Goal: Register for event/course

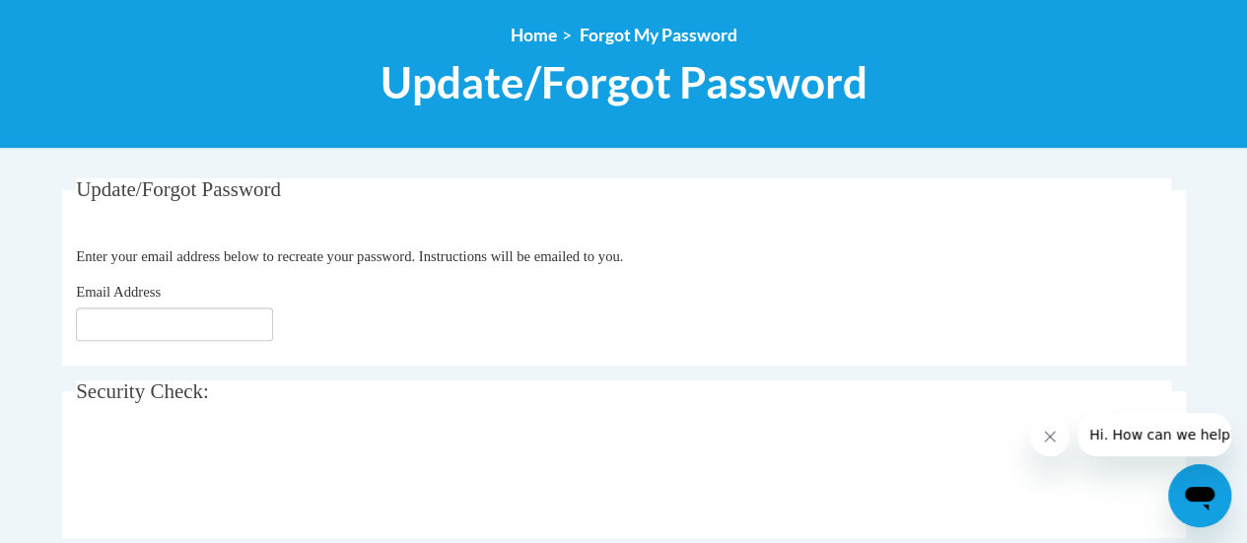
scroll to position [225, 0]
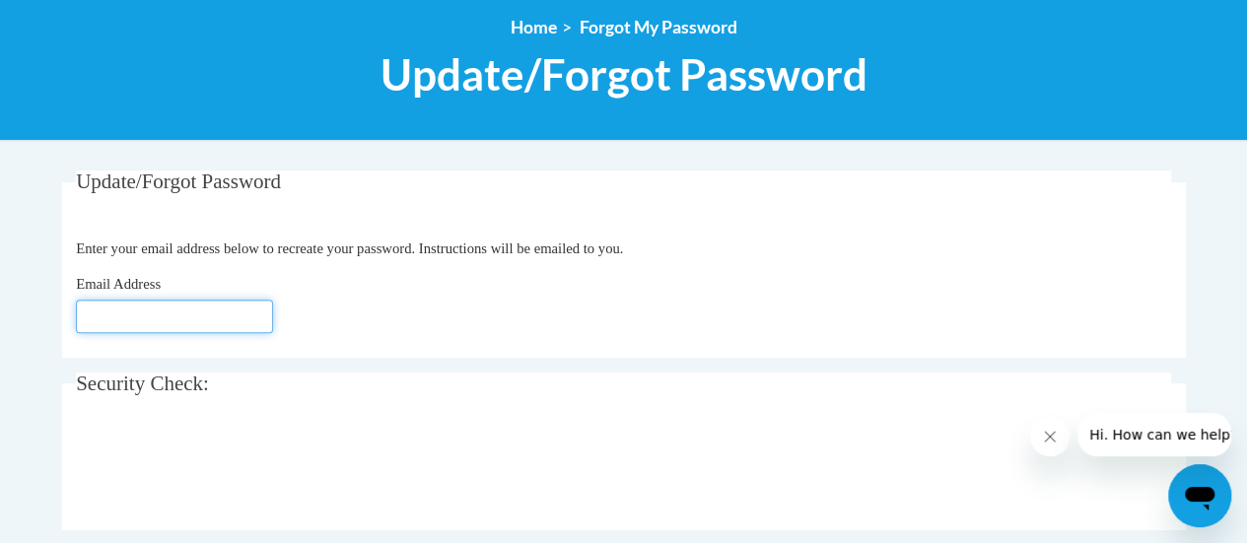
click at [217, 309] on input "Email Address" at bounding box center [174, 317] width 197 height 34
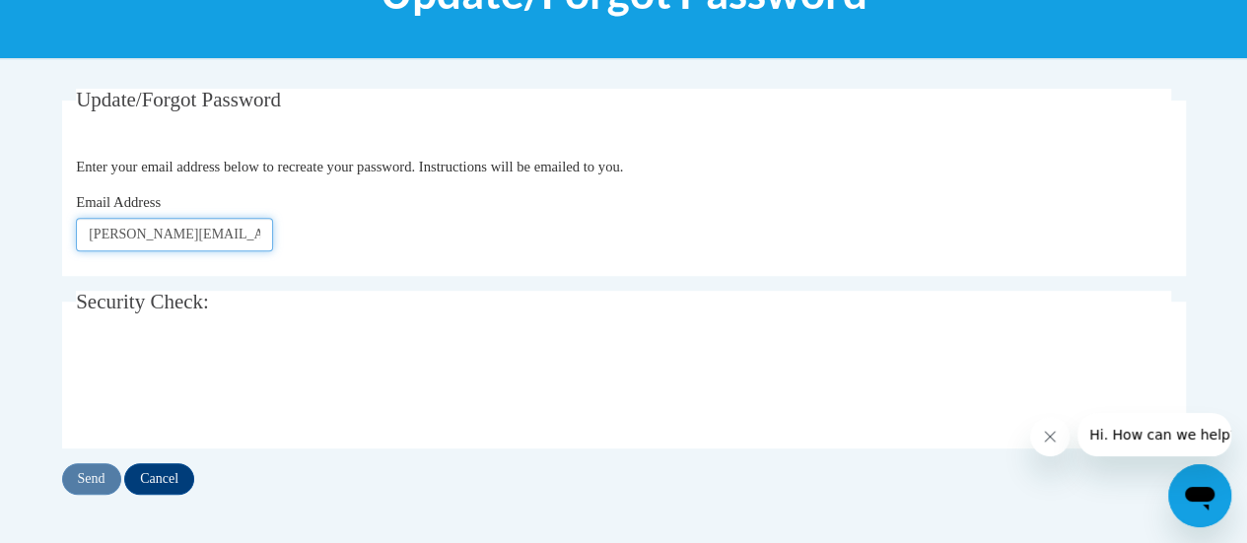
scroll to position [308, 0]
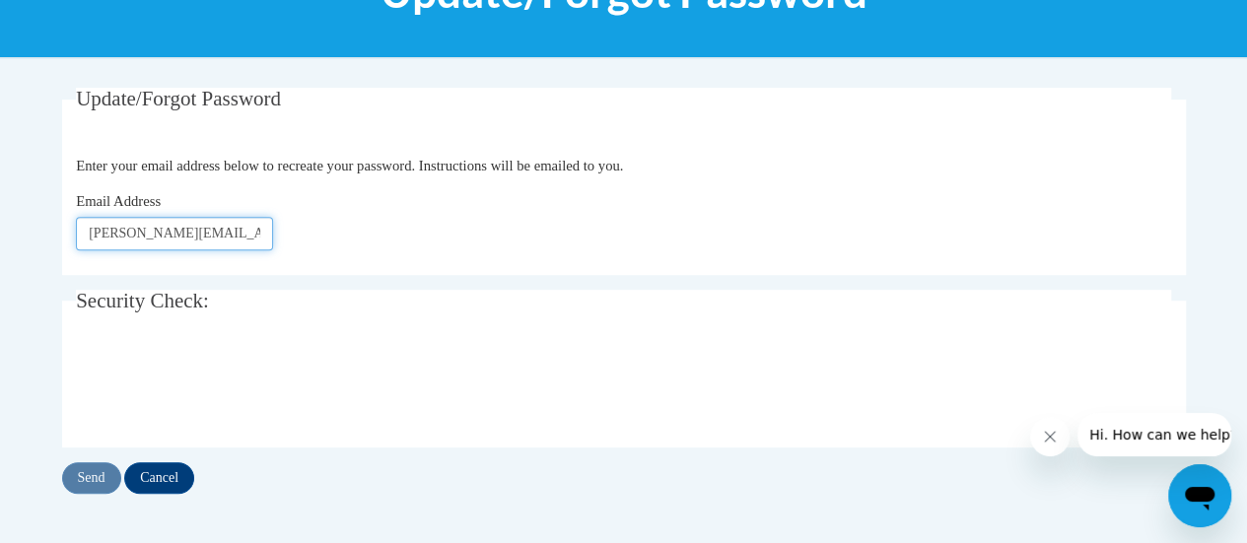
type input "[PERSON_NAME][EMAIL_ADDRESS][PERSON_NAME][DOMAIN_NAME]"
click at [93, 468] on input "Send" at bounding box center [91, 478] width 59 height 32
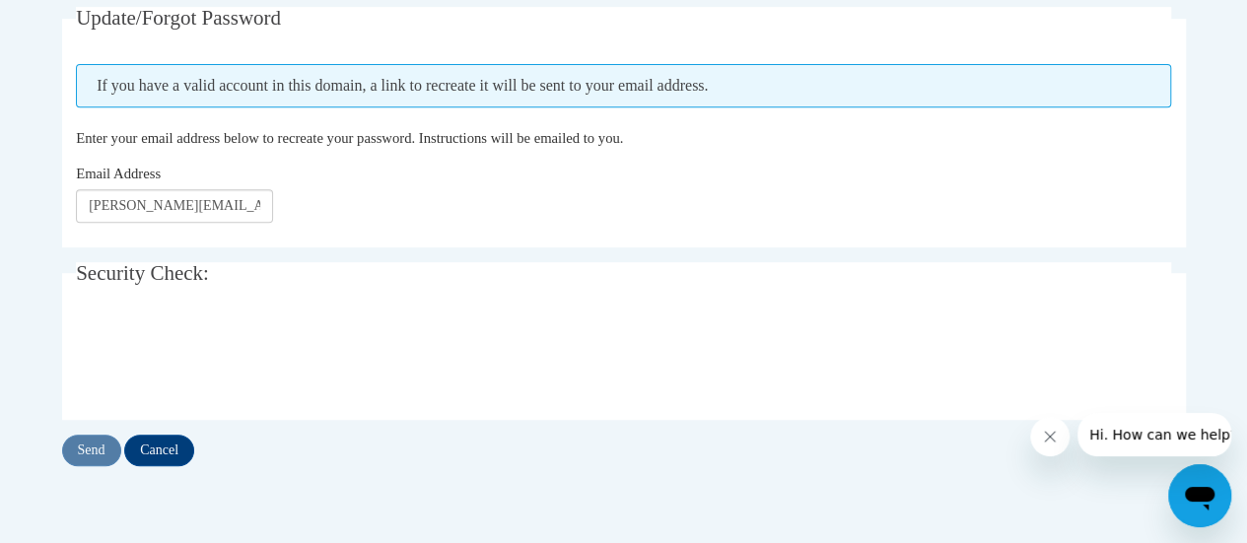
scroll to position [379, 0]
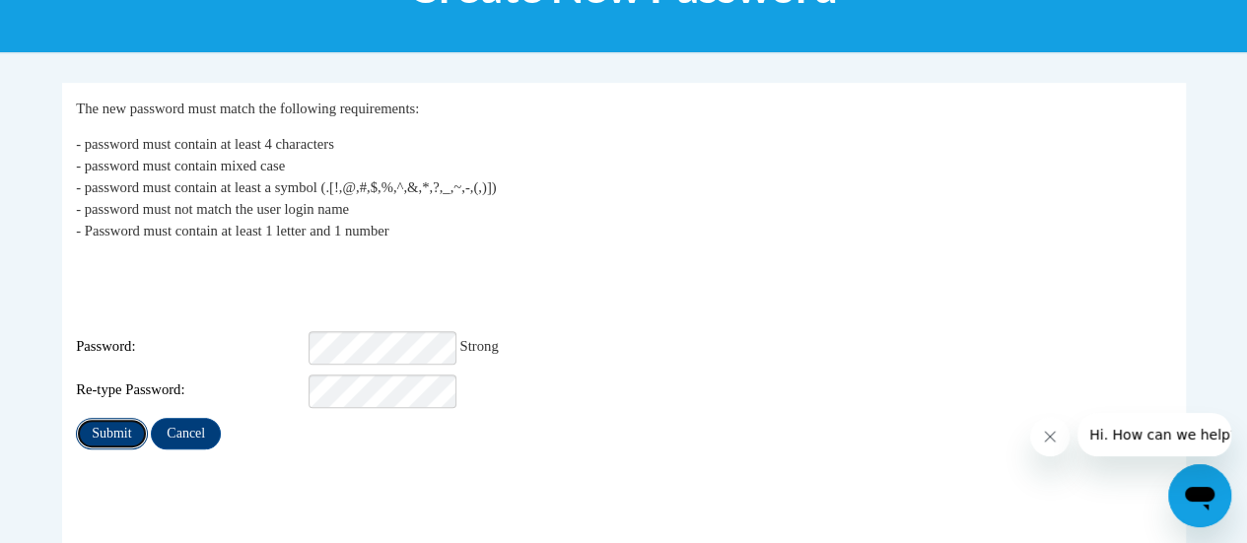
click at [99, 418] on input "Submit" at bounding box center [111, 434] width 71 height 32
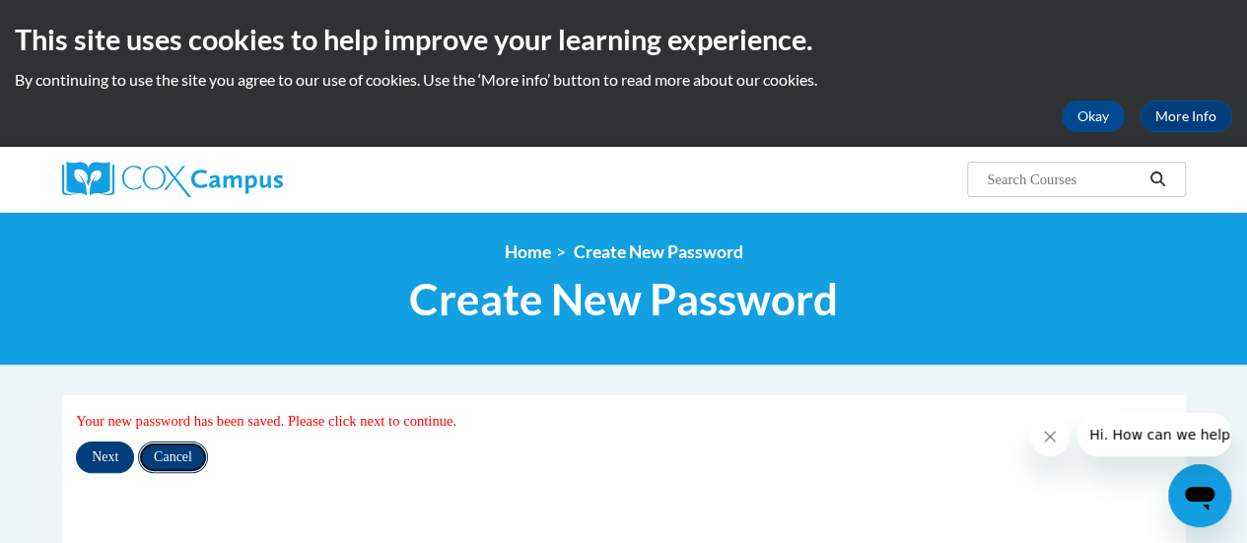
click at [170, 453] on input "Cancel" at bounding box center [173, 458] width 70 height 32
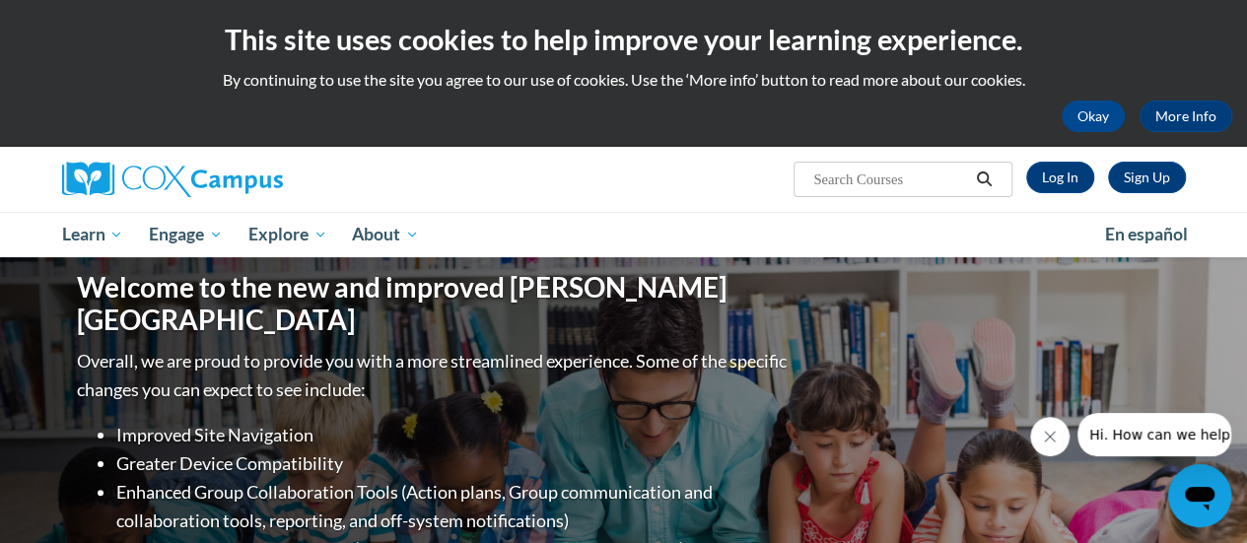
click at [820, 181] on input "Search..." at bounding box center [890, 180] width 158 height 24
type input "response to intervention"
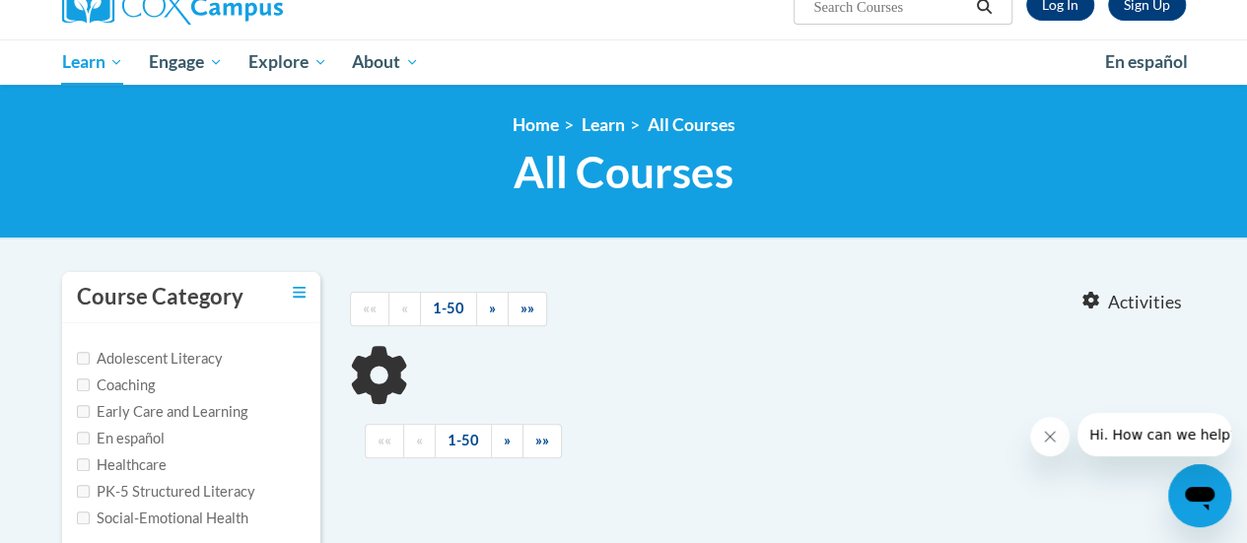
type input "response to intervention"
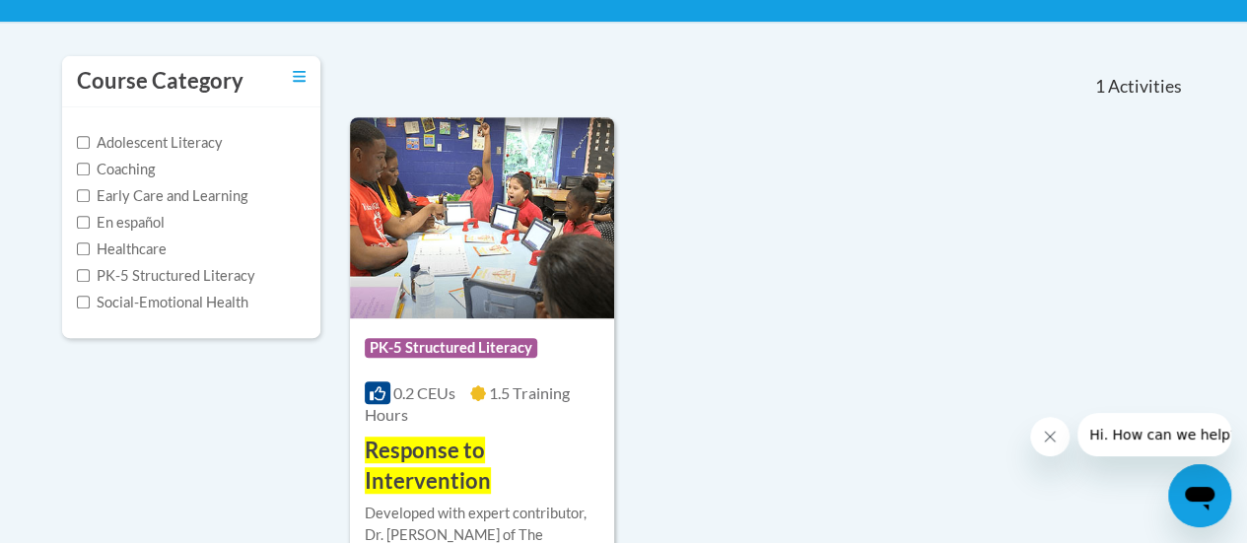
scroll to position [556, 0]
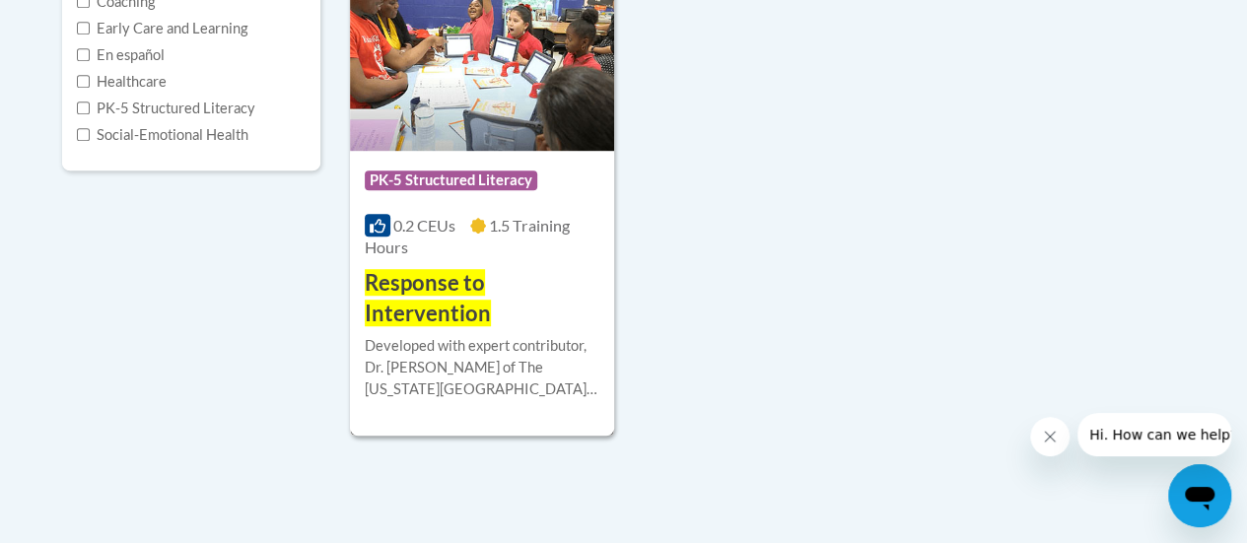
click at [478, 113] on img at bounding box center [482, 50] width 264 height 201
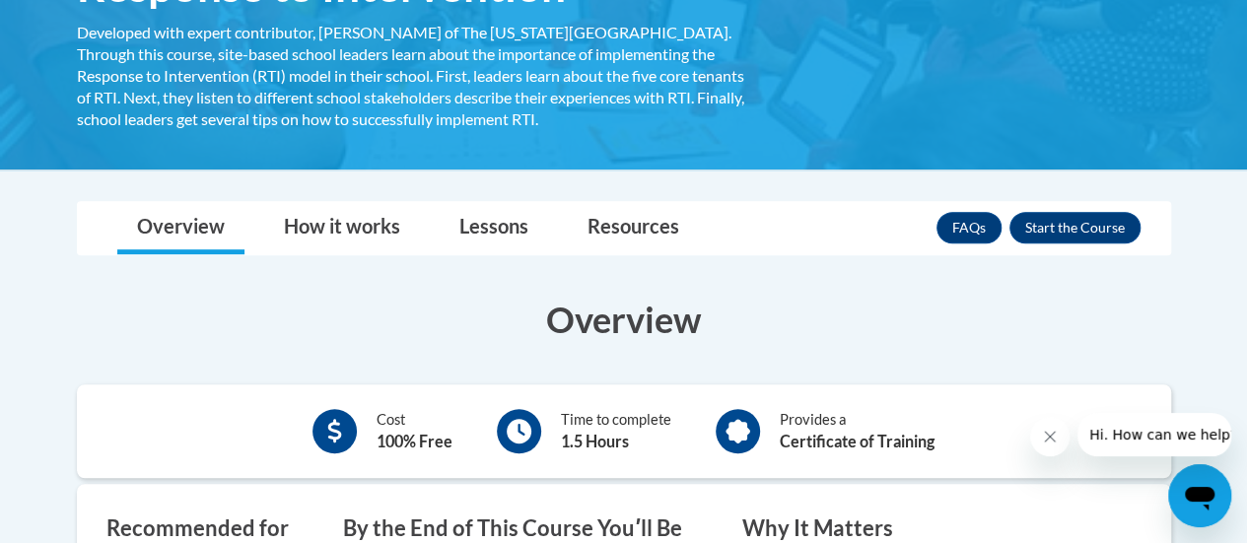
scroll to position [513, 0]
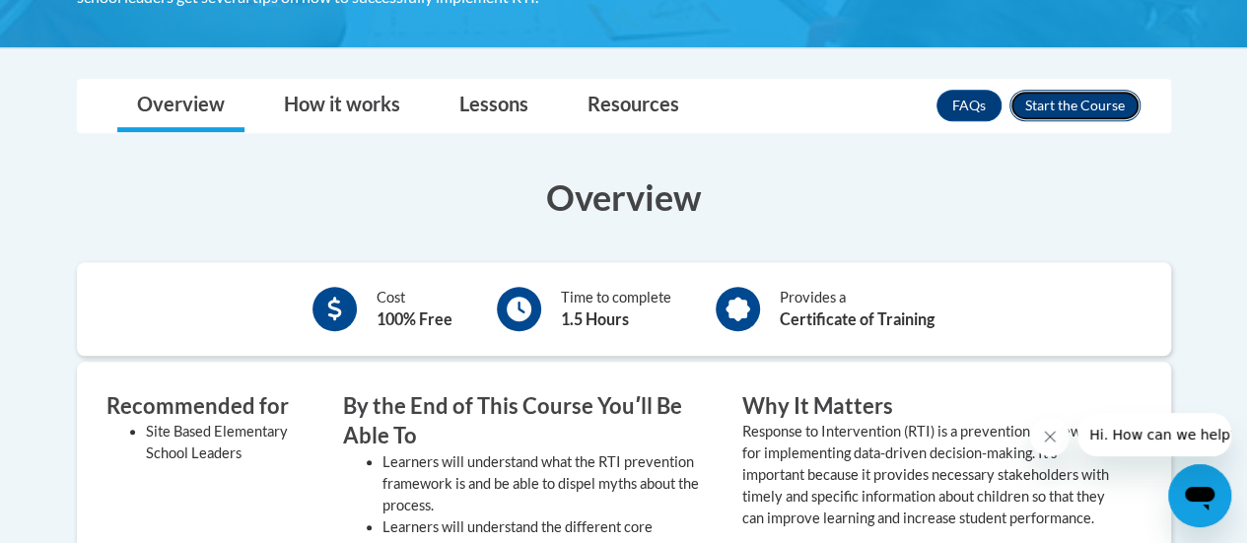
click at [1080, 96] on button "Enroll" at bounding box center [1074, 106] width 131 height 32
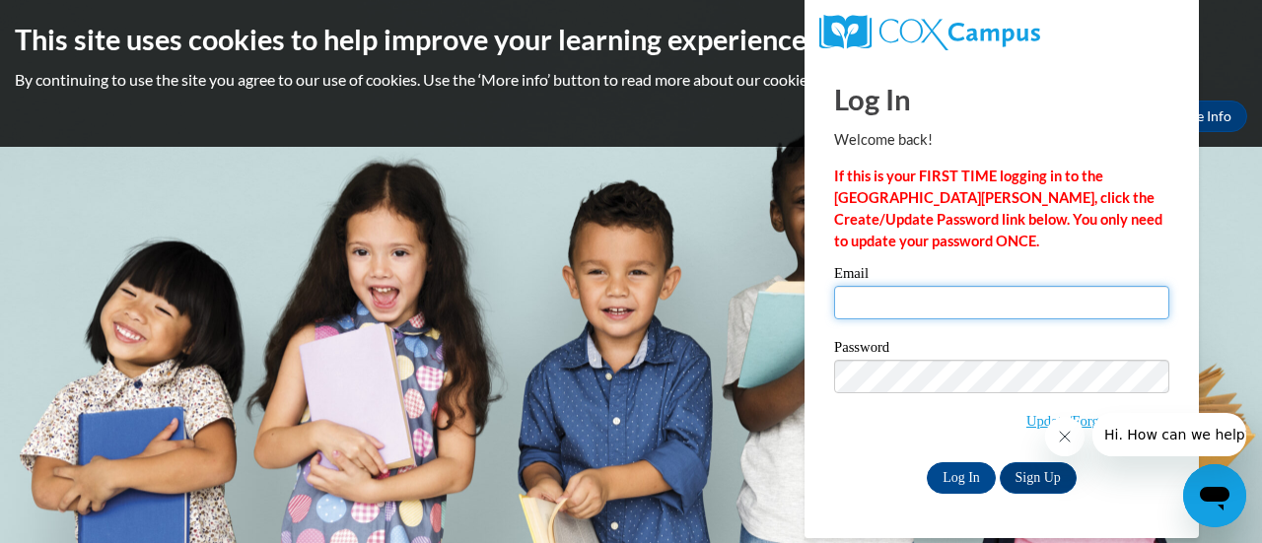
click at [950, 297] on input "Email" at bounding box center [1001, 303] width 335 height 34
type input "katherine.tamblyn@rusd.org"
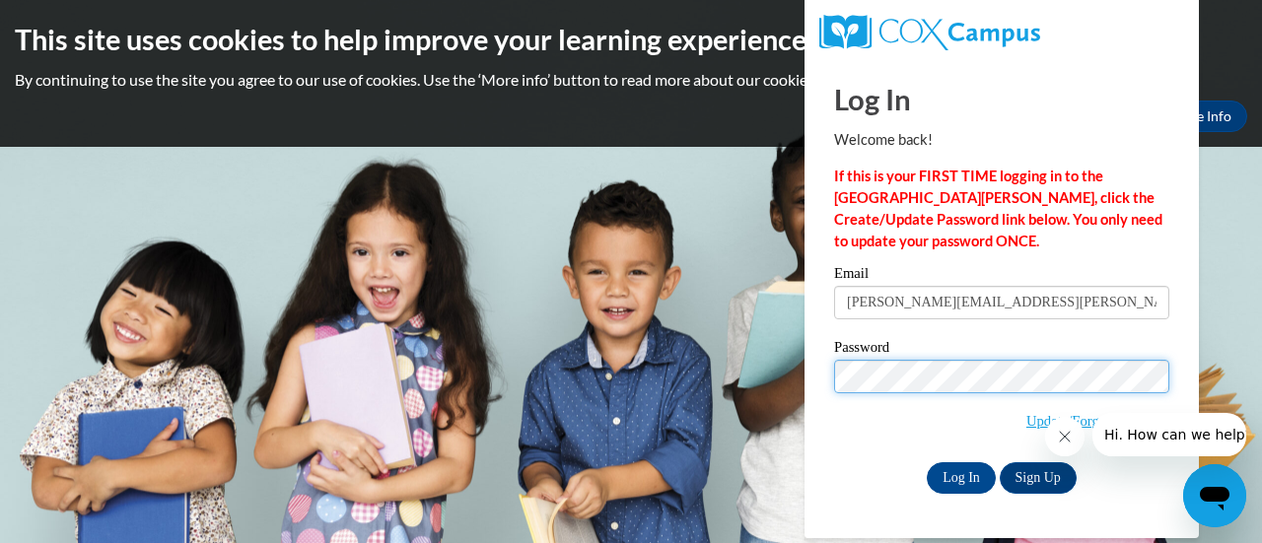
click at [927, 462] on input "Log In" at bounding box center [961, 478] width 69 height 32
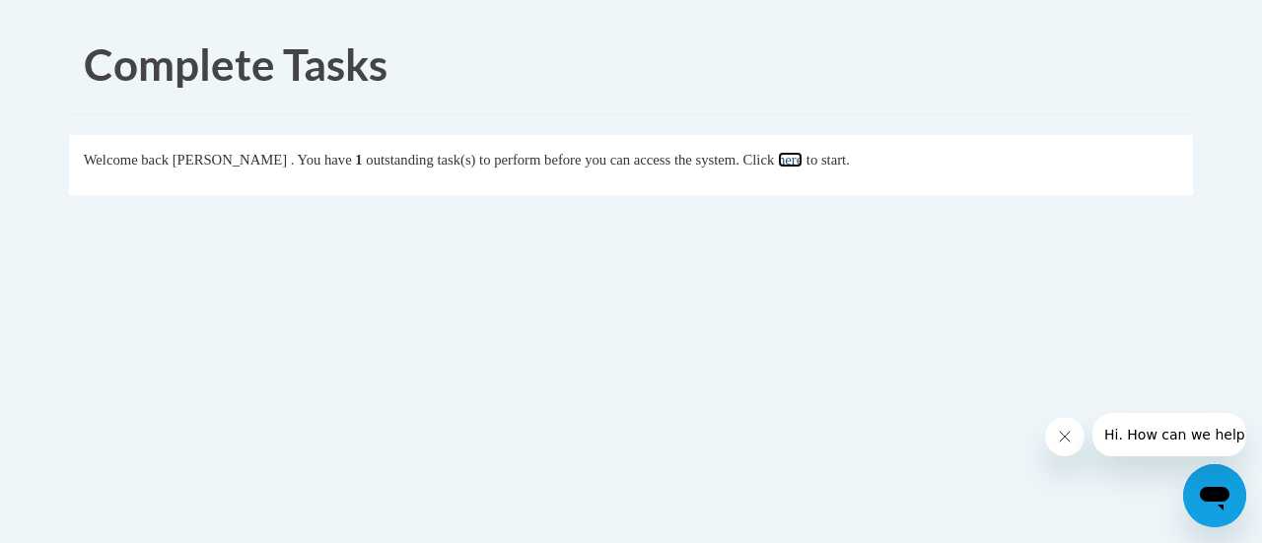
click at [802, 168] on link "here" at bounding box center [790, 160] width 25 height 16
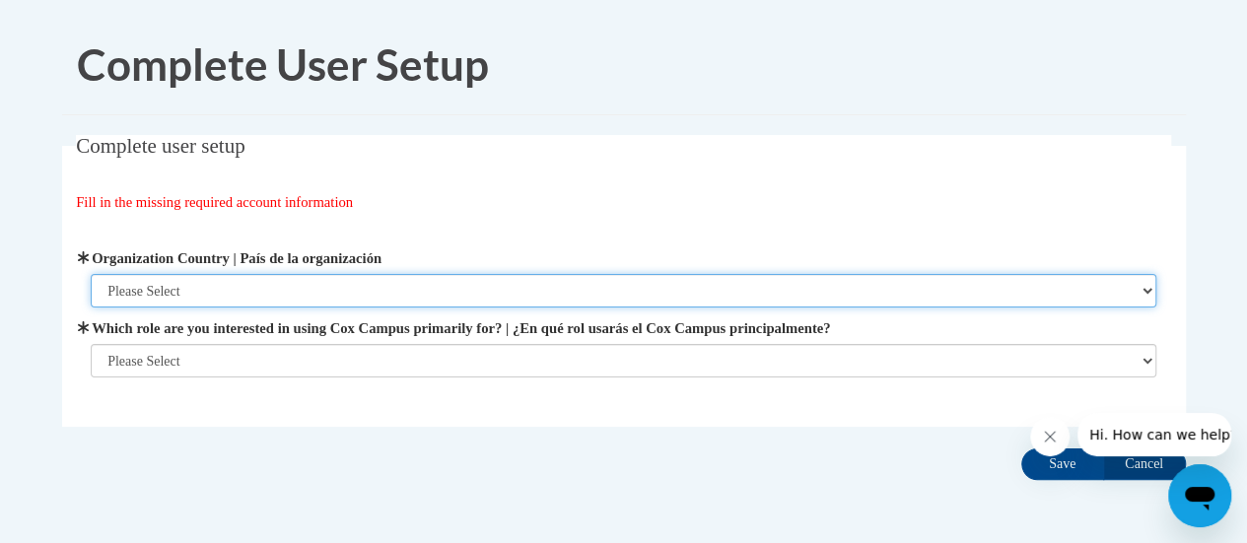
click at [329, 303] on select "Please Select [GEOGRAPHIC_DATA] | [GEOGRAPHIC_DATA] Outside of [GEOGRAPHIC_DATA…" at bounding box center [624, 291] width 1066 height 34
select select "ad49bcad-a171-4b2e-b99c-48b446064914"
click at [91, 274] on select "Please Select United States | Estados Unidos Outside of the United States | Fue…" at bounding box center [624, 291] width 1066 height 34
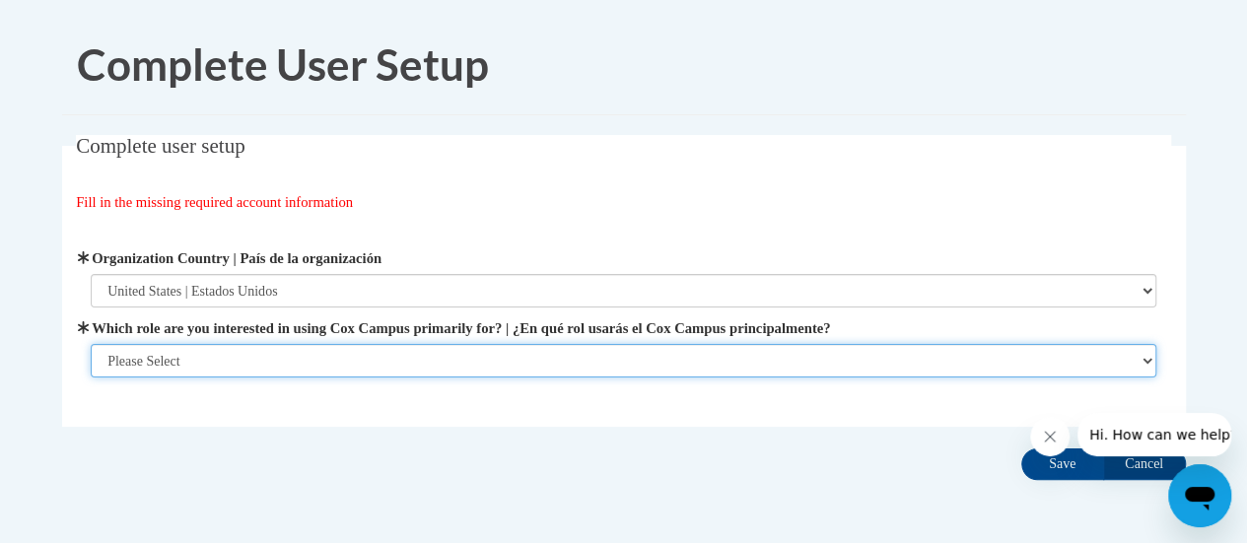
click at [314, 357] on select "Please Select College/University | Colegio/Universidad Community/Nonprofit Part…" at bounding box center [624, 361] width 1066 height 34
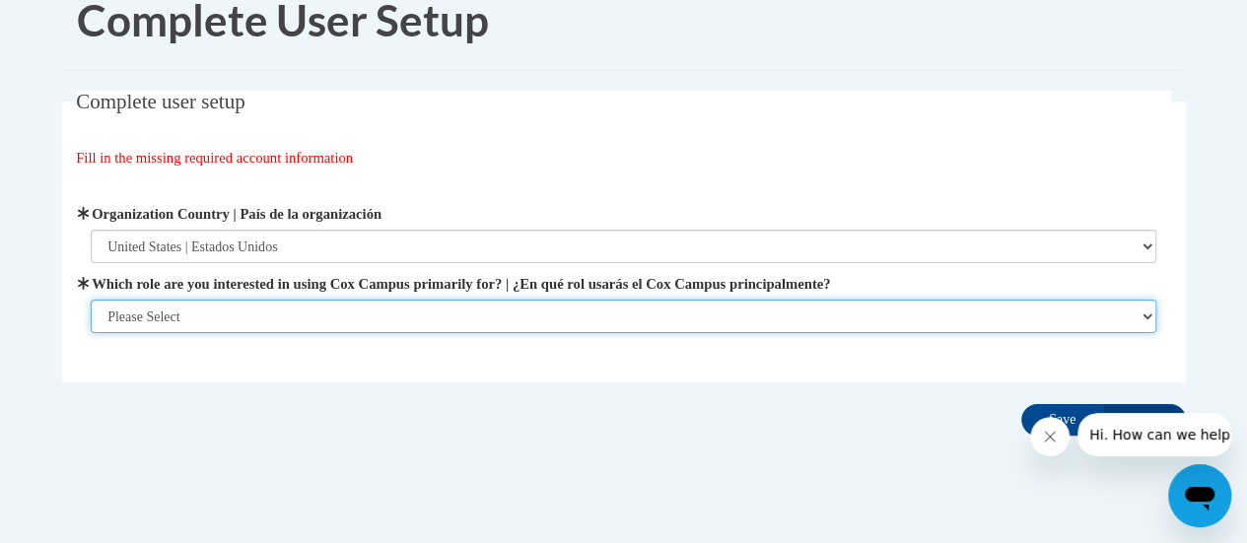
scroll to position [62, 0]
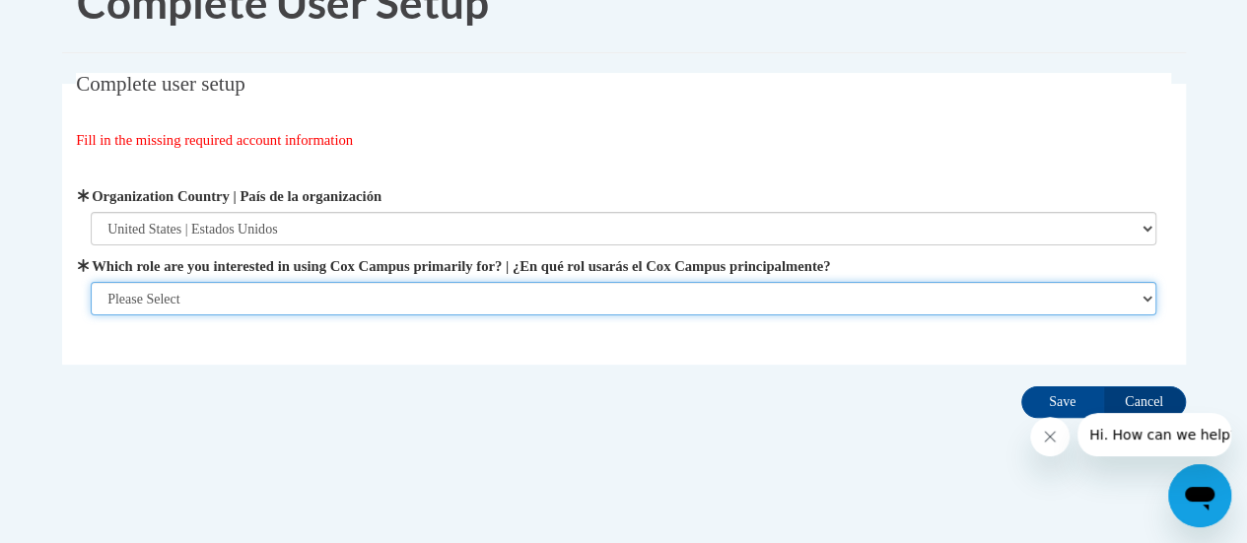
click at [344, 300] on select "Please Select College/University | Colegio/Universidad Community/Nonprofit Part…" at bounding box center [624, 299] width 1066 height 34
select select "fbf2d438-af2f-41f8-98f1-81c410e29de3"
click at [91, 315] on select "Please Select College/University | Colegio/Universidad Community/Nonprofit Part…" at bounding box center [624, 299] width 1066 height 34
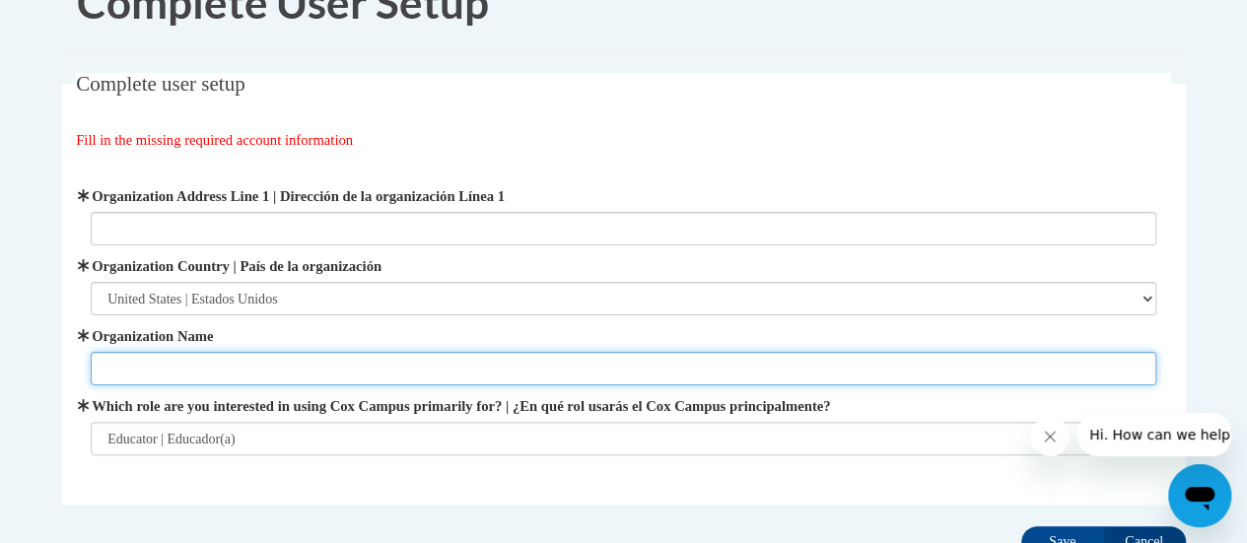
click at [307, 370] on input "Organization Name" at bounding box center [624, 369] width 1066 height 34
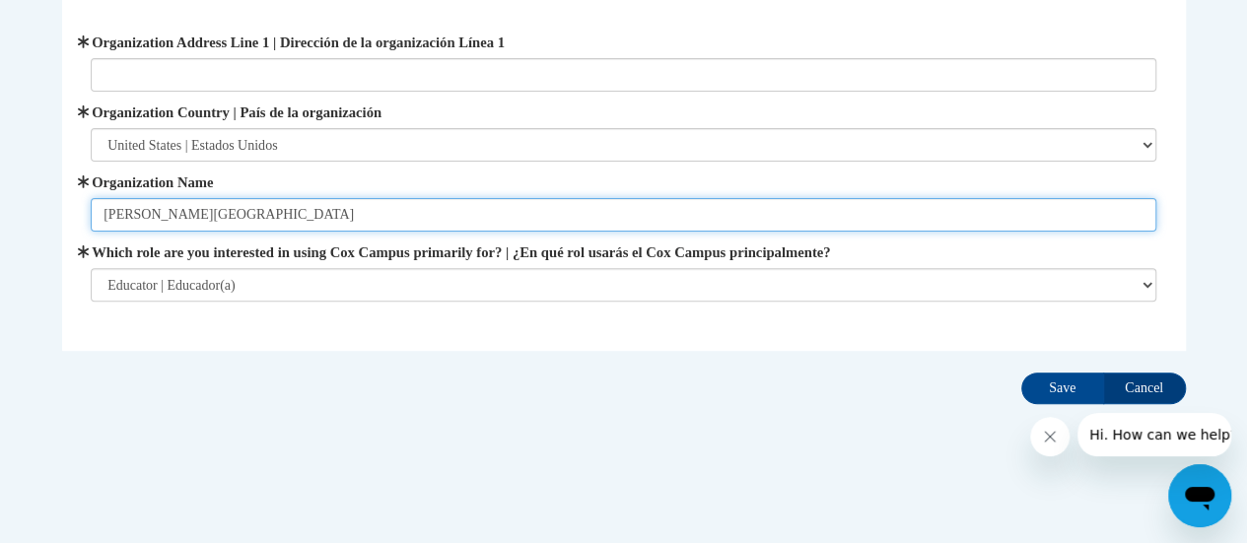
type input "Wadewitz Elementary"
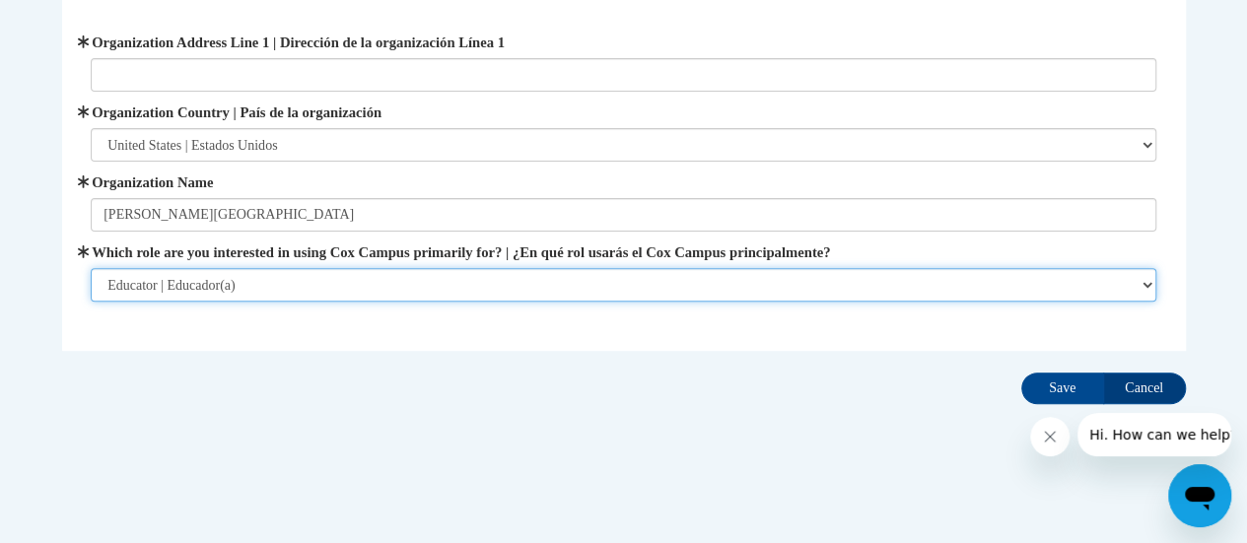
click at [339, 292] on select "Please Select College/University | Colegio/Universidad Community/Nonprofit Part…" at bounding box center [624, 285] width 1066 height 34
click at [91, 268] on select "Please Select College/University | Colegio/Universidad Community/Nonprofit Part…" at bounding box center [624, 285] width 1066 height 34
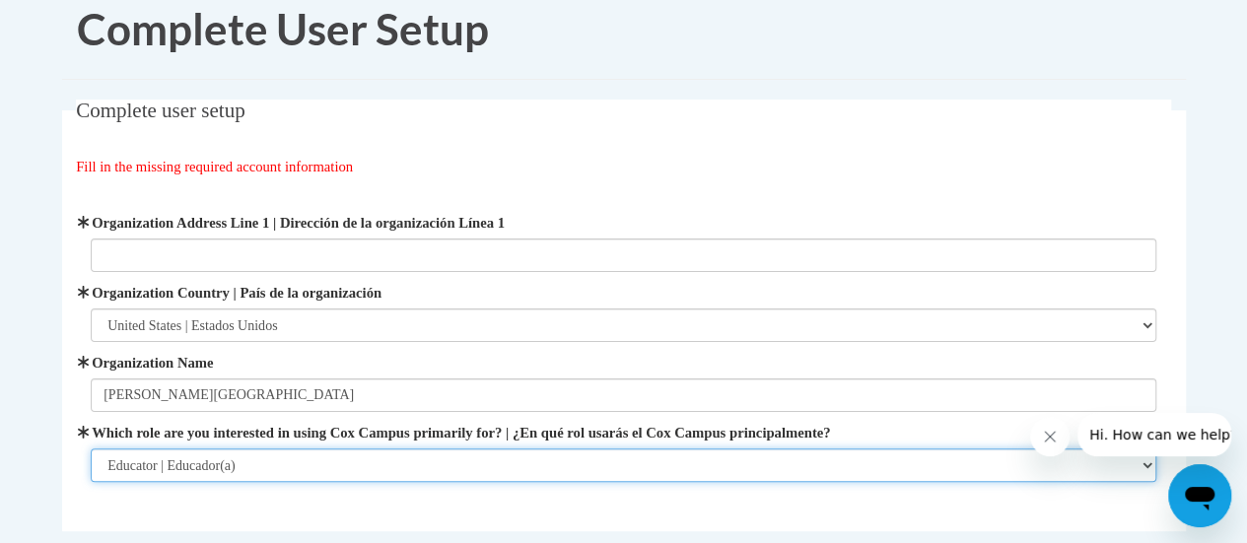
scroll to position [35, 0]
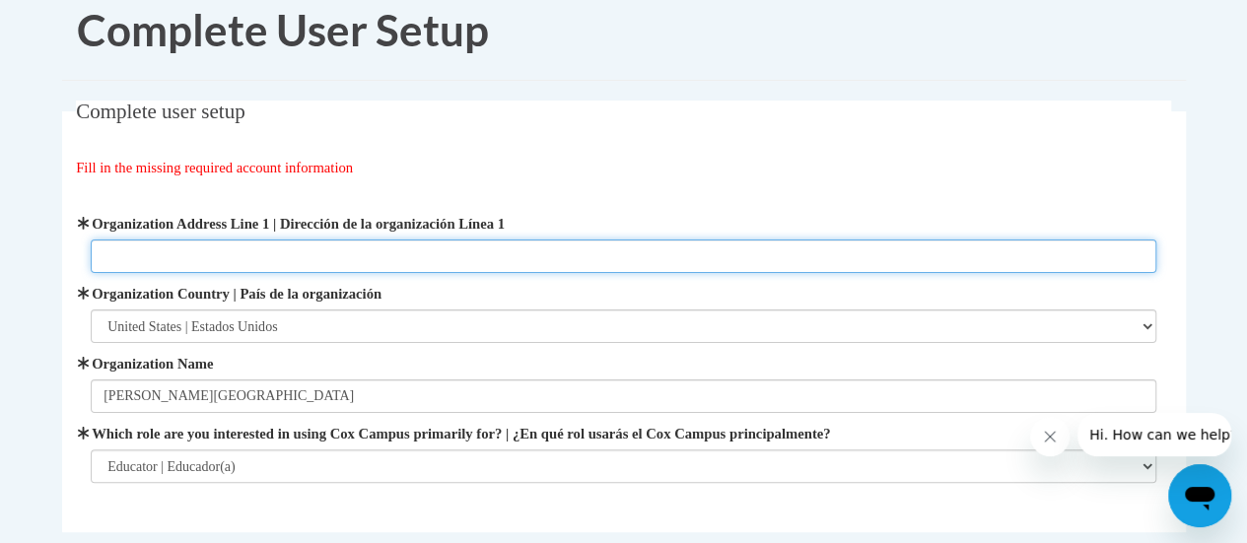
click at [355, 242] on input "Organization Address Line 1 | Dirección de la organización Línea 1" at bounding box center [624, 257] width 1066 height 34
click at [248, 256] on input "2700 Yout Street, Racine WI" at bounding box center [624, 257] width 1066 height 34
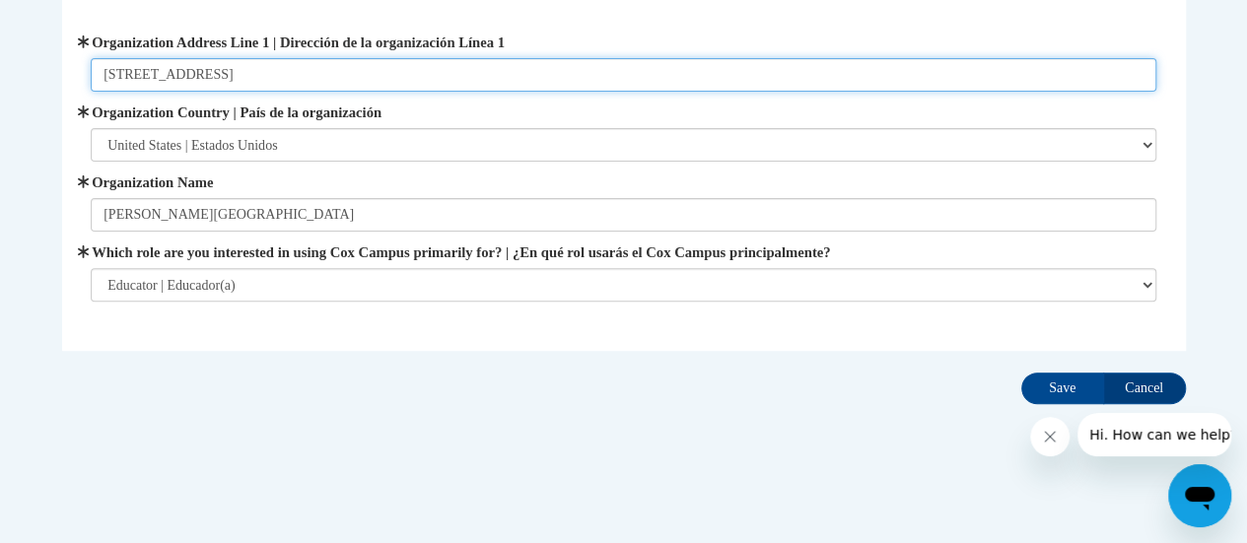
type input "2700 Yout Street, Racine, WI"
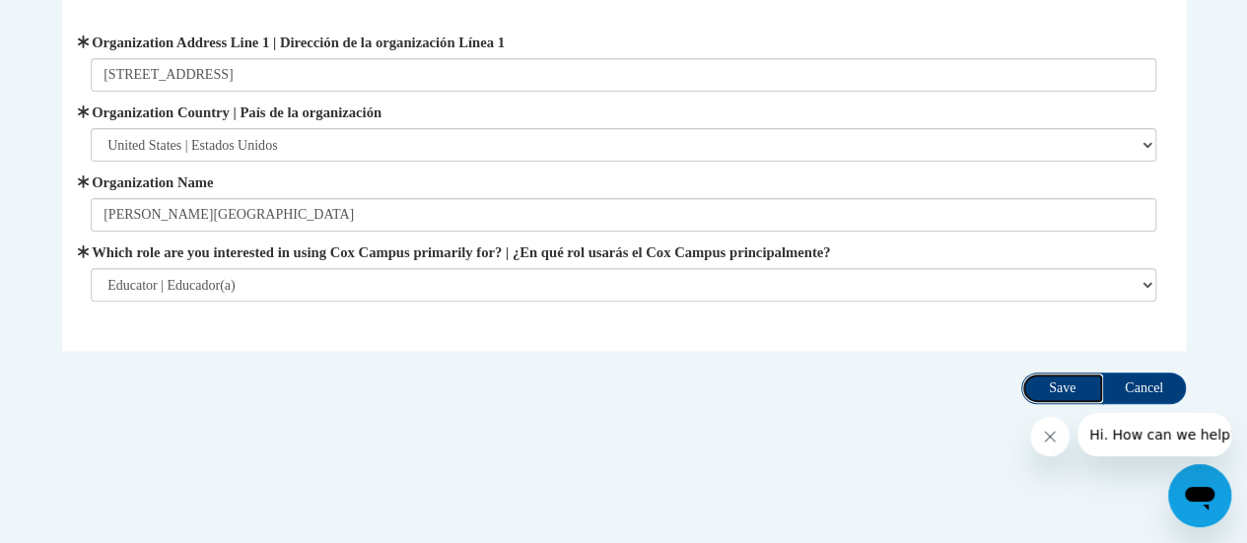
click at [1048, 391] on input "Save" at bounding box center [1062, 389] width 83 height 32
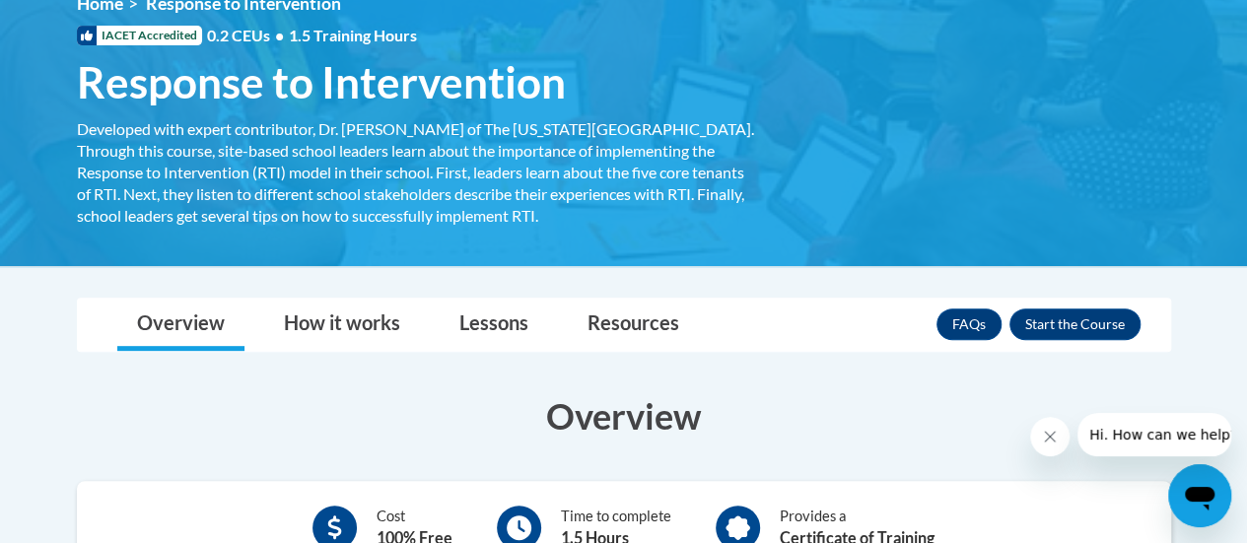
scroll to position [270, 0]
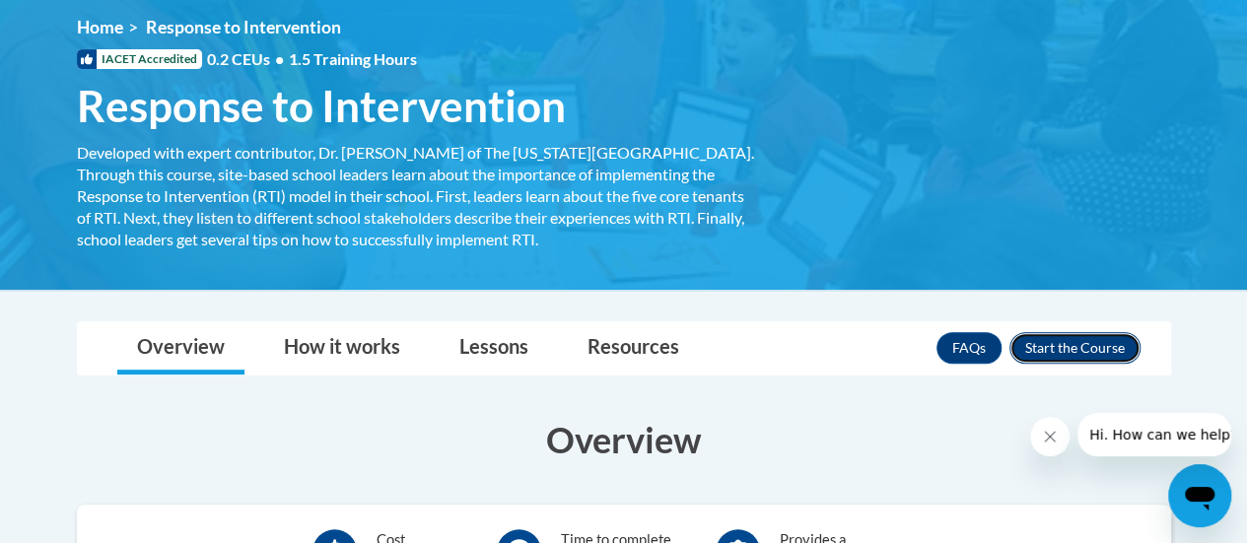
click at [1069, 351] on button "Enroll" at bounding box center [1074, 348] width 131 height 32
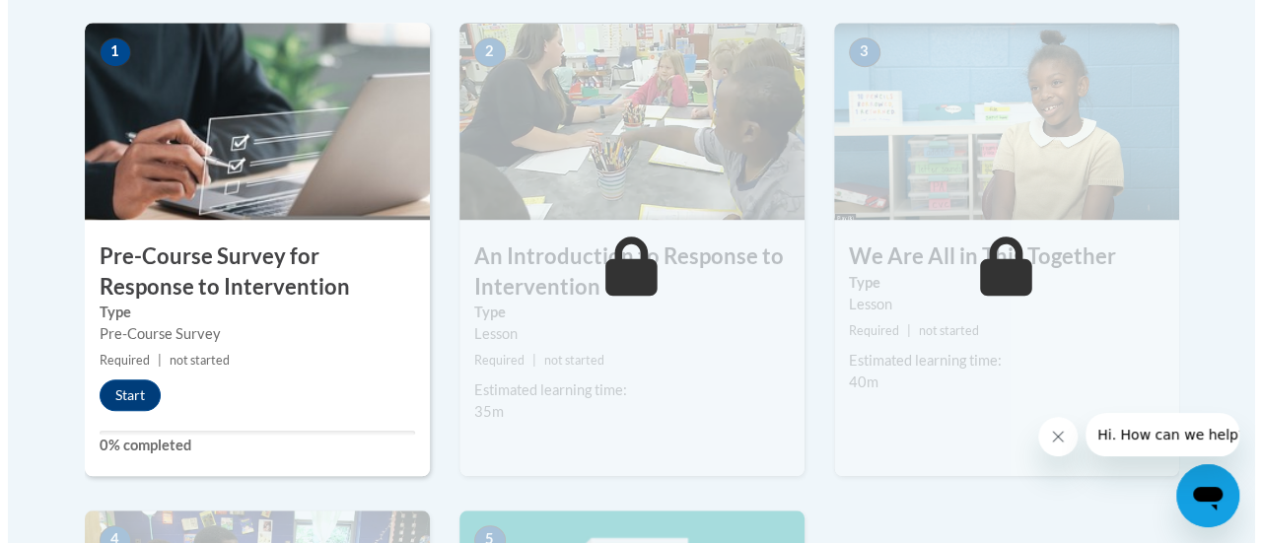
scroll to position [642, 0]
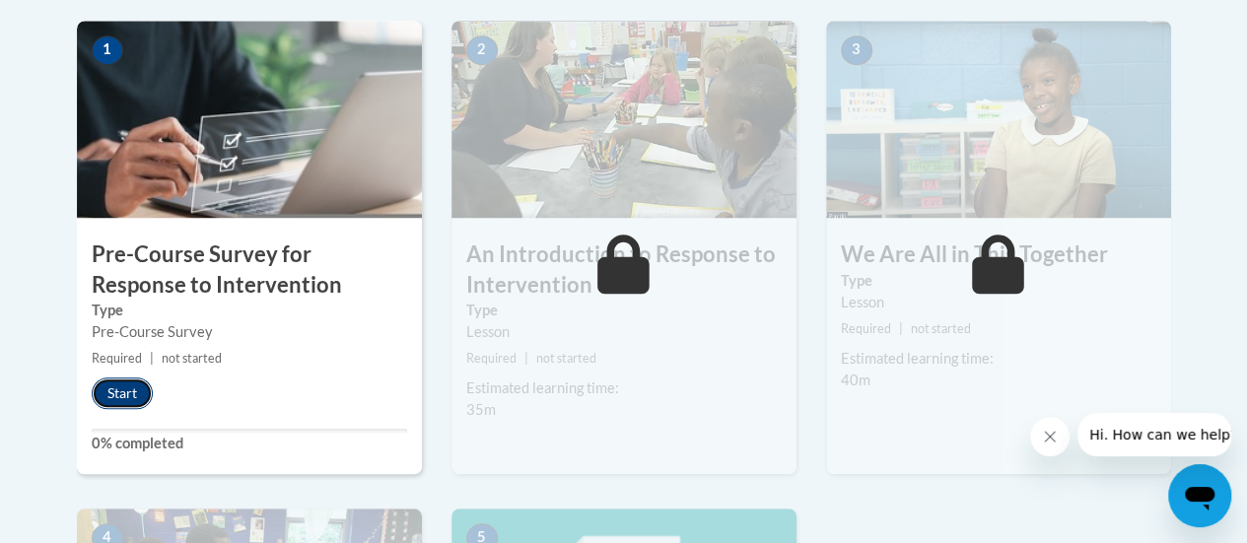
click at [135, 398] on button "Start" at bounding box center [122, 394] width 61 height 32
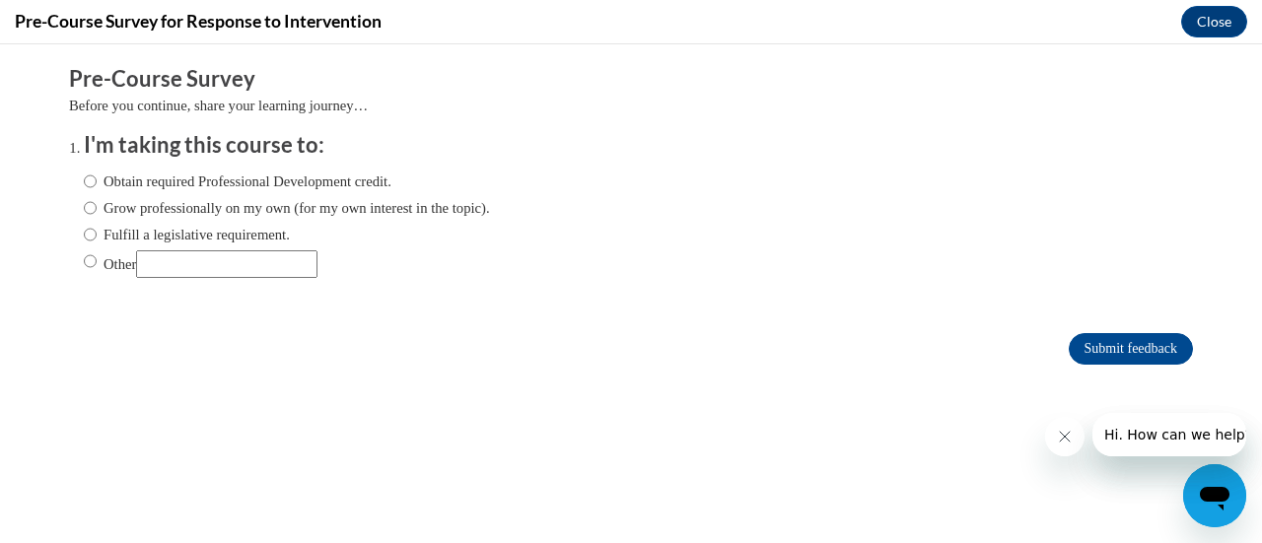
scroll to position [0, 0]
click at [84, 227] on input "Fulfill a legislative requirement." at bounding box center [90, 235] width 13 height 22
radio input "true"
click at [1069, 344] on input "Submit feedback" at bounding box center [1131, 349] width 124 height 32
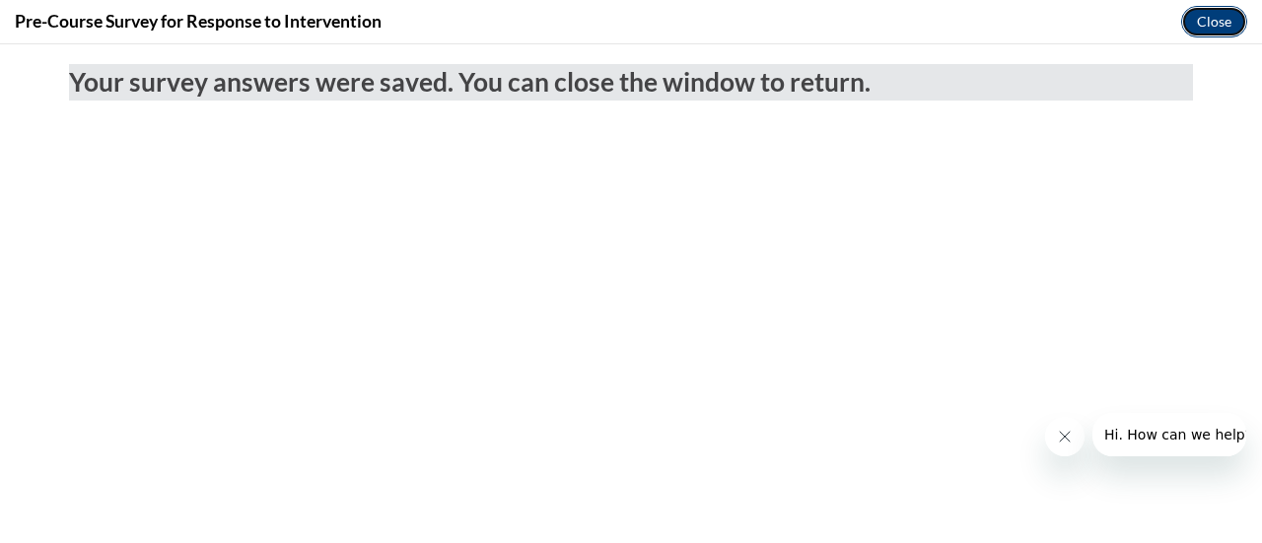
click at [1204, 13] on button "Close" at bounding box center [1214, 22] width 66 height 32
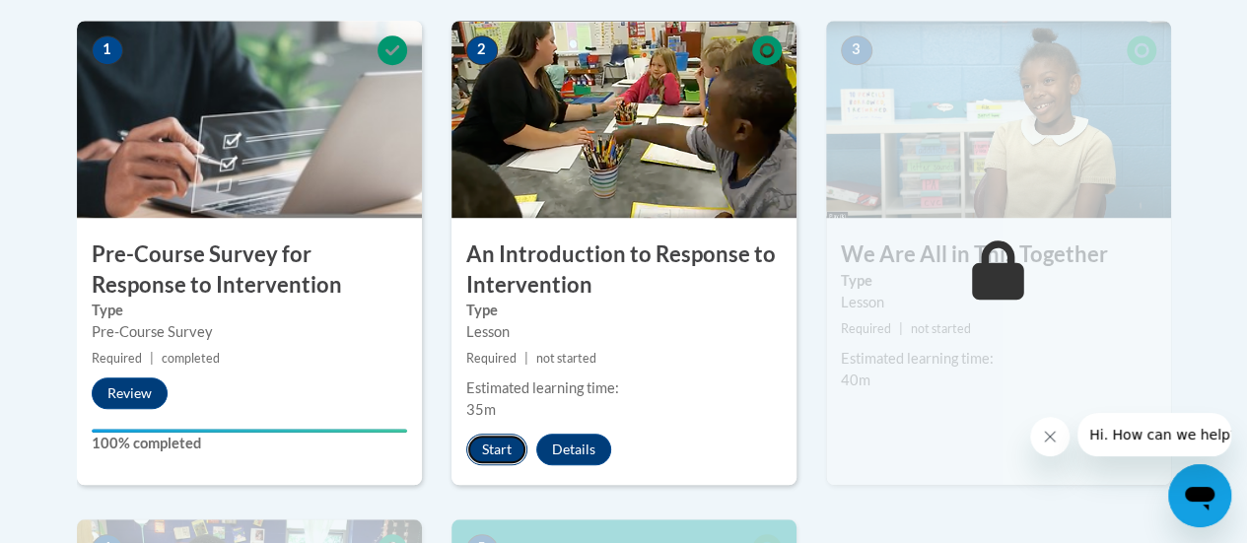
click at [493, 449] on button "Start" at bounding box center [496, 450] width 61 height 32
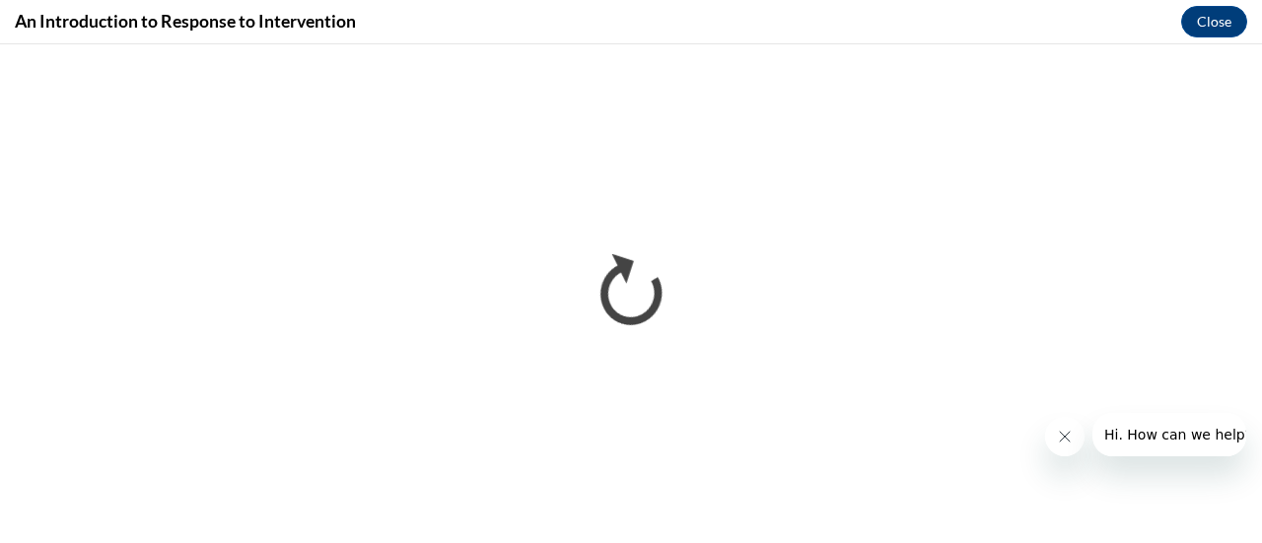
click at [1065, 425] on button "Close message from company" at bounding box center [1063, 436] width 39 height 39
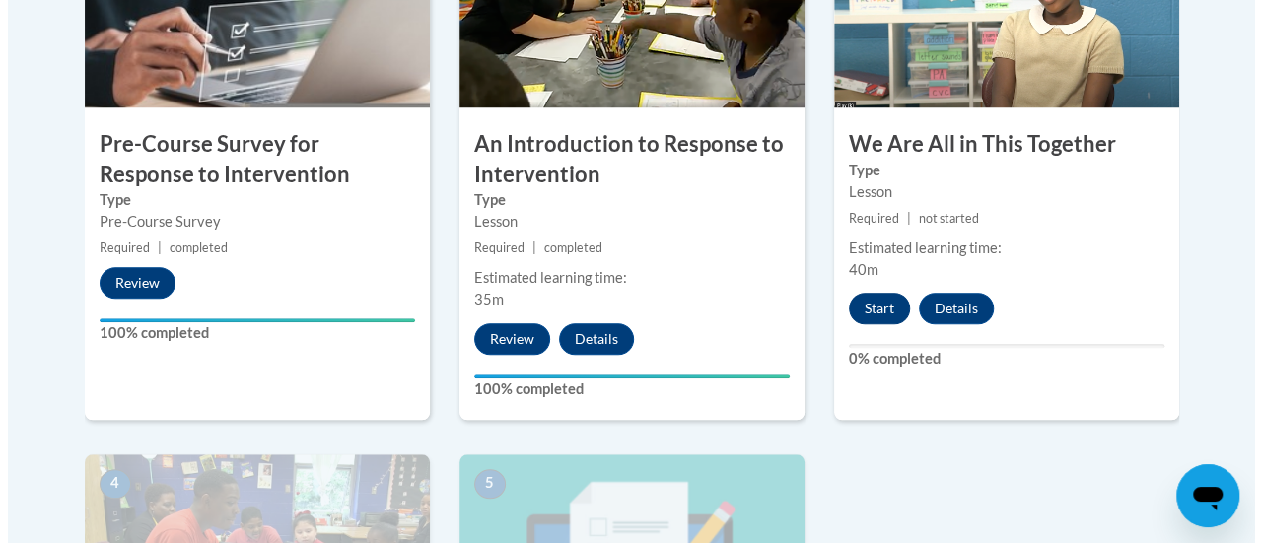
scroll to position [749, 0]
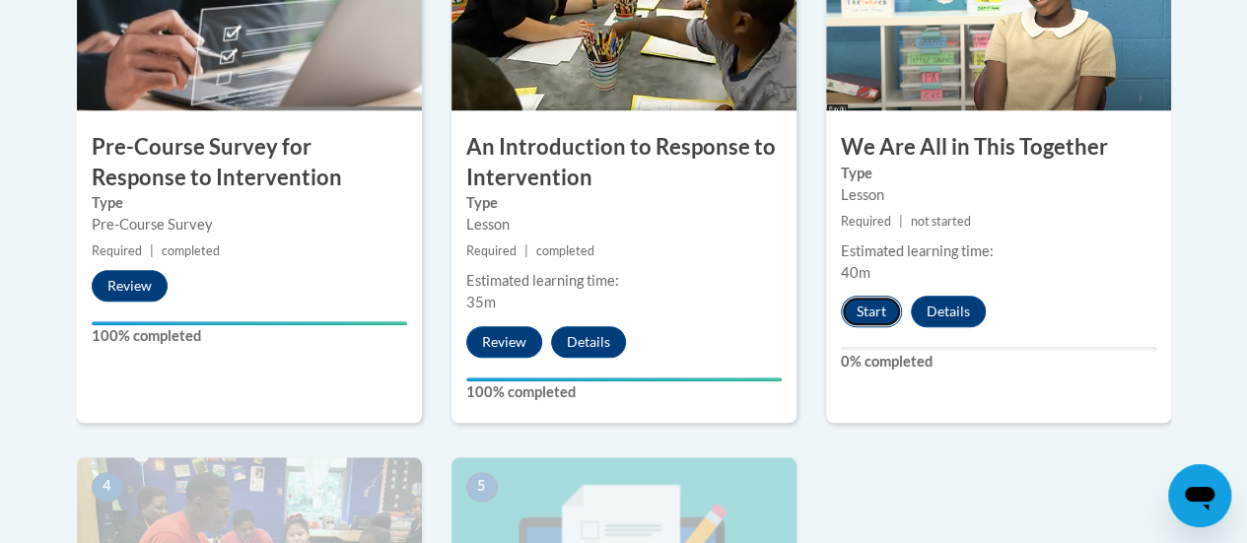
click at [863, 325] on button "Start" at bounding box center [871, 312] width 61 height 32
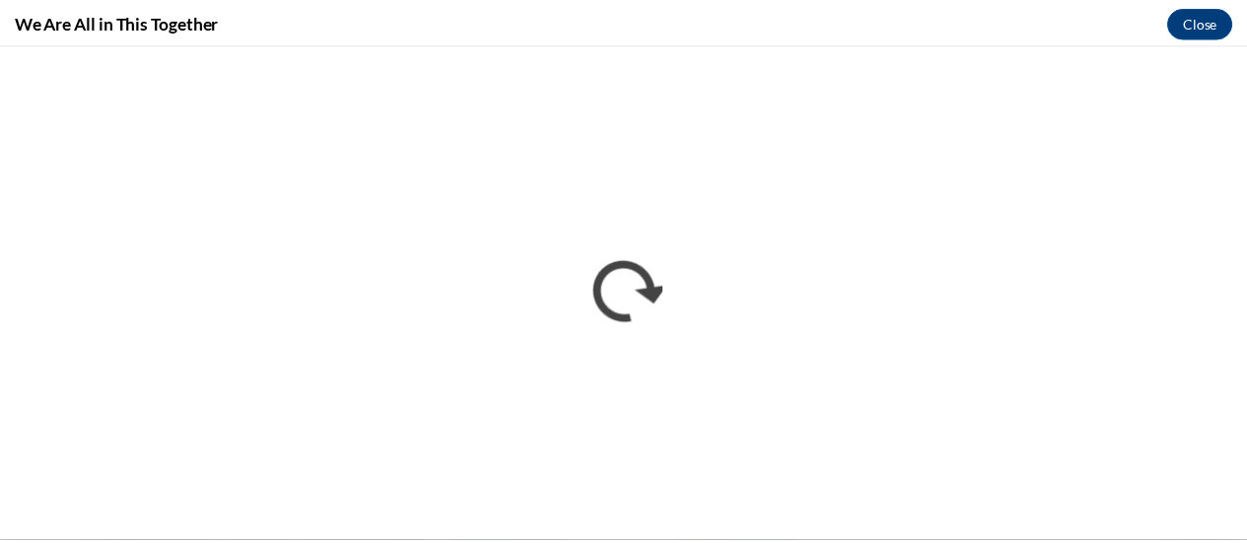
scroll to position [0, 0]
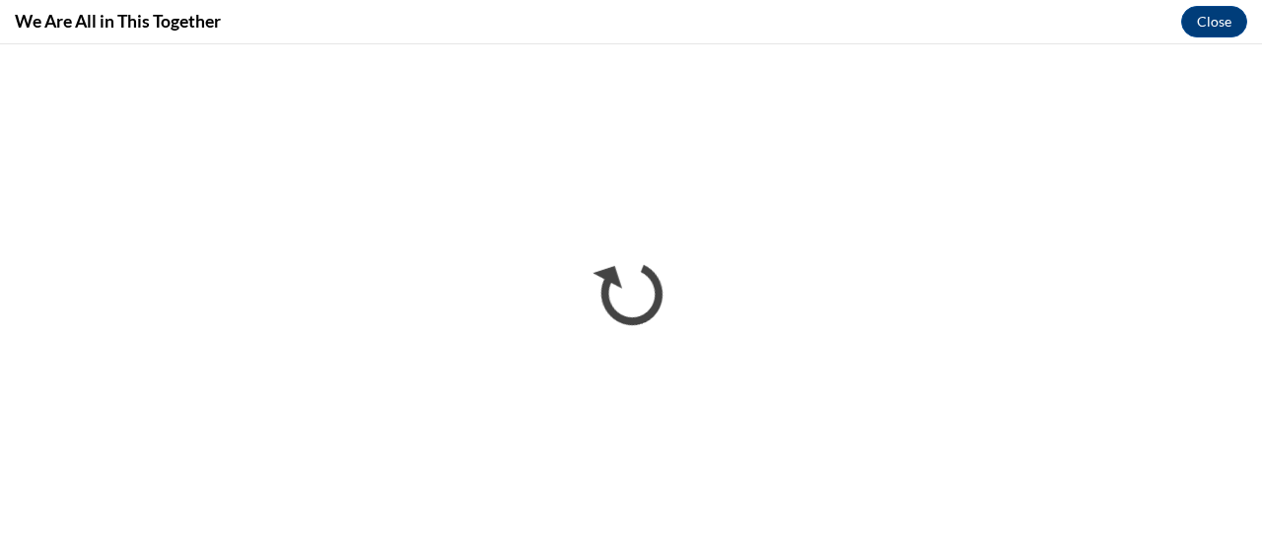
click at [1246, 50] on iframe "</div></body> </html>" at bounding box center [631, 293] width 1262 height 499
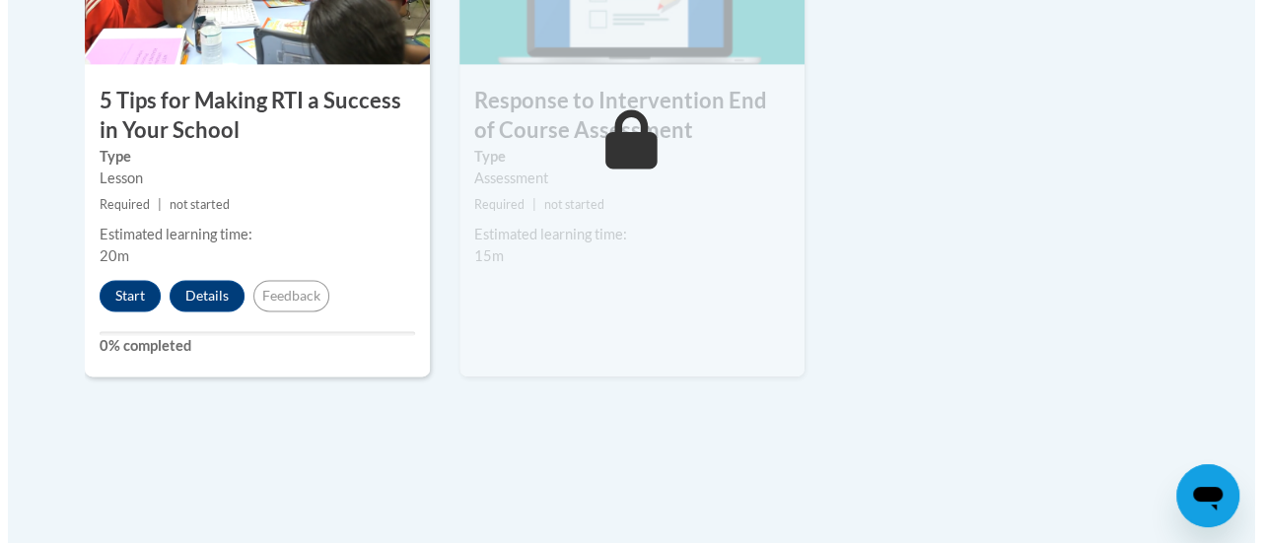
scroll to position [1346, 0]
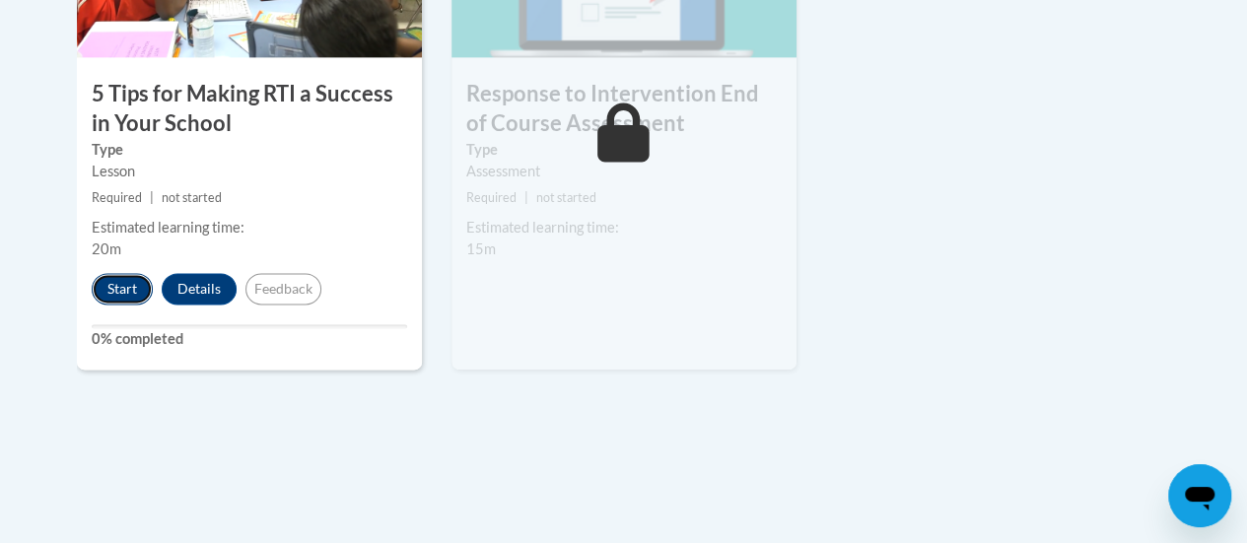
click at [116, 296] on button "Start" at bounding box center [122, 289] width 61 height 32
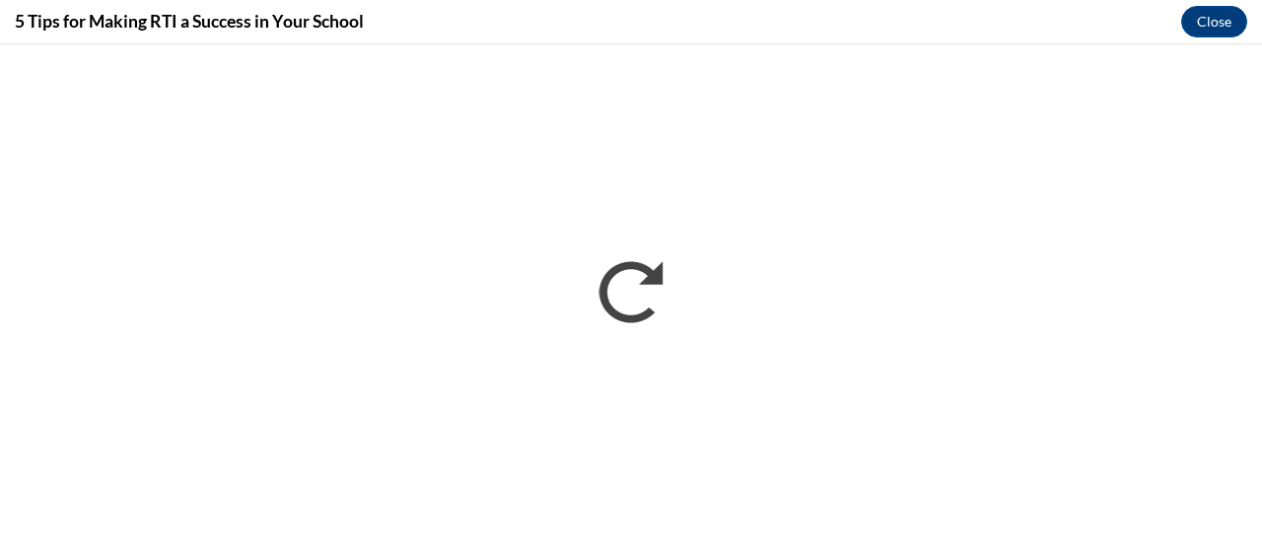
scroll to position [0, 0]
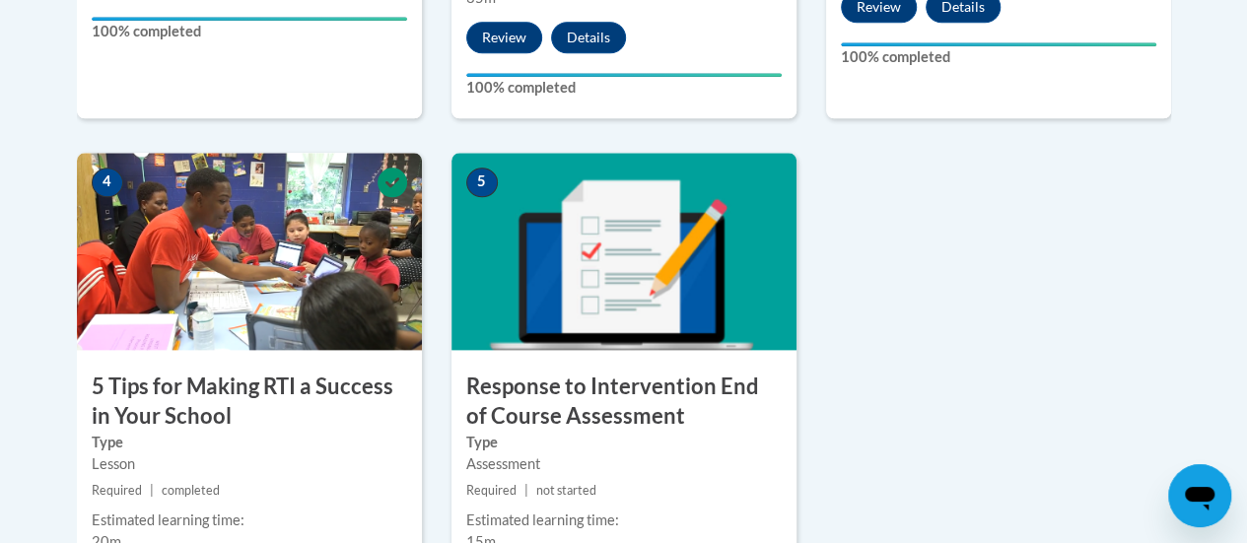
scroll to position [1055, 0]
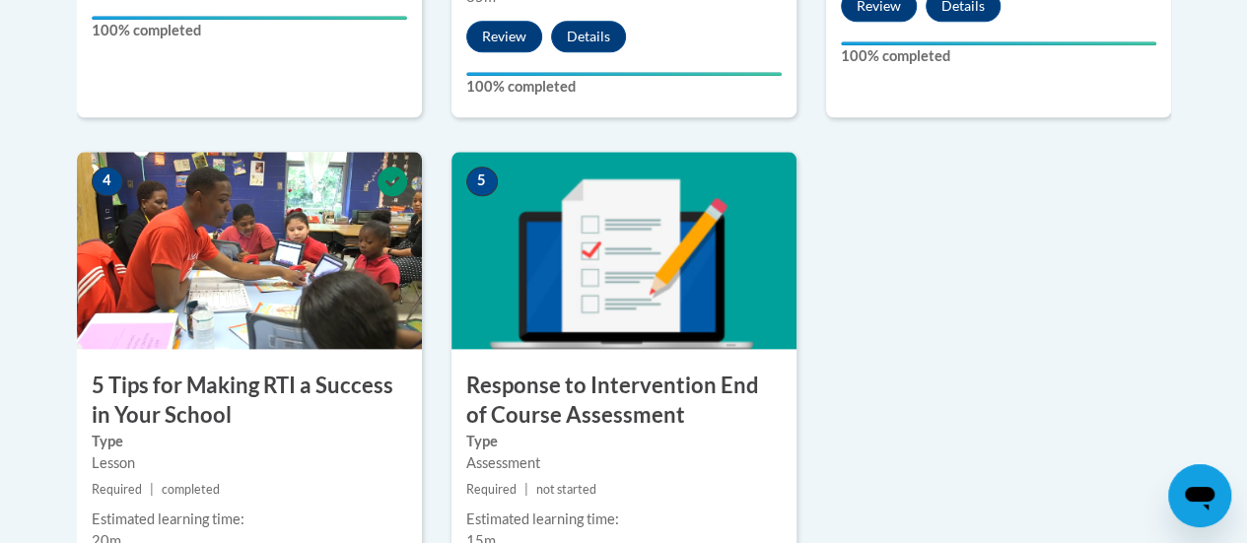
click at [631, 314] on img at bounding box center [623, 250] width 345 height 197
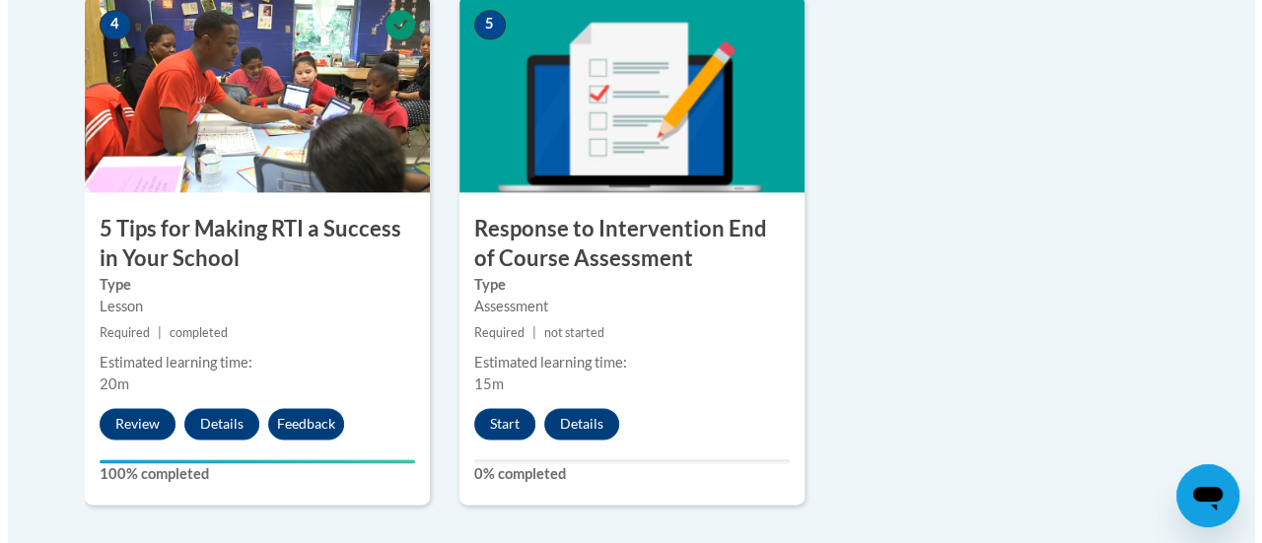
scroll to position [1212, 0]
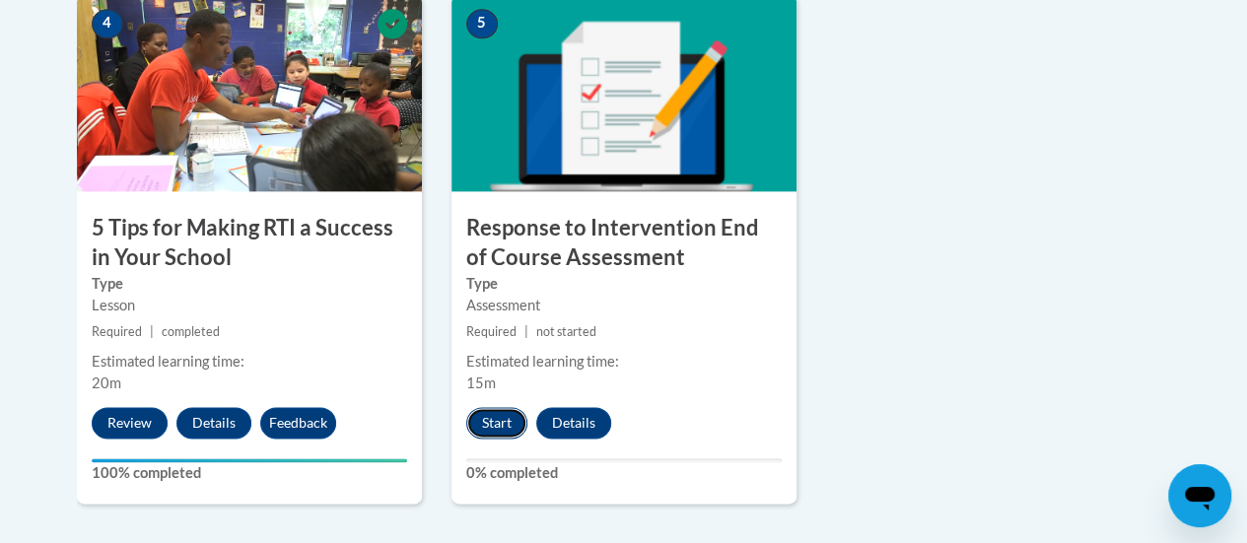
click at [479, 420] on button "Start" at bounding box center [496, 423] width 61 height 32
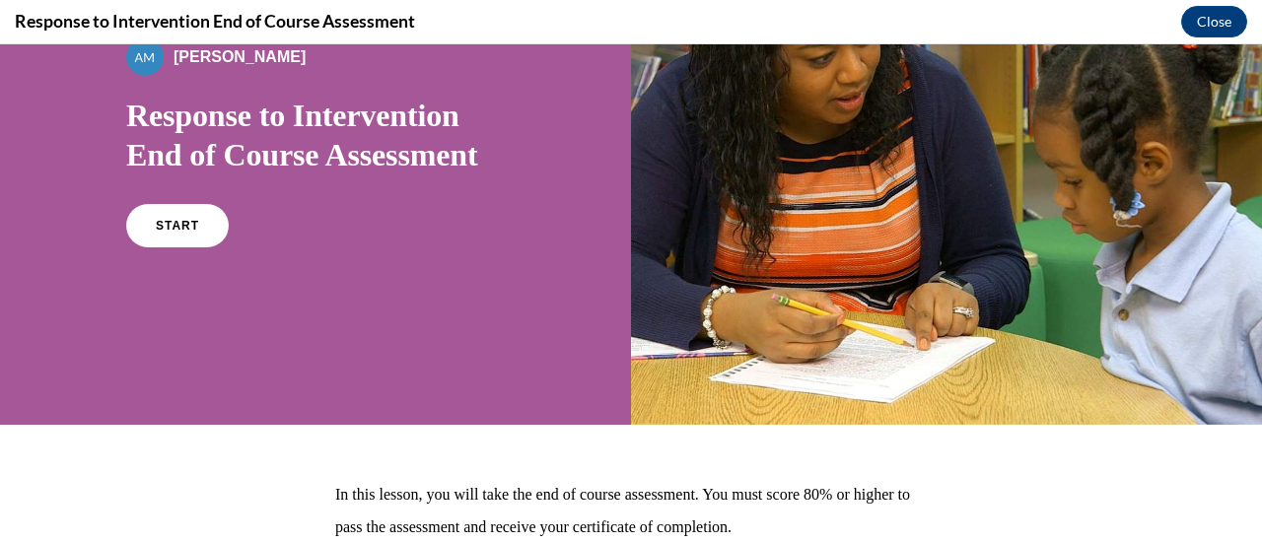
scroll to position [167, 0]
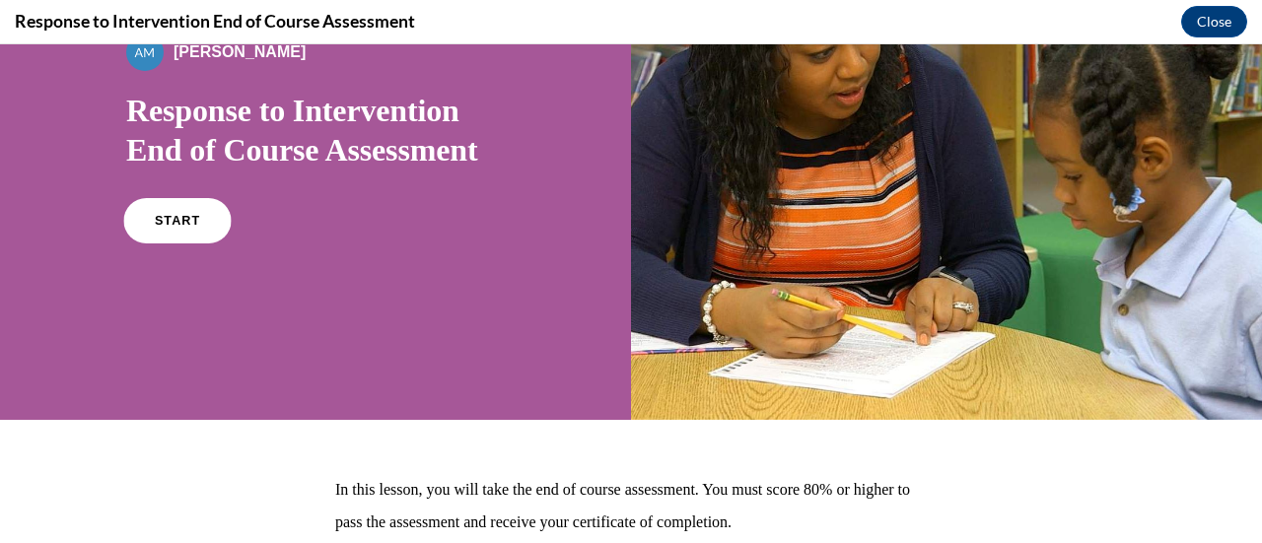
click at [163, 234] on link "START" at bounding box center [176, 220] width 107 height 45
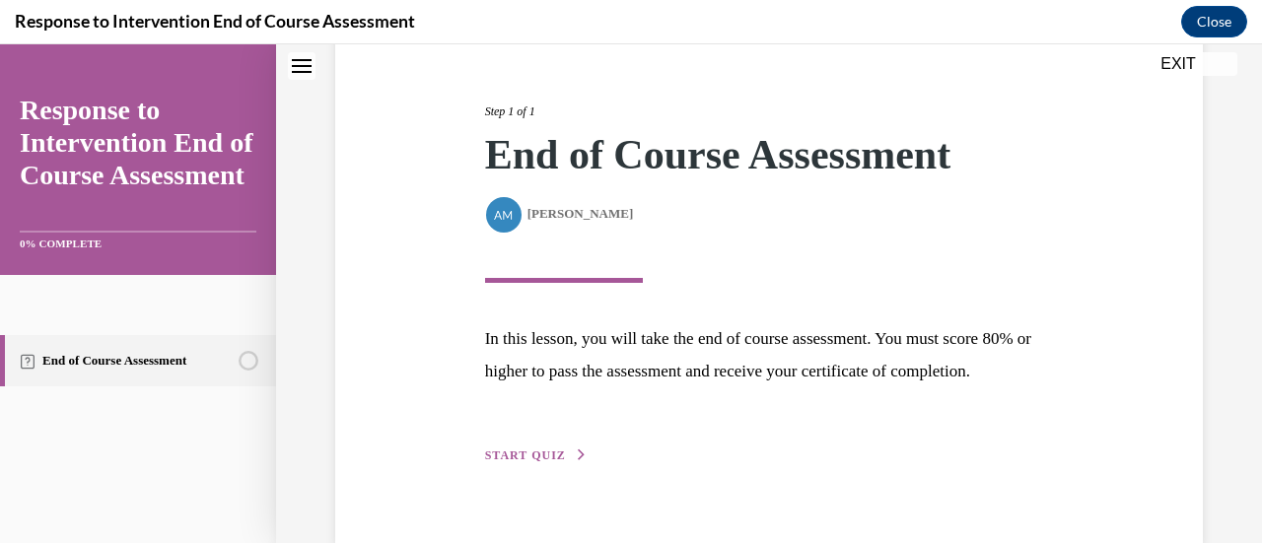
scroll to position [289, 0]
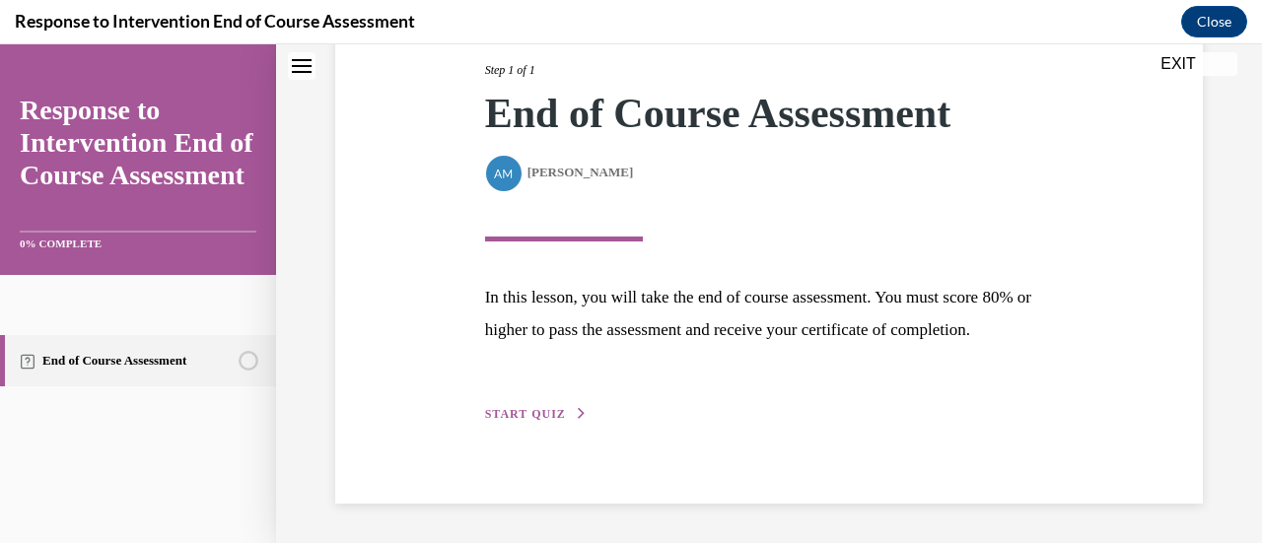
click at [534, 419] on span "START QUIZ" at bounding box center [525, 414] width 81 height 14
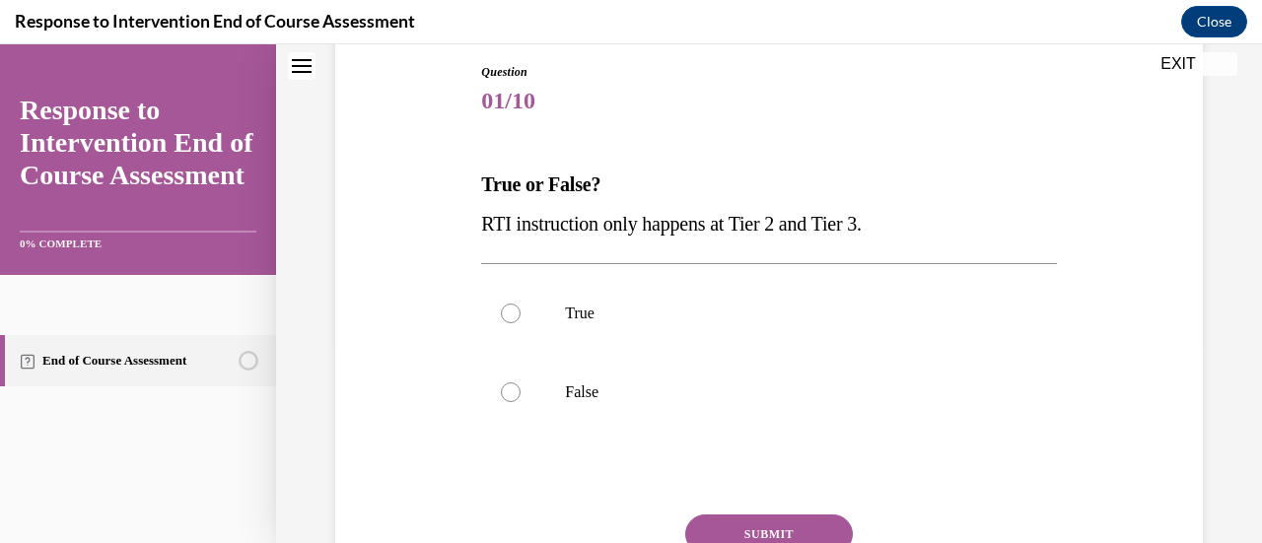
scroll to position [212, 0]
click at [550, 390] on label "False" at bounding box center [768, 391] width 575 height 79
click at [520, 390] on input "False" at bounding box center [511, 391] width 20 height 20
radio input "true"
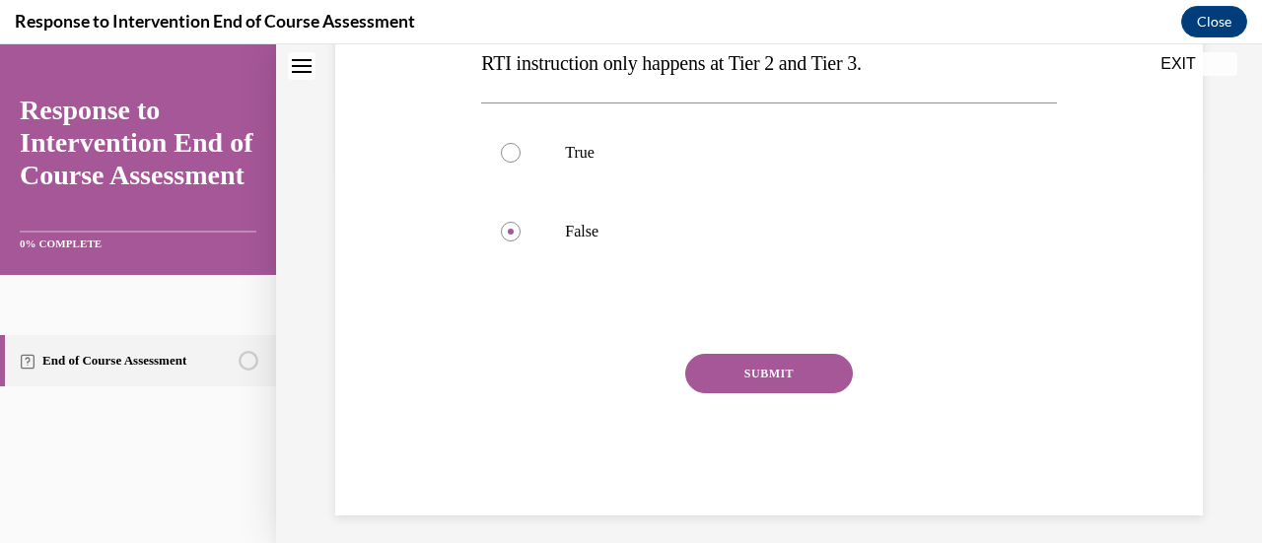
click at [744, 387] on button "SUBMIT" at bounding box center [769, 373] width 168 height 39
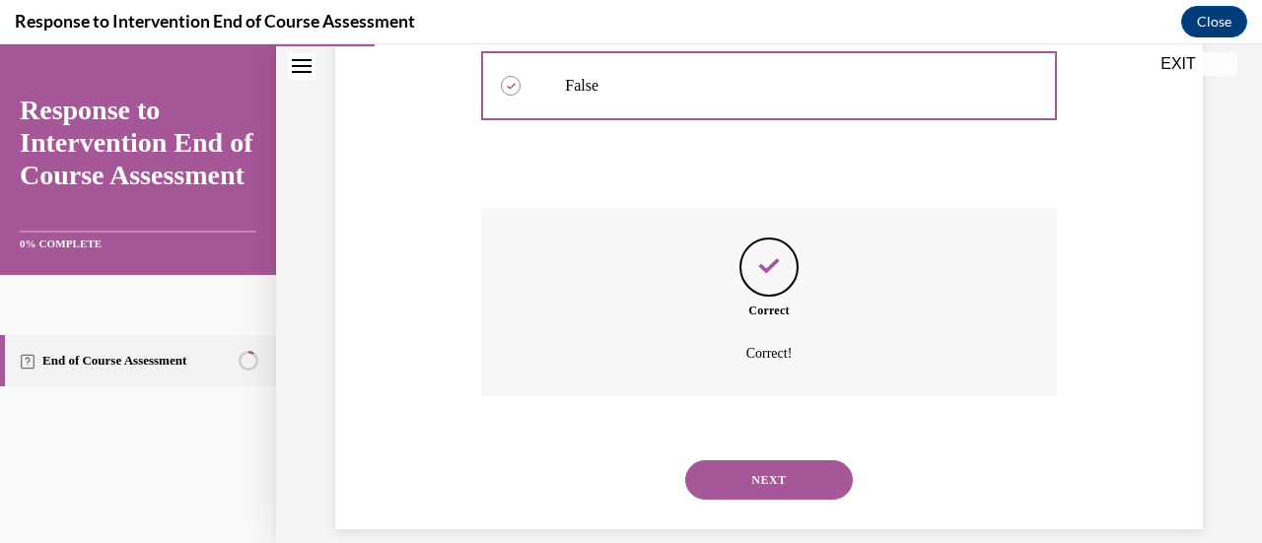
scroll to position [542, 0]
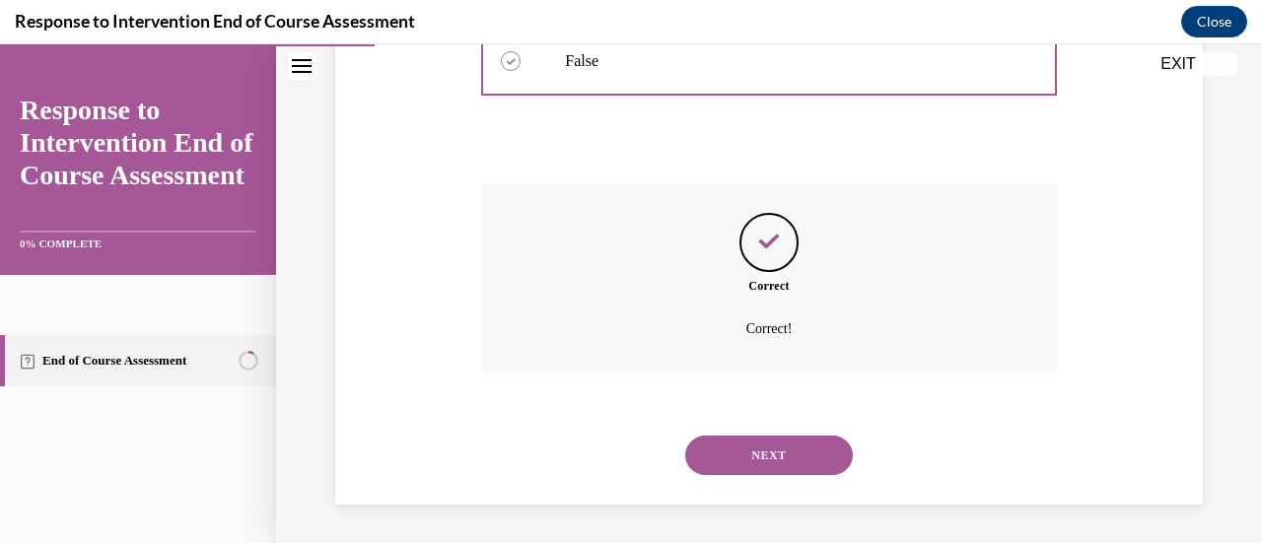
click at [745, 440] on button "NEXT" at bounding box center [769, 455] width 168 height 39
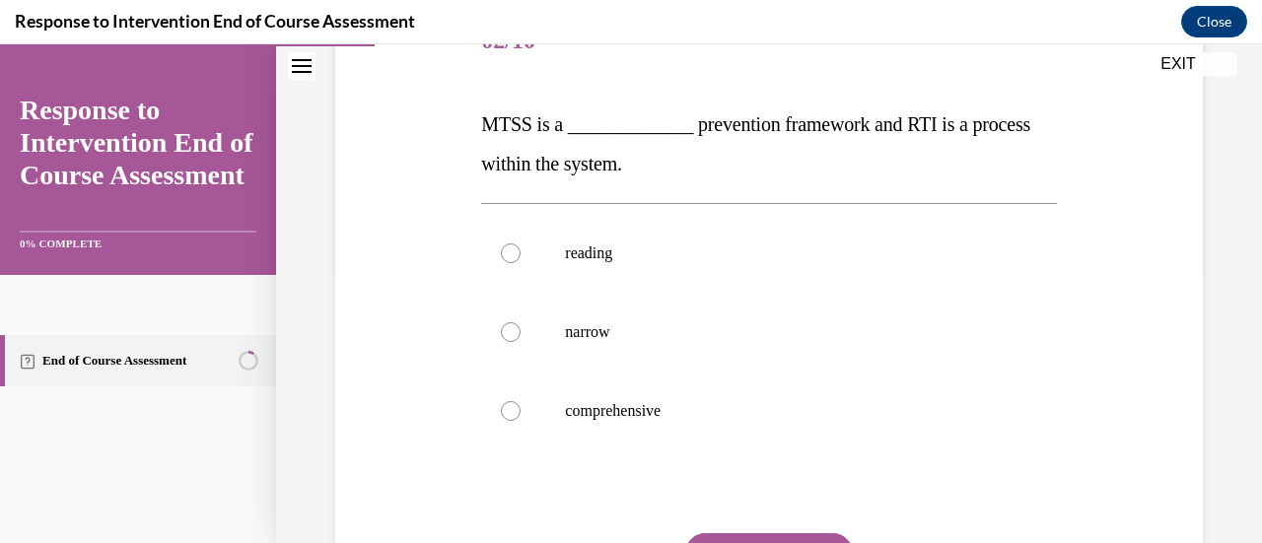
scroll to position [277, 0]
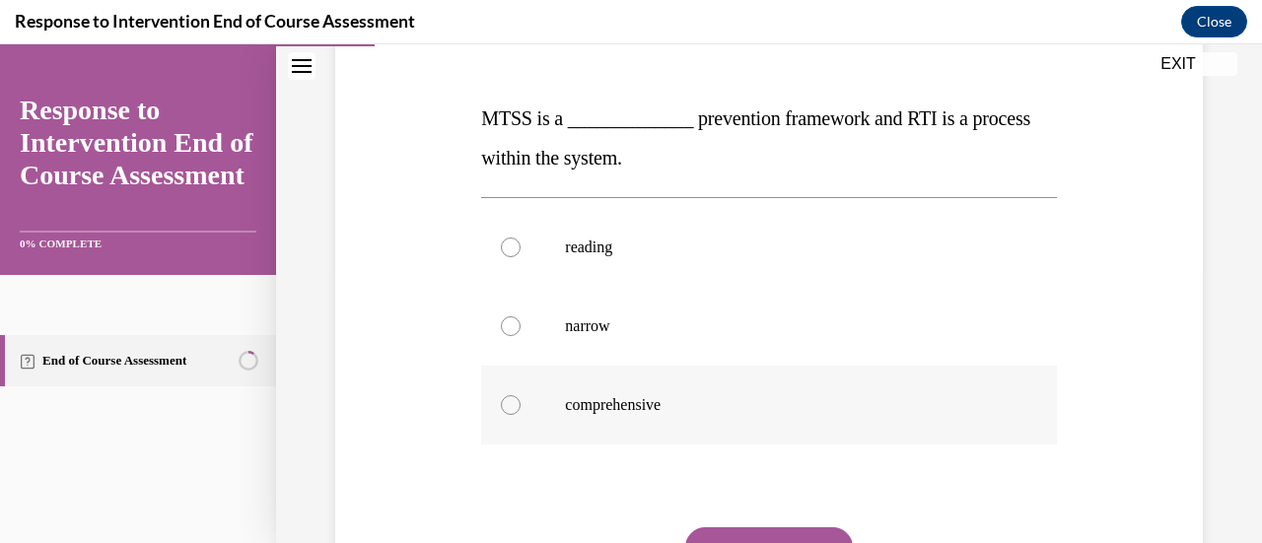
click at [622, 390] on label "comprehensive" at bounding box center [768, 405] width 575 height 79
click at [520, 395] on input "comprehensive" at bounding box center [511, 405] width 20 height 20
radio input "true"
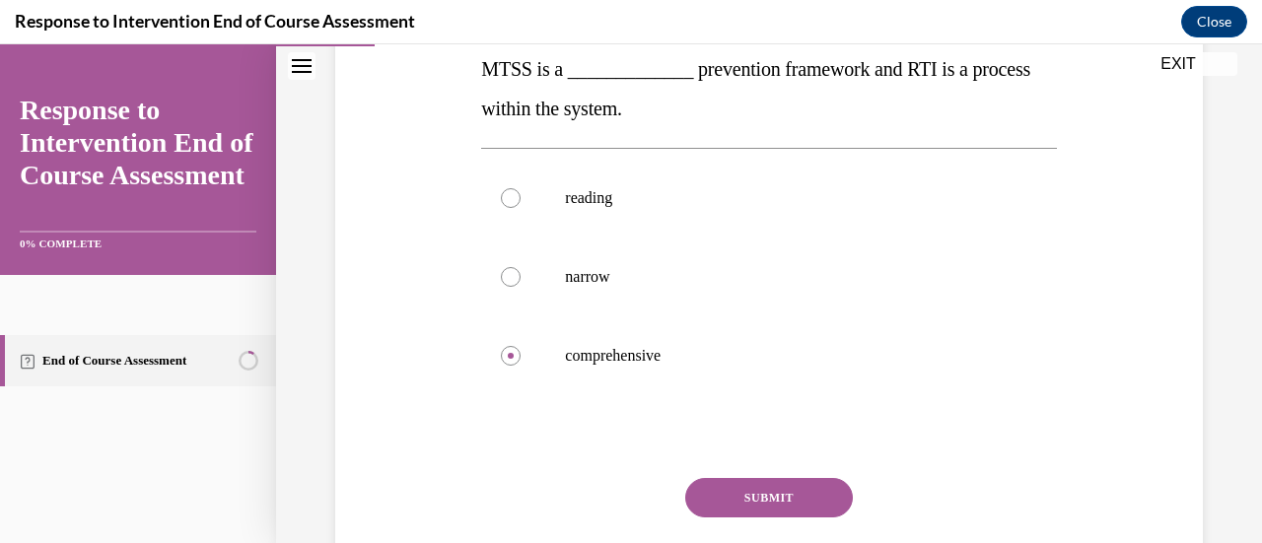
click at [727, 504] on button "SUBMIT" at bounding box center [769, 497] width 168 height 39
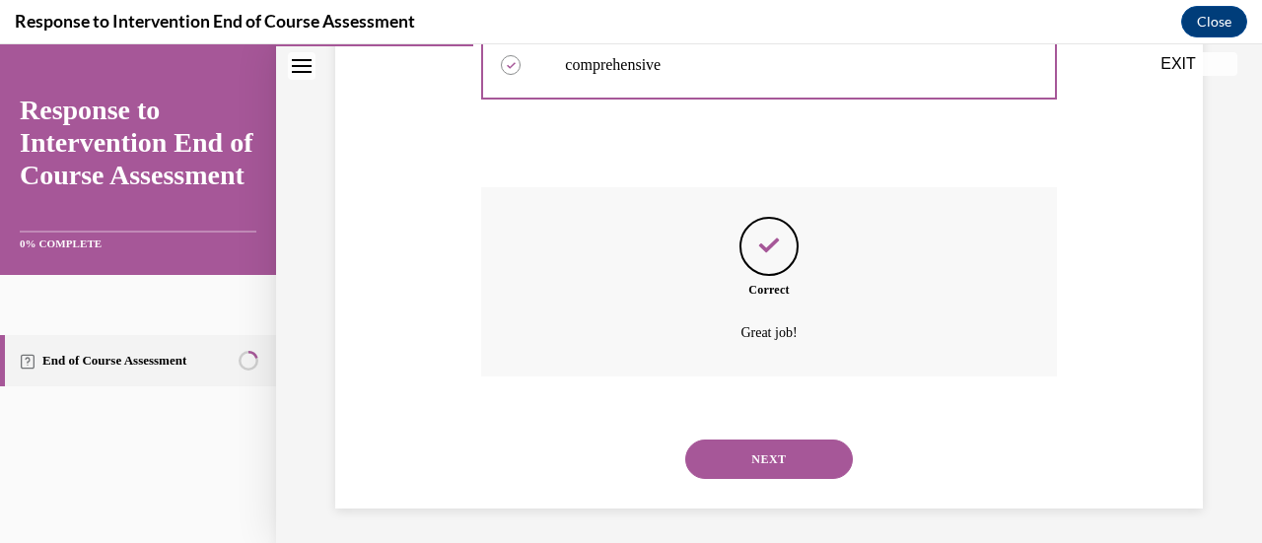
scroll to position [621, 0]
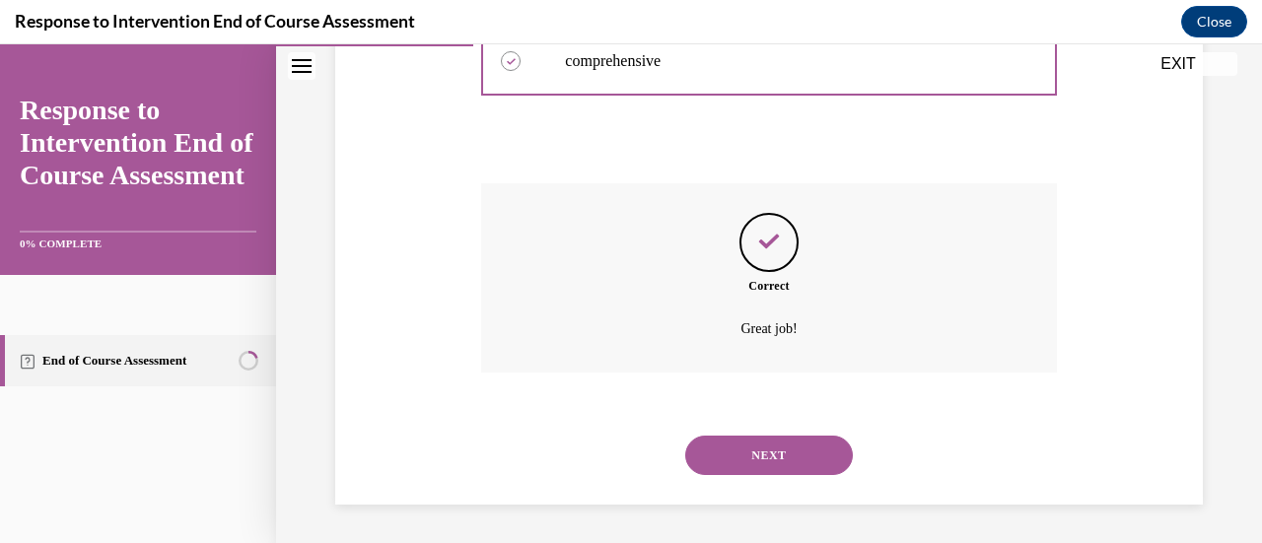
click at [746, 438] on button "NEXT" at bounding box center [769, 455] width 168 height 39
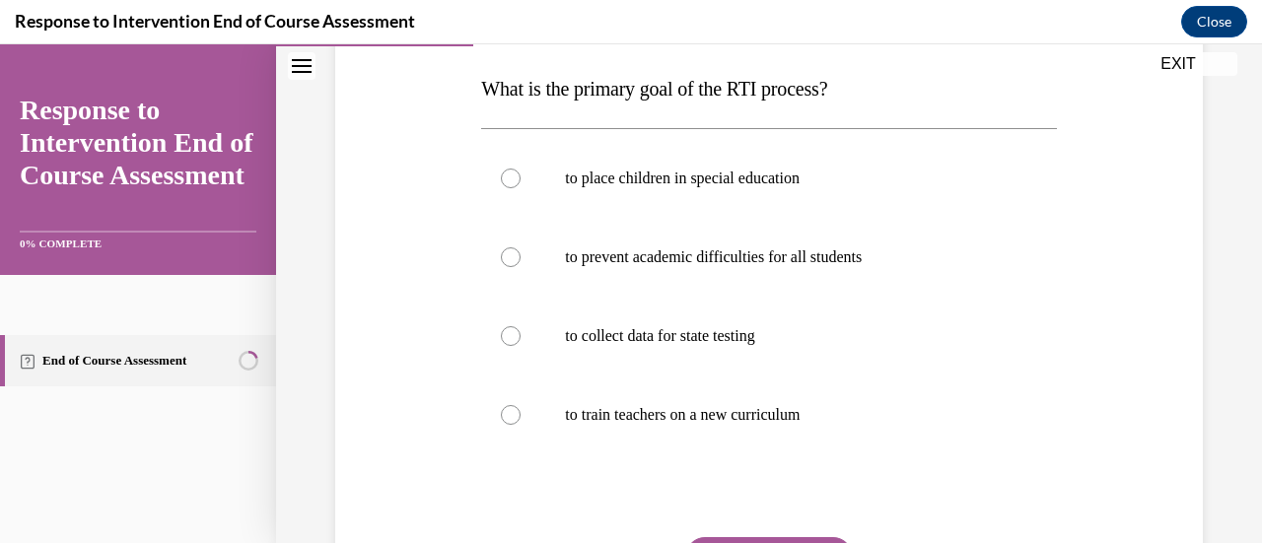
scroll to position [327, 0]
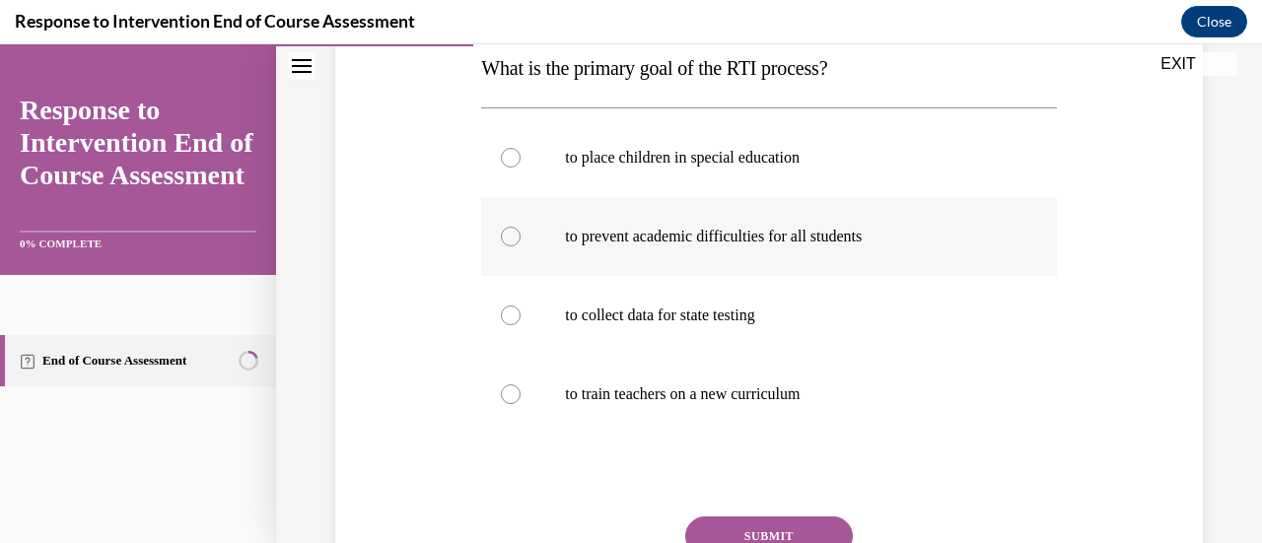
click at [568, 234] on p "to prevent academic difficulties for all students" at bounding box center [786, 237] width 442 height 20
click at [520, 234] on input "to prevent academic difficulties for all students" at bounding box center [511, 237] width 20 height 20
radio input "true"
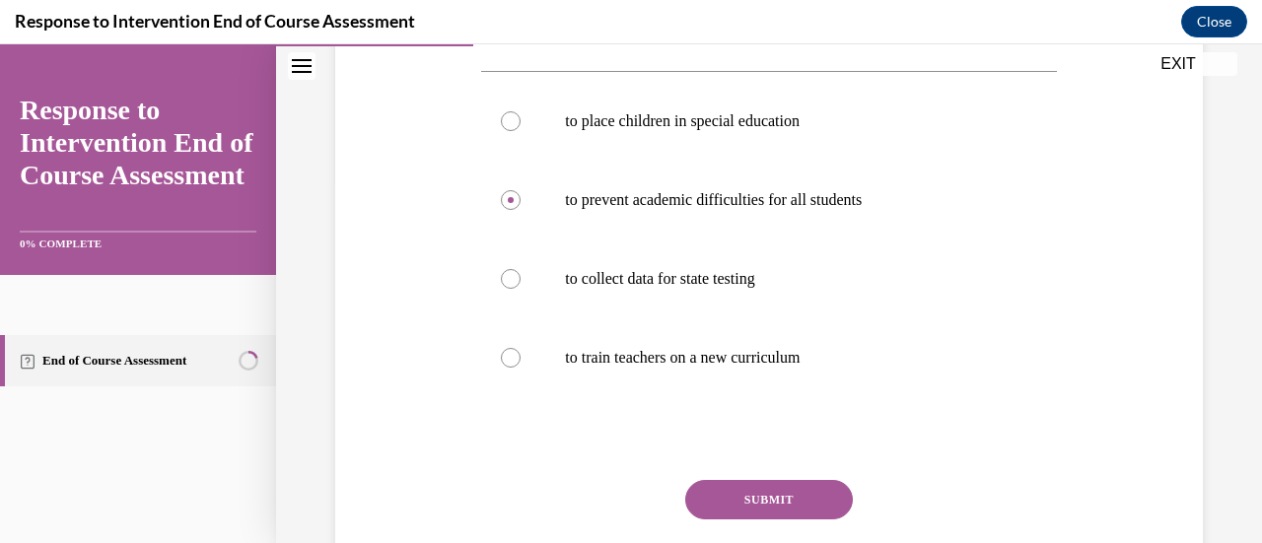
click at [723, 485] on button "SUBMIT" at bounding box center [769, 499] width 168 height 39
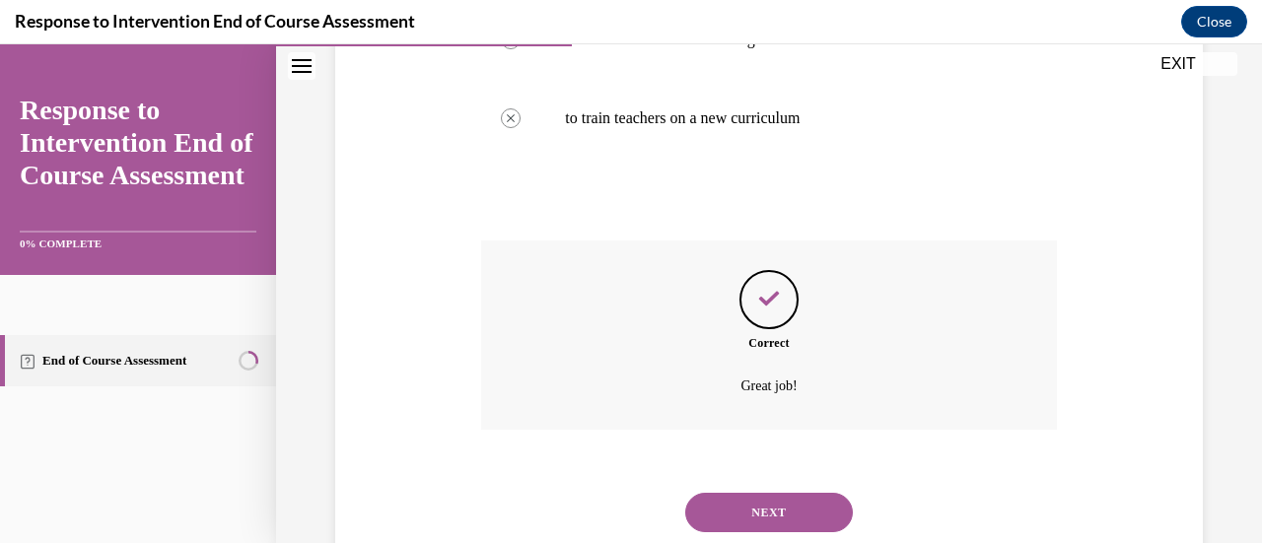
scroll to position [660, 0]
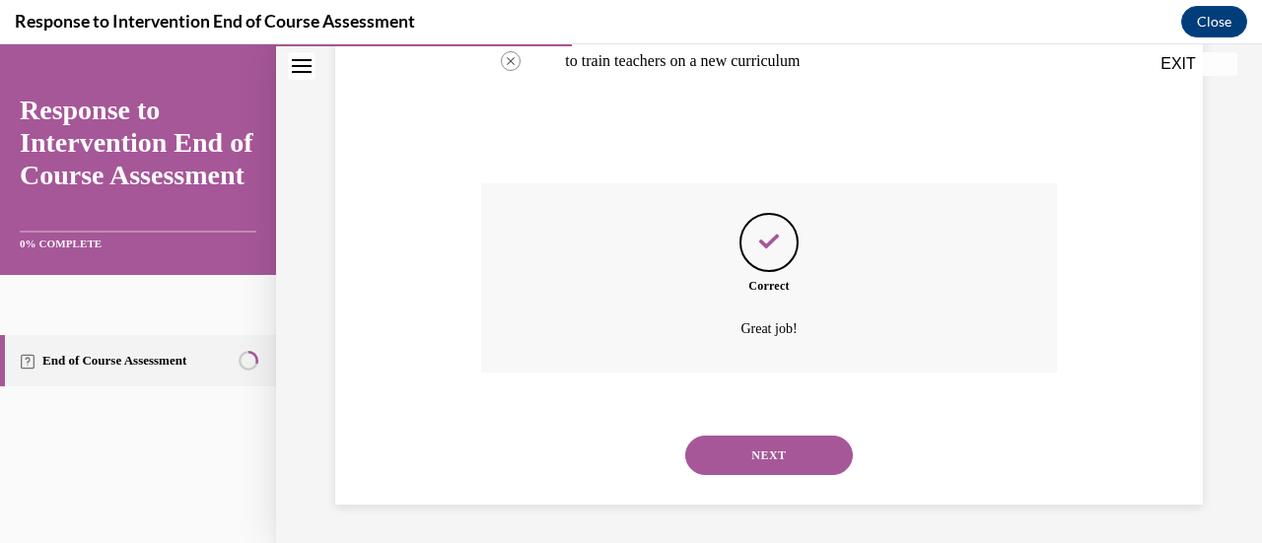
click at [769, 472] on button "NEXT" at bounding box center [769, 455] width 168 height 39
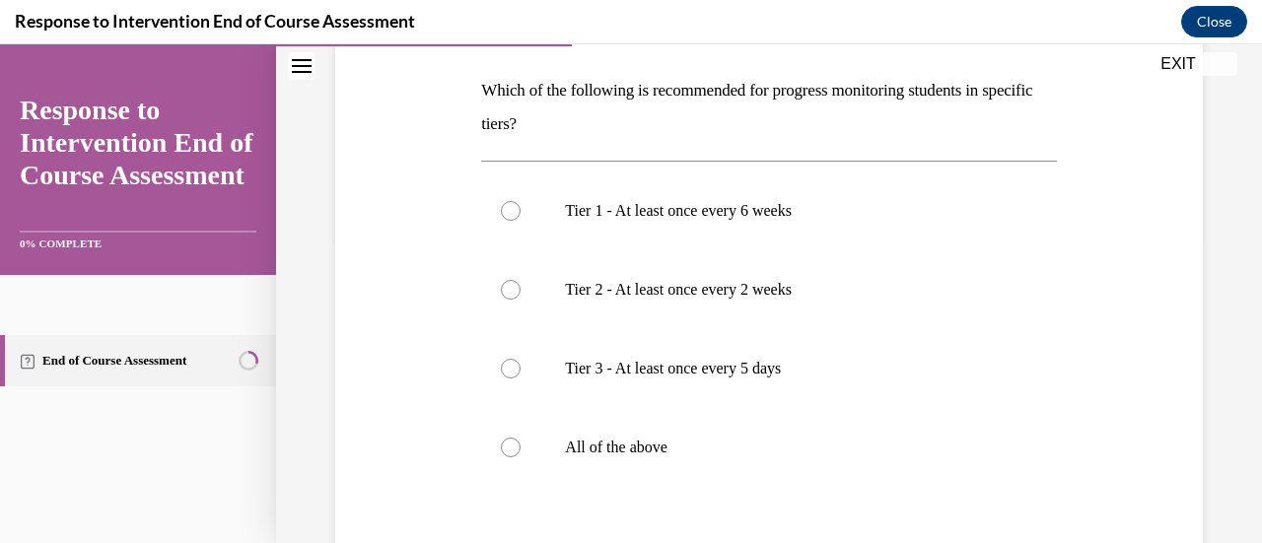
scroll to position [333, 0]
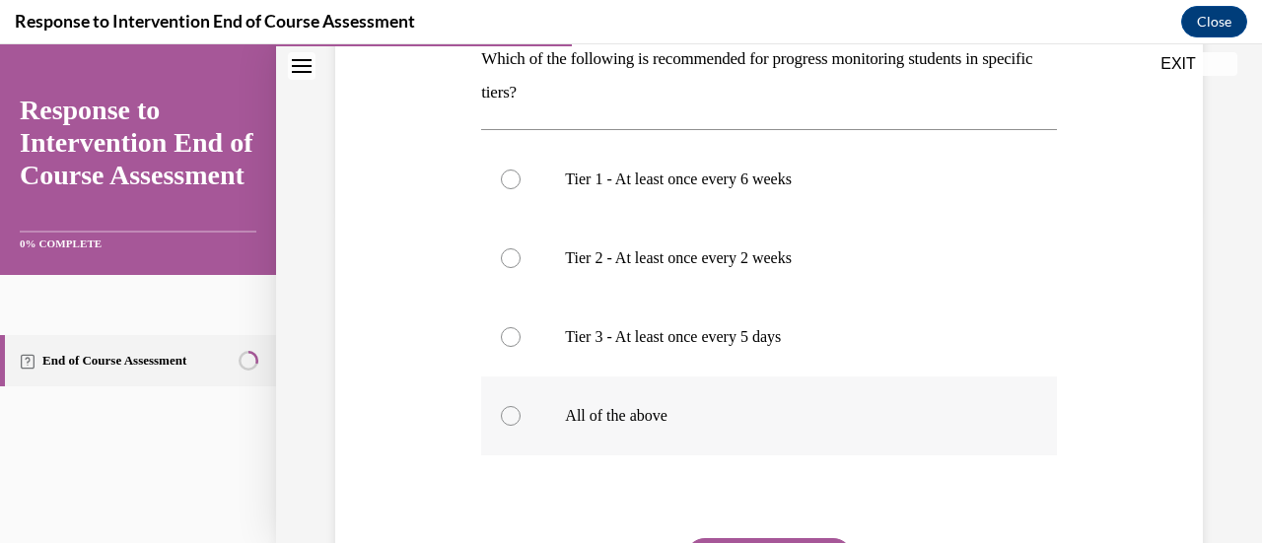
click at [513, 435] on label "All of the above" at bounding box center [768, 416] width 575 height 79
click at [513, 426] on input "All of the above" at bounding box center [511, 416] width 20 height 20
radio input "true"
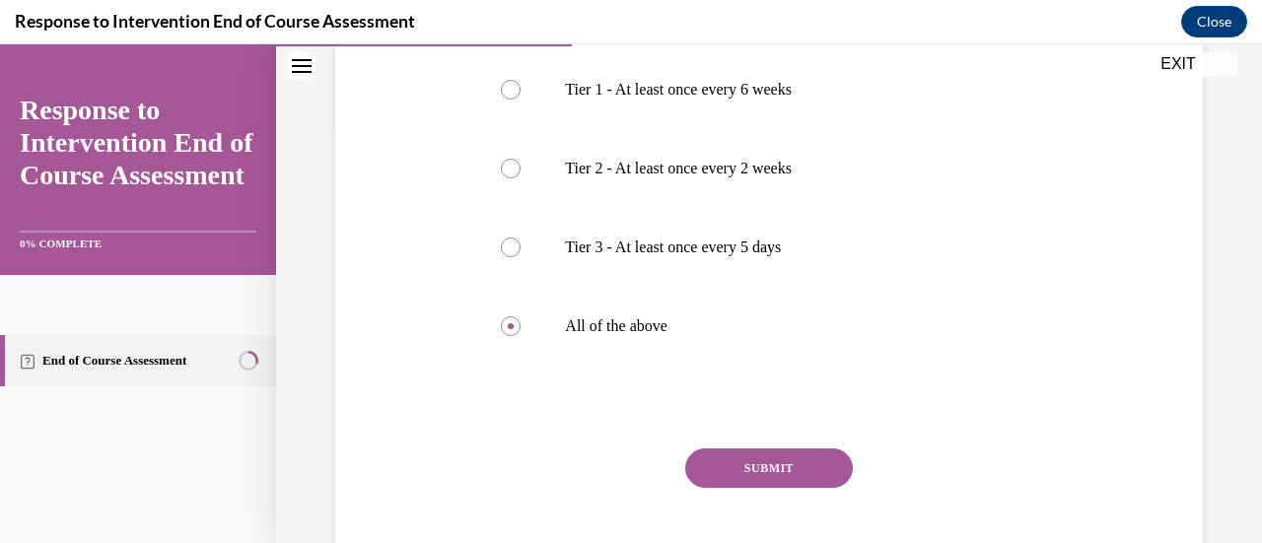
click at [760, 467] on button "SUBMIT" at bounding box center [769, 468] width 168 height 39
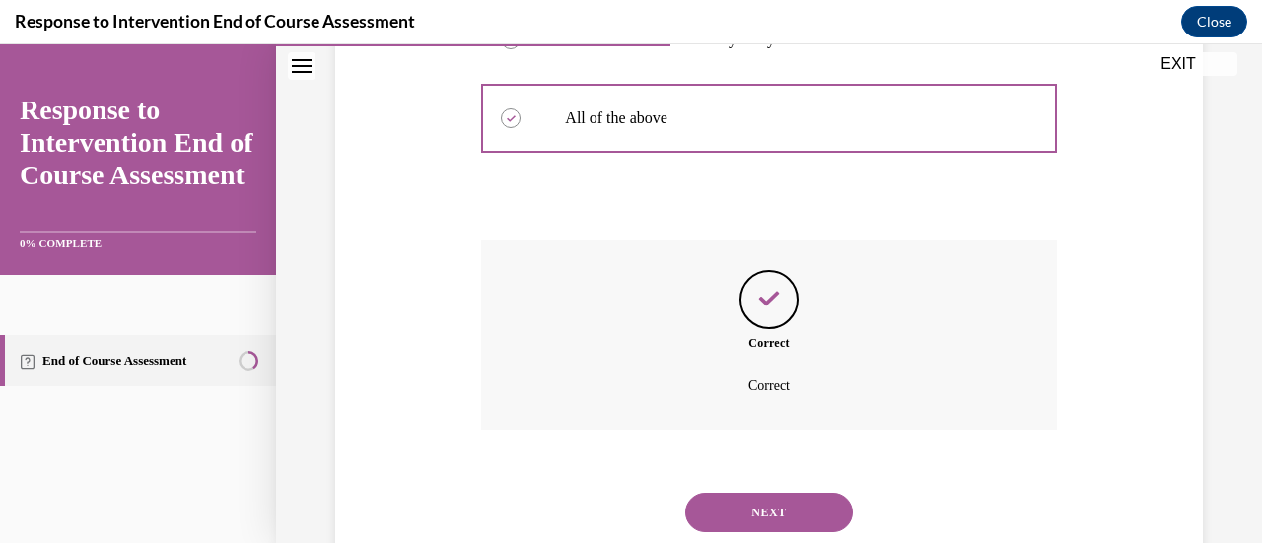
scroll to position [688, 0]
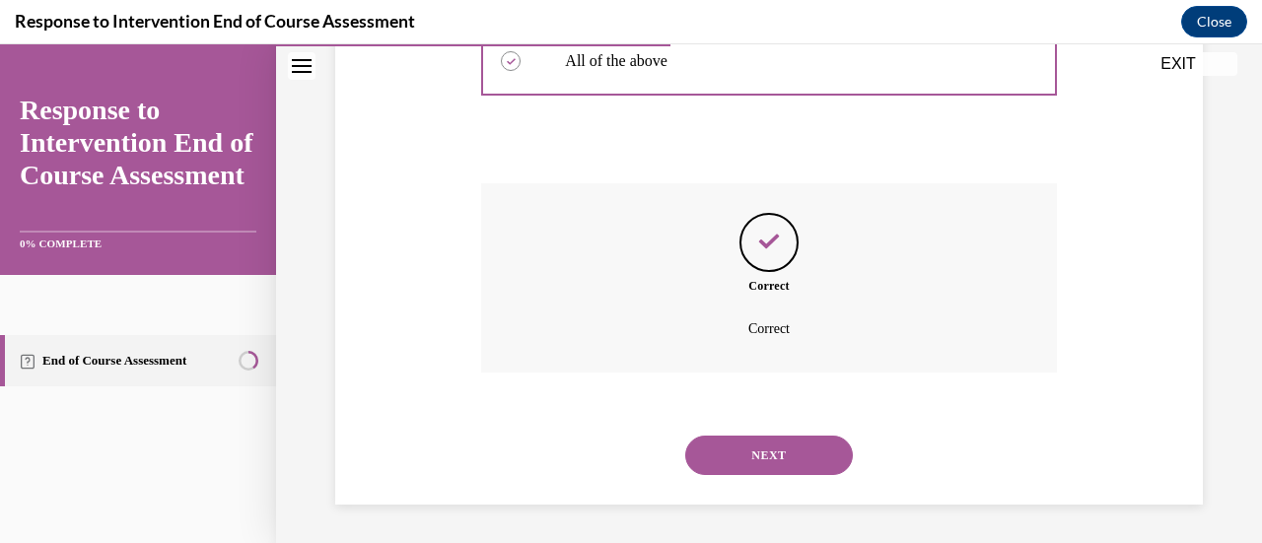
click at [742, 469] on button "NEXT" at bounding box center [769, 455] width 168 height 39
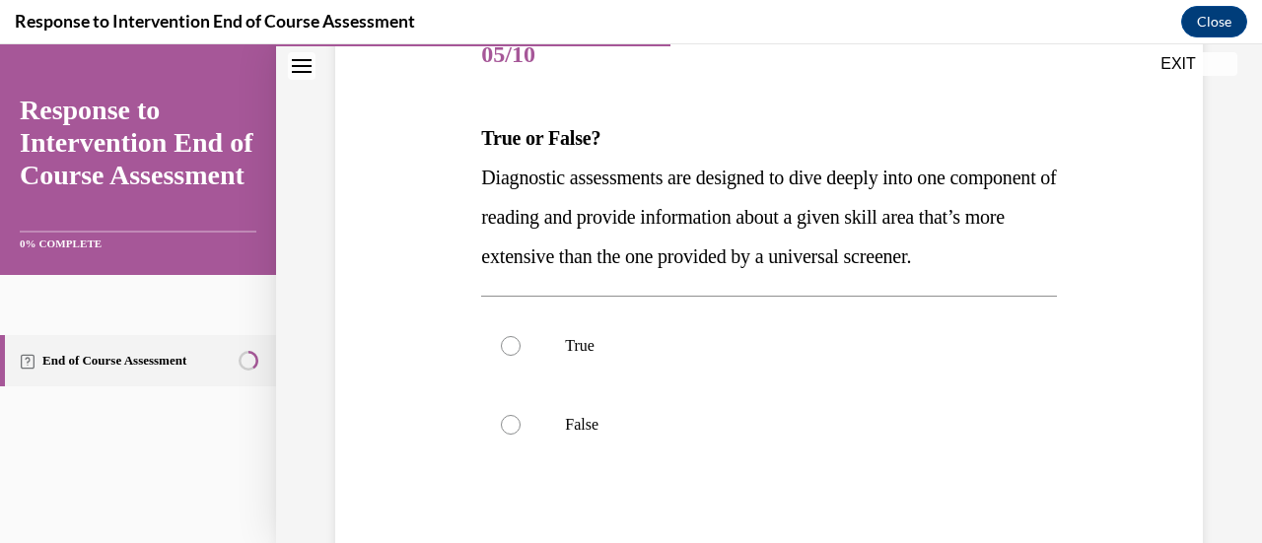
scroll to position [260, 0]
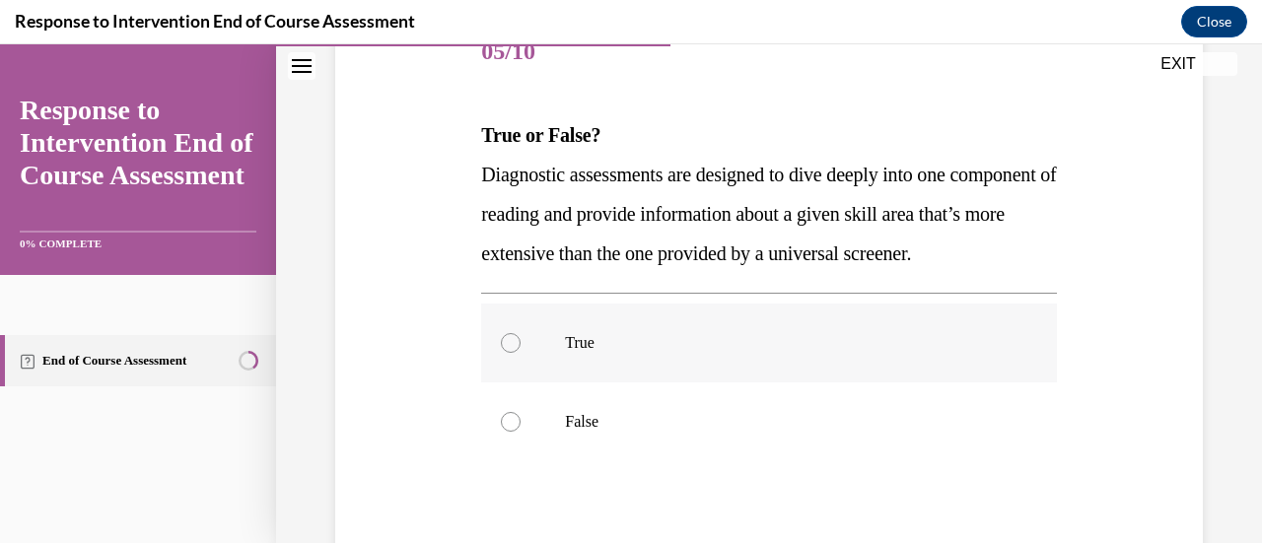
click at [528, 378] on label "True" at bounding box center [768, 343] width 575 height 79
click at [520, 353] on input "True" at bounding box center [511, 343] width 20 height 20
radio input "true"
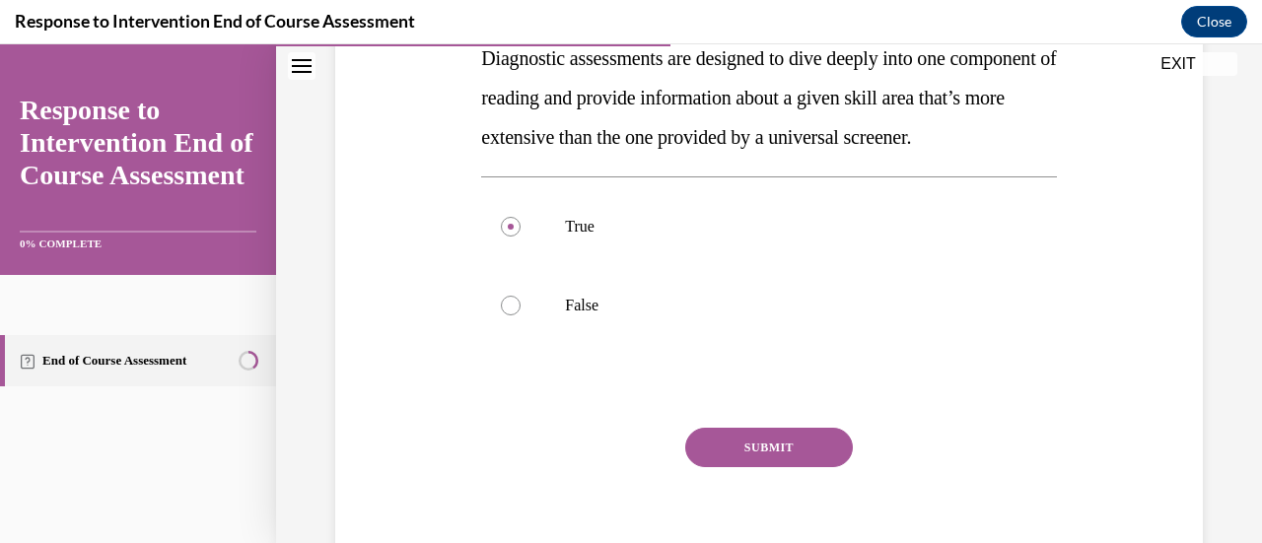
click at [743, 467] on button "SUBMIT" at bounding box center [769, 447] width 168 height 39
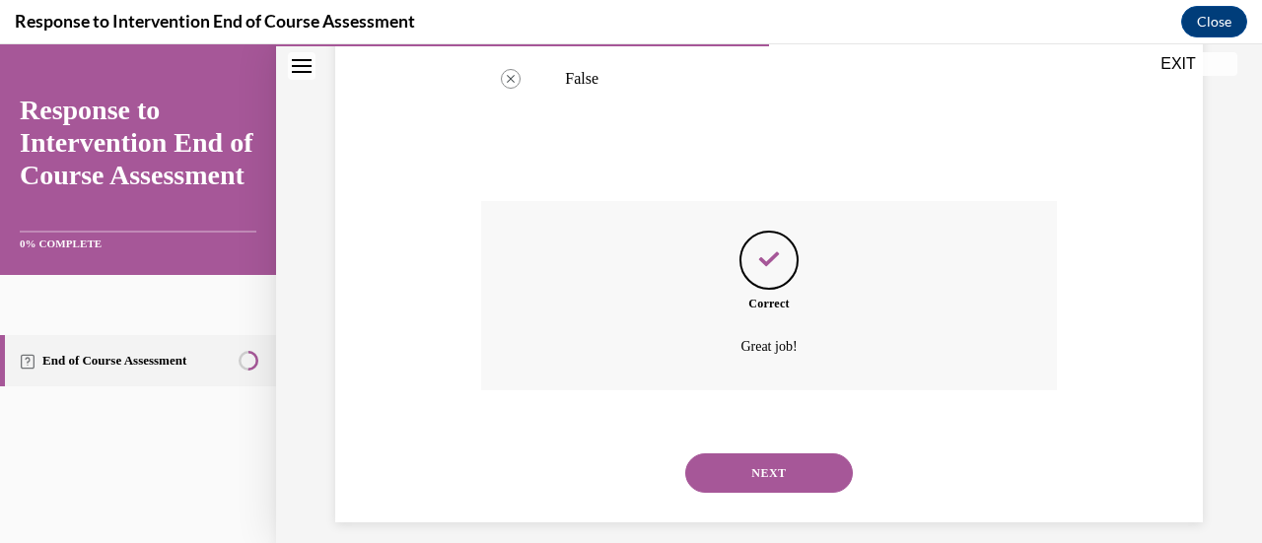
scroll to position [660, 0]
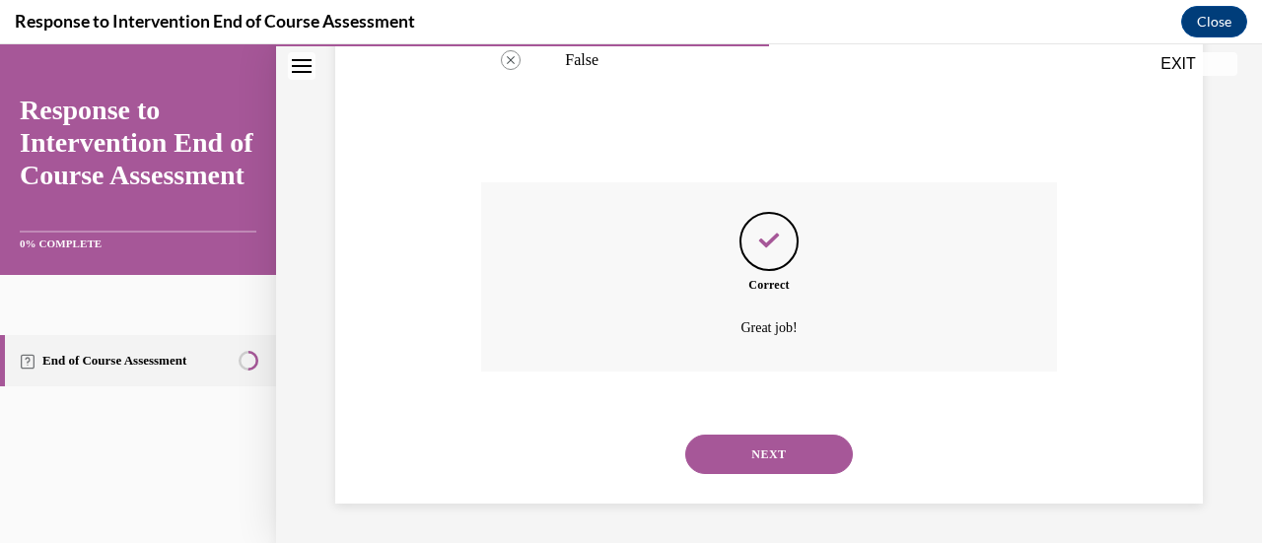
click at [743, 446] on button "NEXT" at bounding box center [769, 454] width 168 height 39
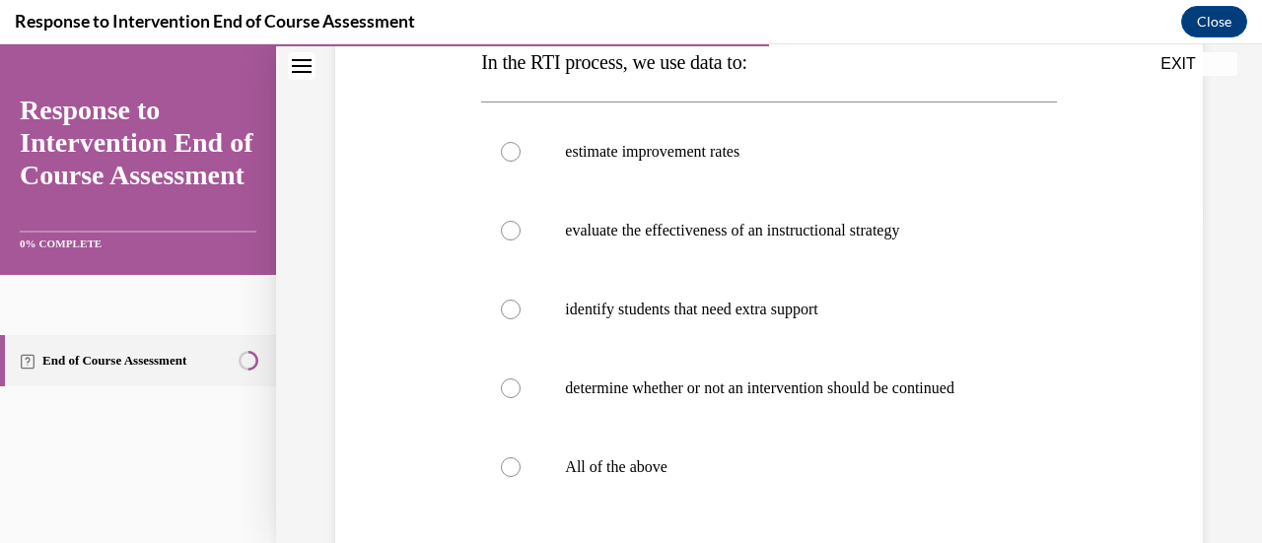
scroll to position [350, 0]
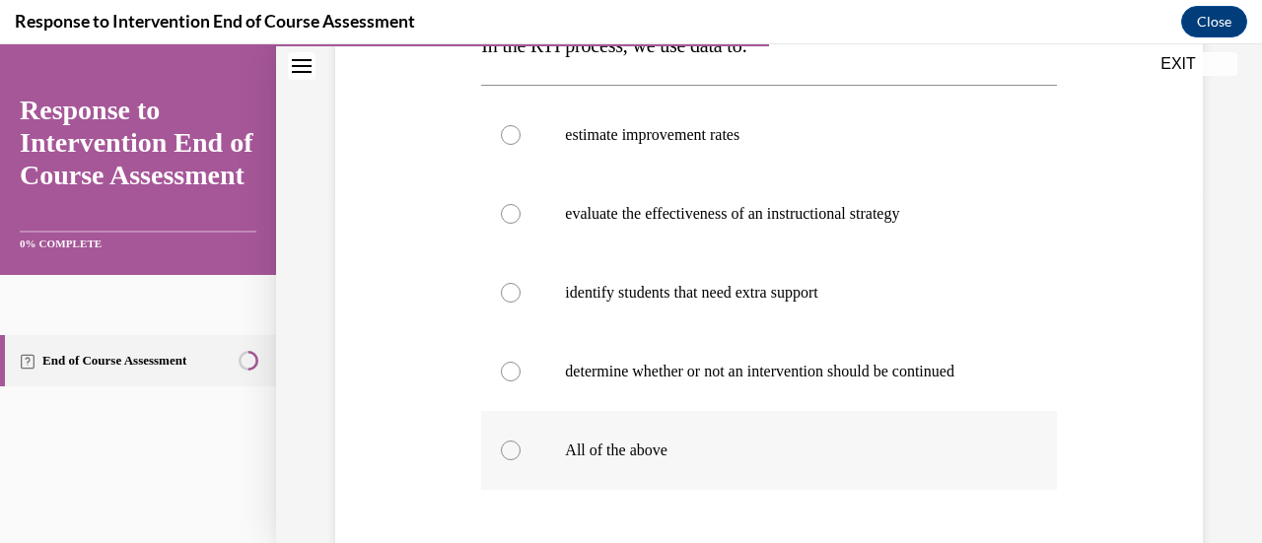
click at [535, 452] on label "All of the above" at bounding box center [768, 450] width 575 height 79
click at [520, 452] on input "All of the above" at bounding box center [511, 451] width 20 height 20
radio input "true"
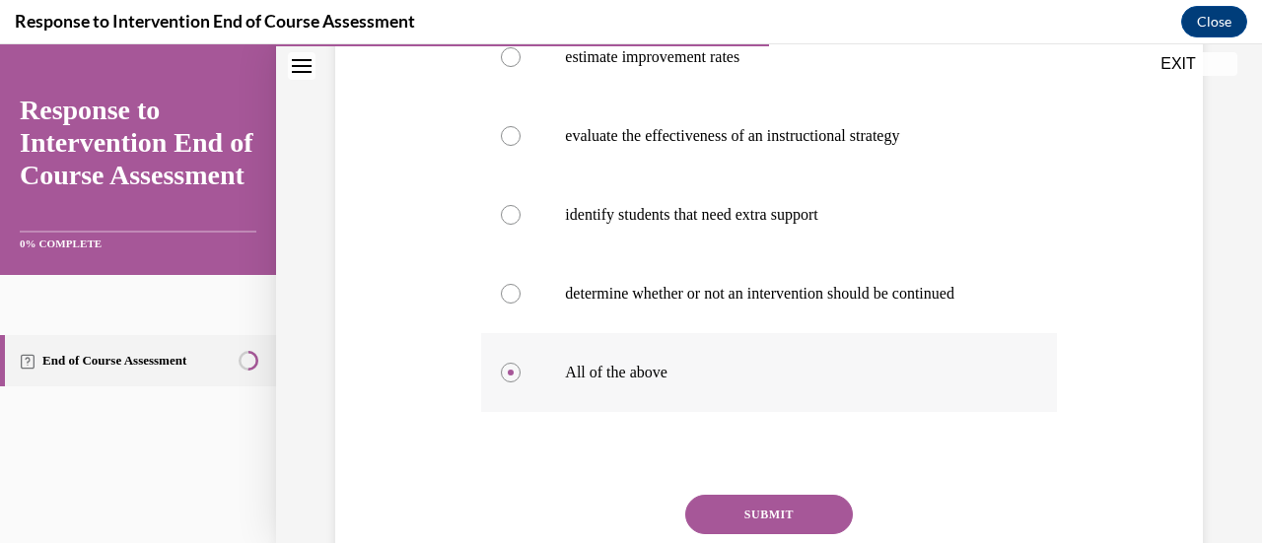
scroll to position [463, 0]
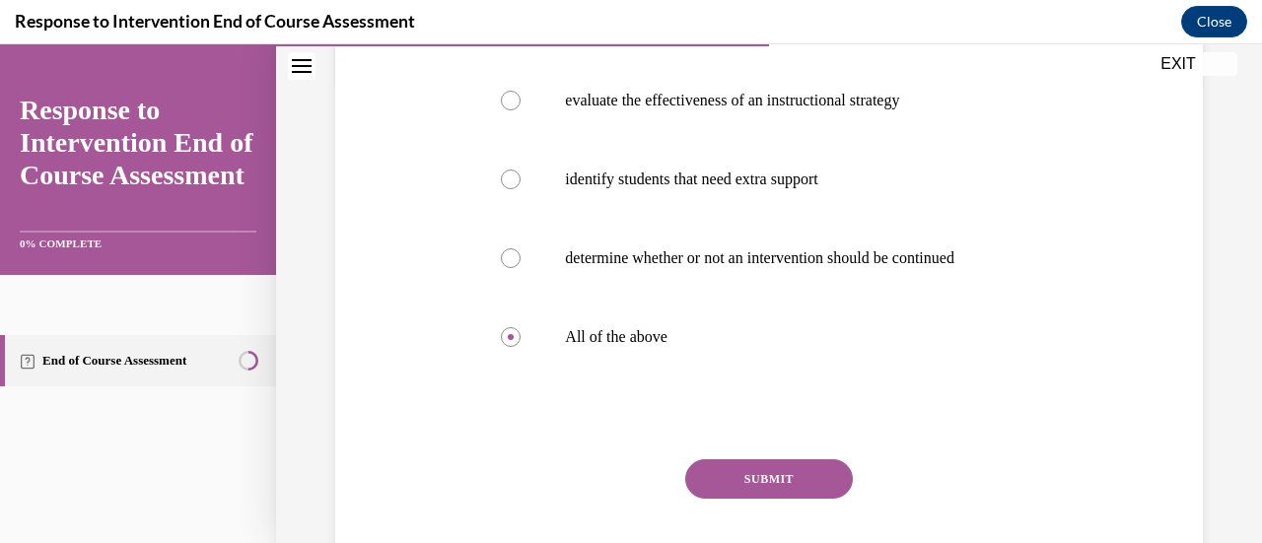
click at [720, 476] on button "SUBMIT" at bounding box center [769, 478] width 168 height 39
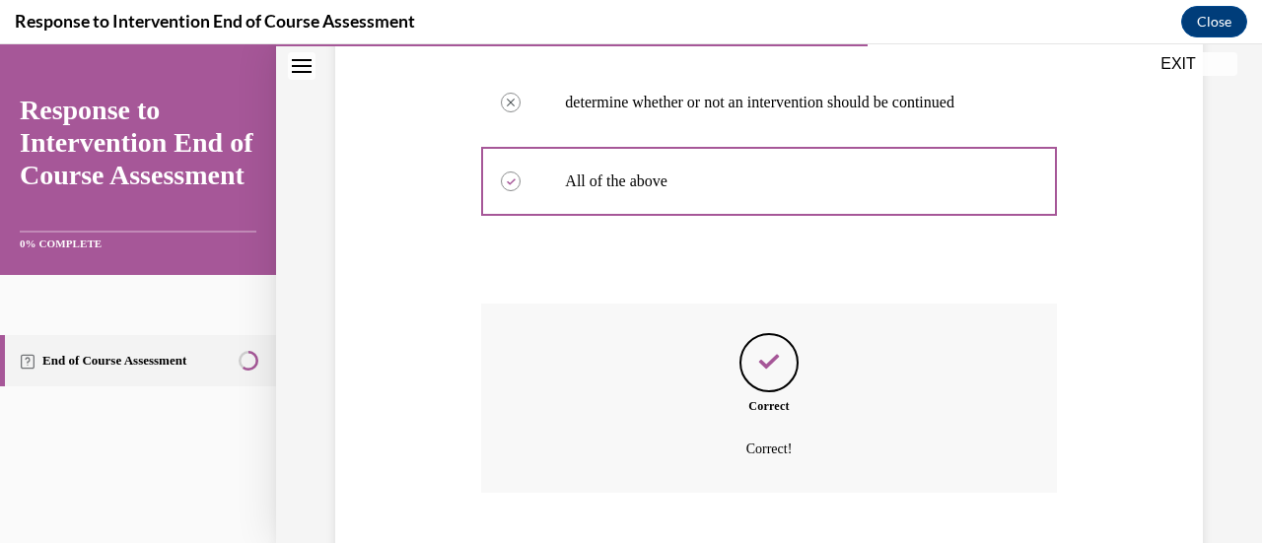
scroll to position [739, 0]
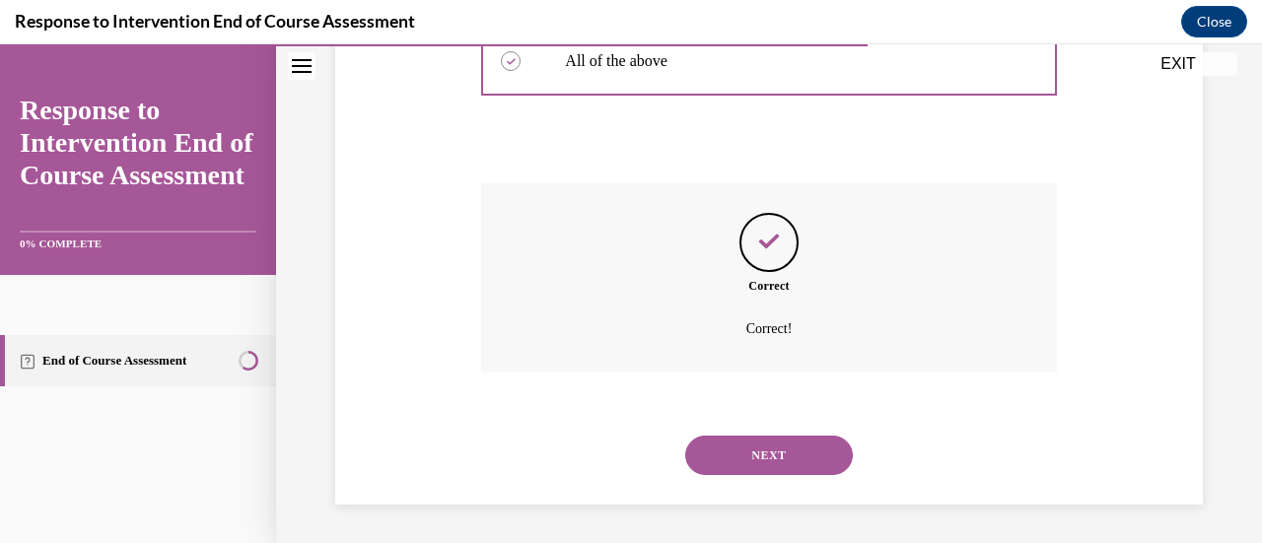
click at [742, 458] on button "NEXT" at bounding box center [769, 455] width 168 height 39
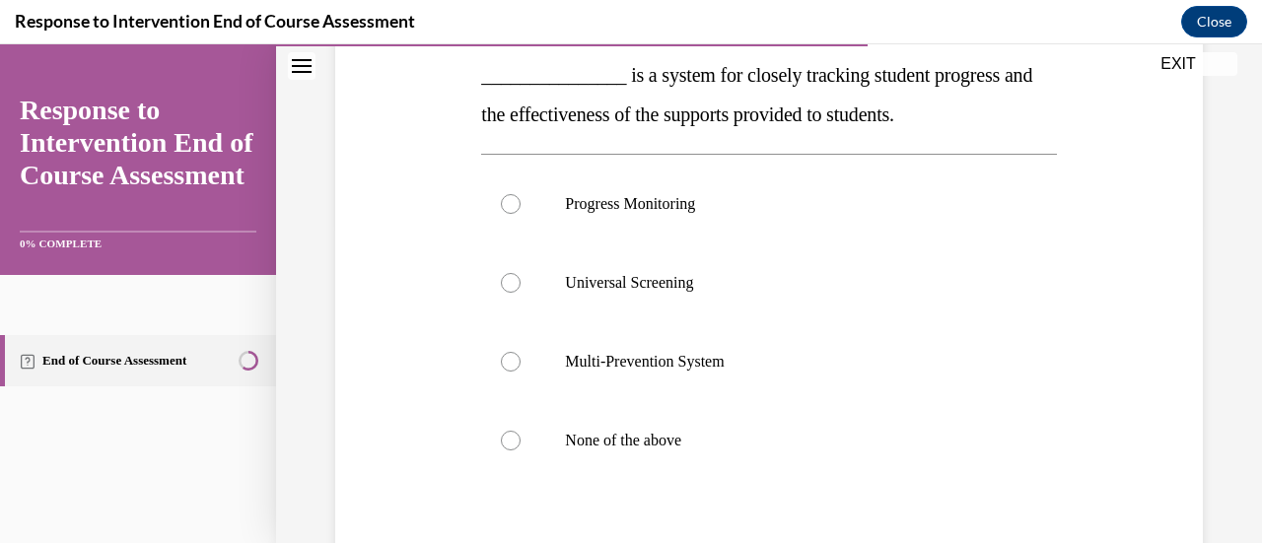
scroll to position [321, 0]
click at [559, 198] on label "Progress Monitoring" at bounding box center [768, 203] width 575 height 79
click at [520, 198] on input "Progress Monitoring" at bounding box center [511, 203] width 20 height 20
radio input "true"
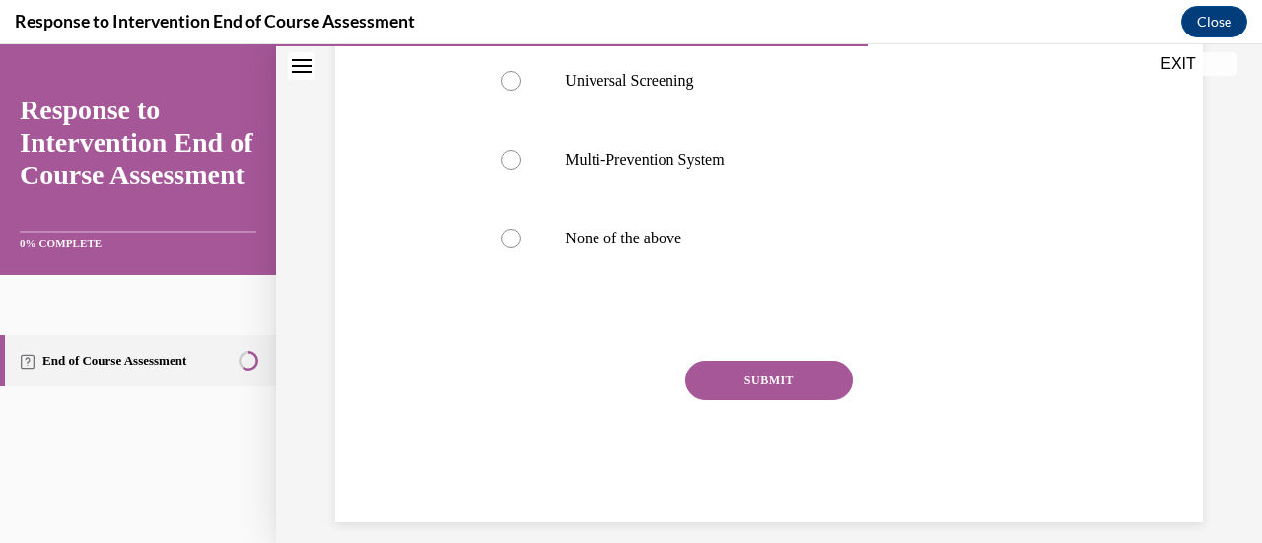
scroll to position [528, 0]
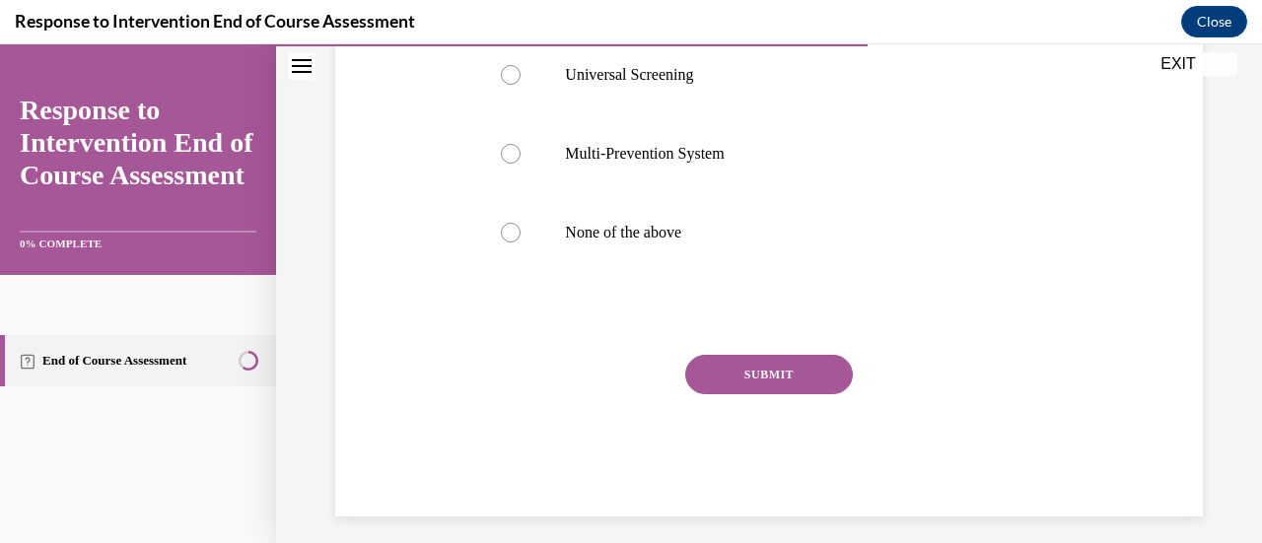
click at [740, 387] on button "SUBMIT" at bounding box center [769, 374] width 168 height 39
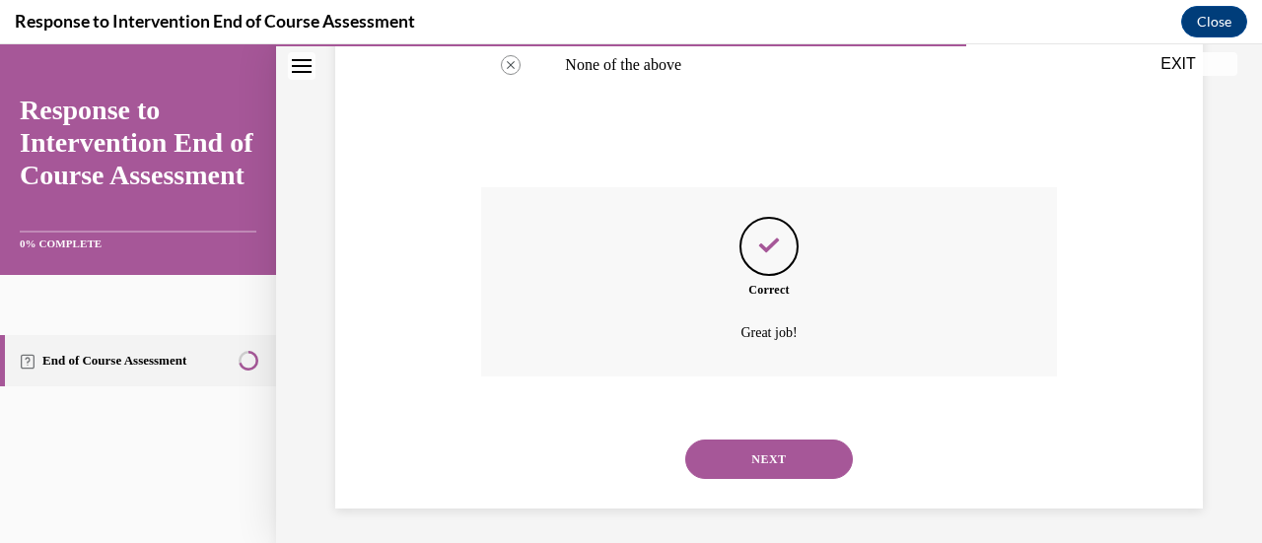
scroll to position [700, 0]
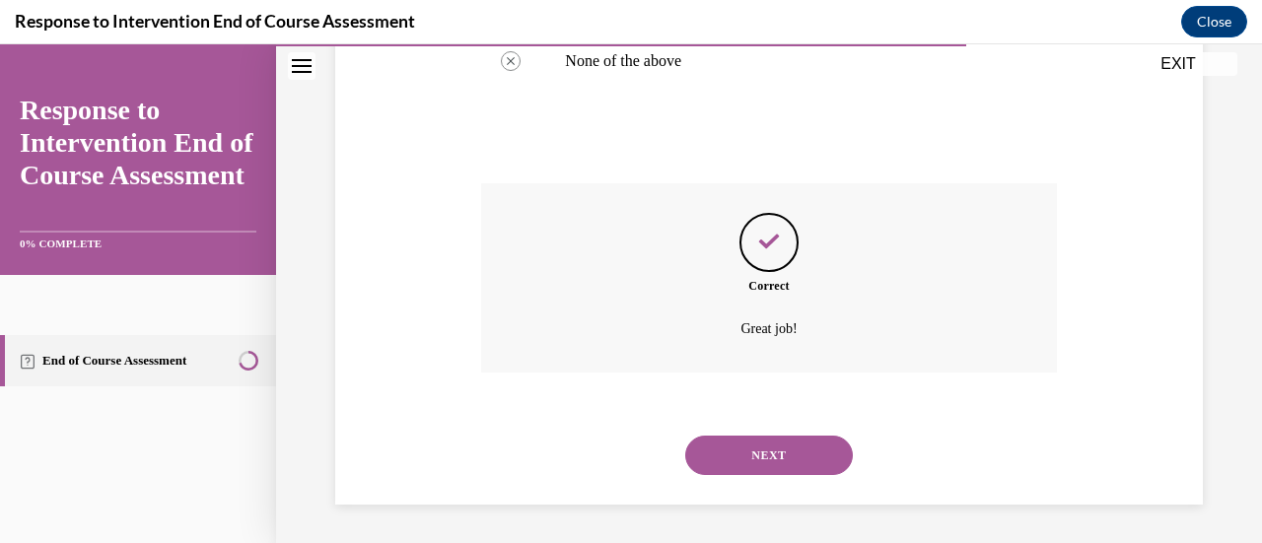
click at [737, 450] on button "NEXT" at bounding box center [769, 455] width 168 height 39
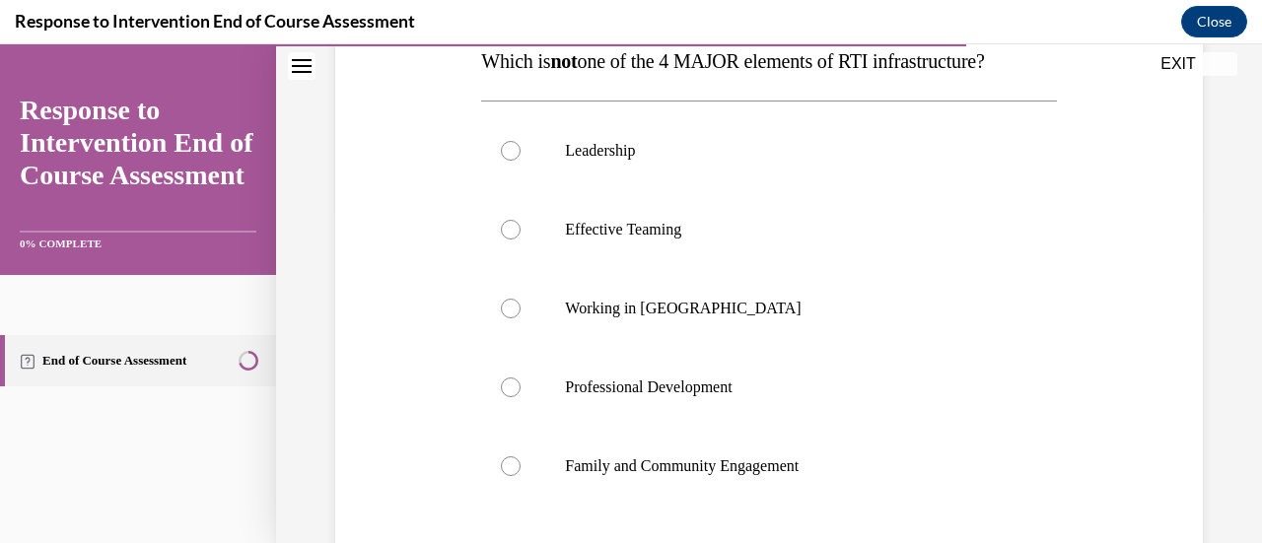
scroll to position [395, 0]
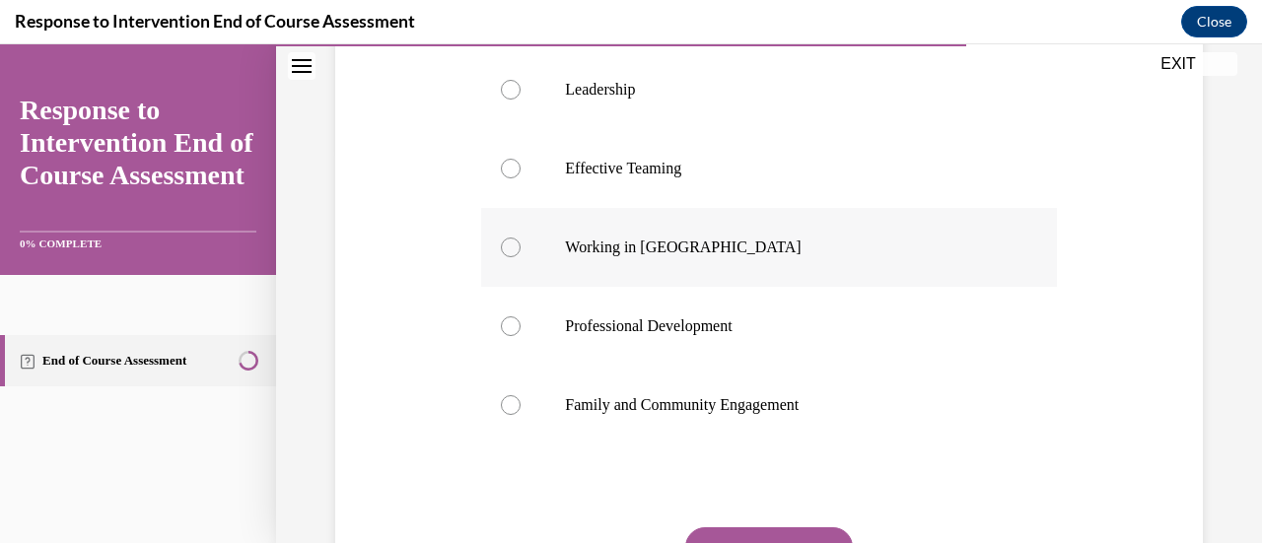
click at [503, 247] on div at bounding box center [511, 248] width 20 height 20
click at [503, 247] on input "Working in Silos" at bounding box center [511, 248] width 20 height 20
radio input "true"
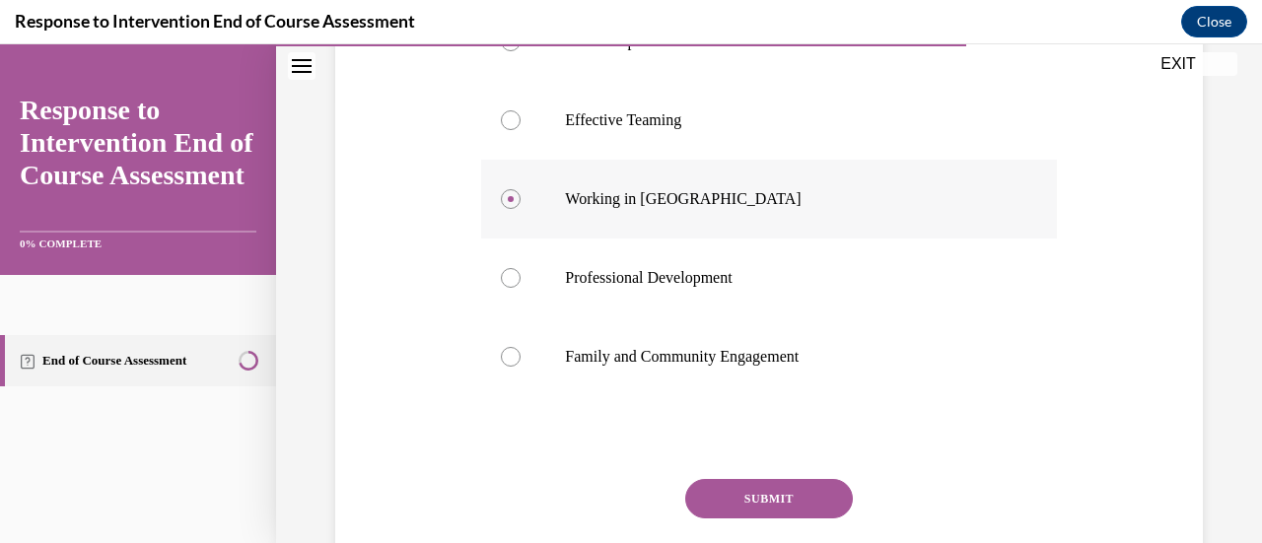
scroll to position [449, 0]
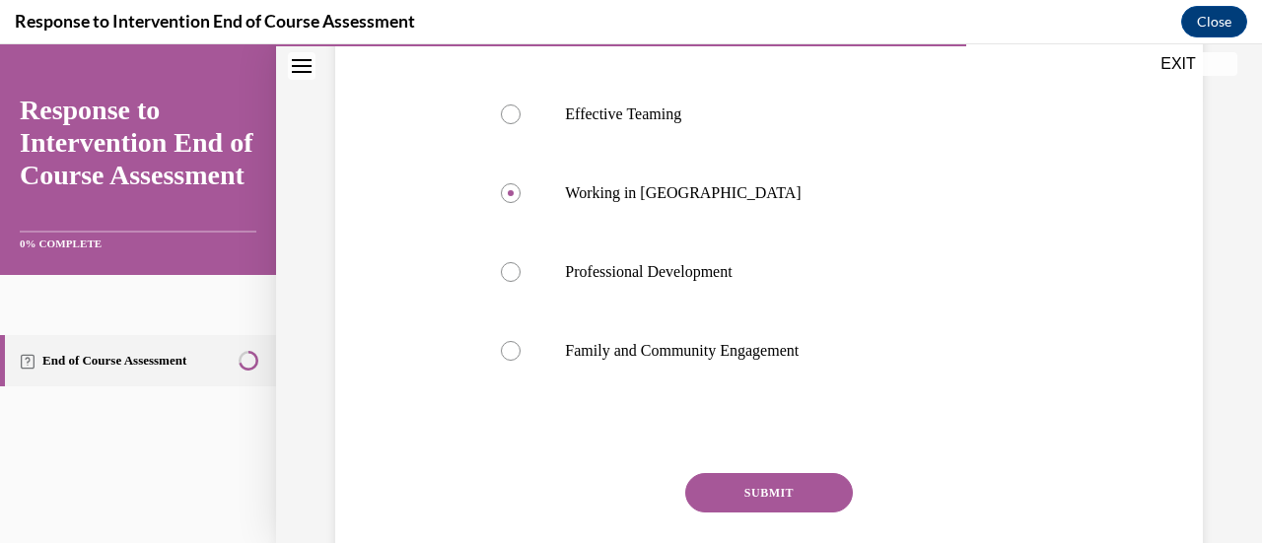
click at [693, 496] on button "SUBMIT" at bounding box center [769, 492] width 168 height 39
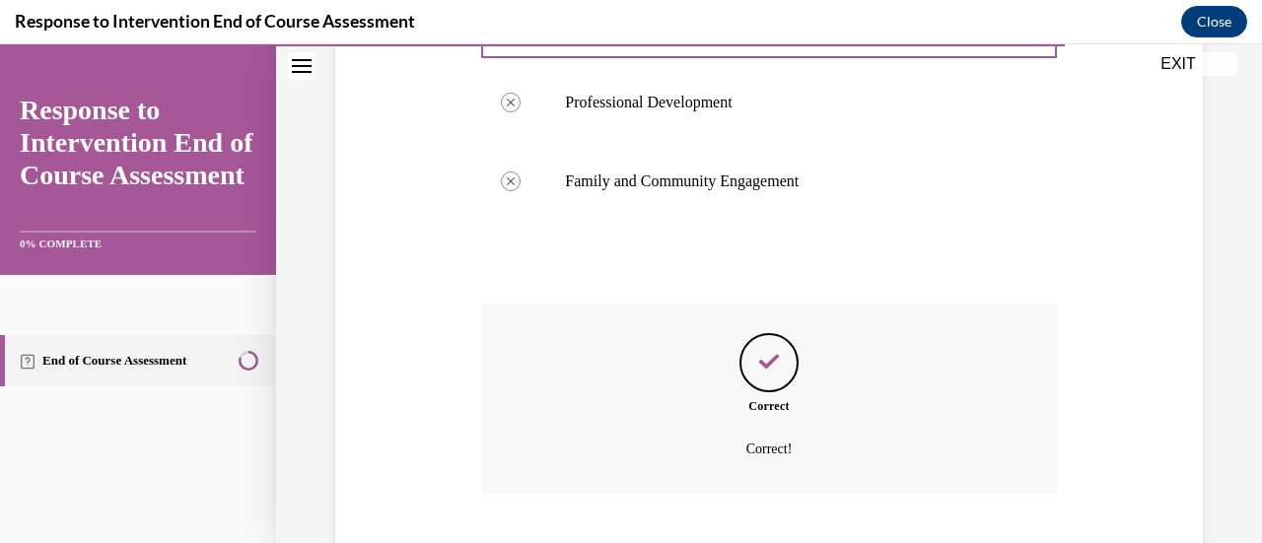
scroll to position [739, 0]
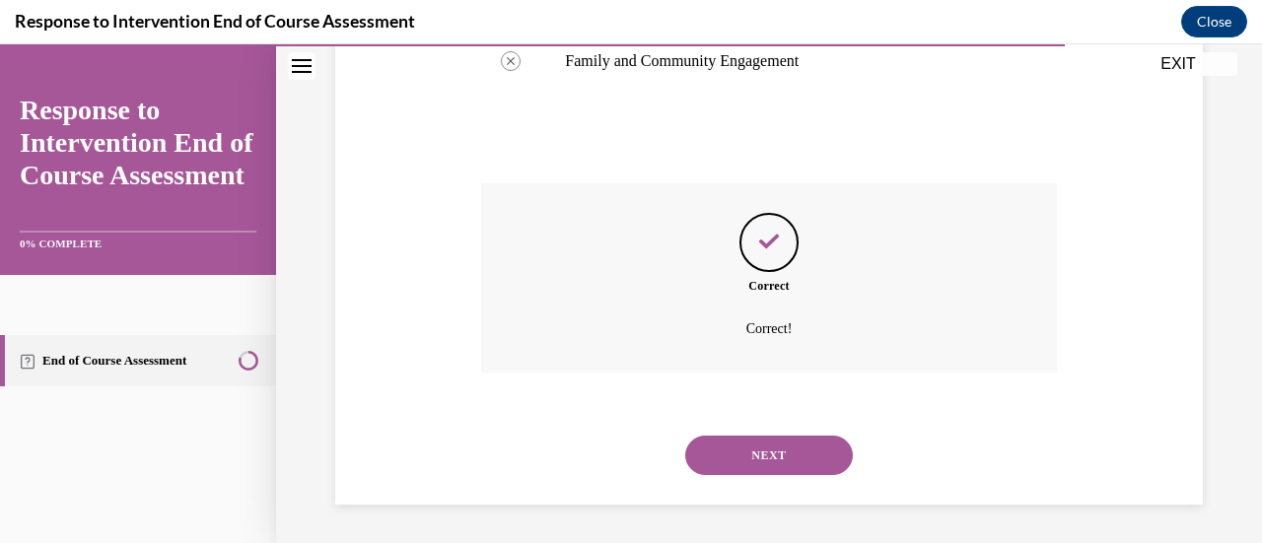
click at [763, 442] on button "NEXT" at bounding box center [769, 455] width 168 height 39
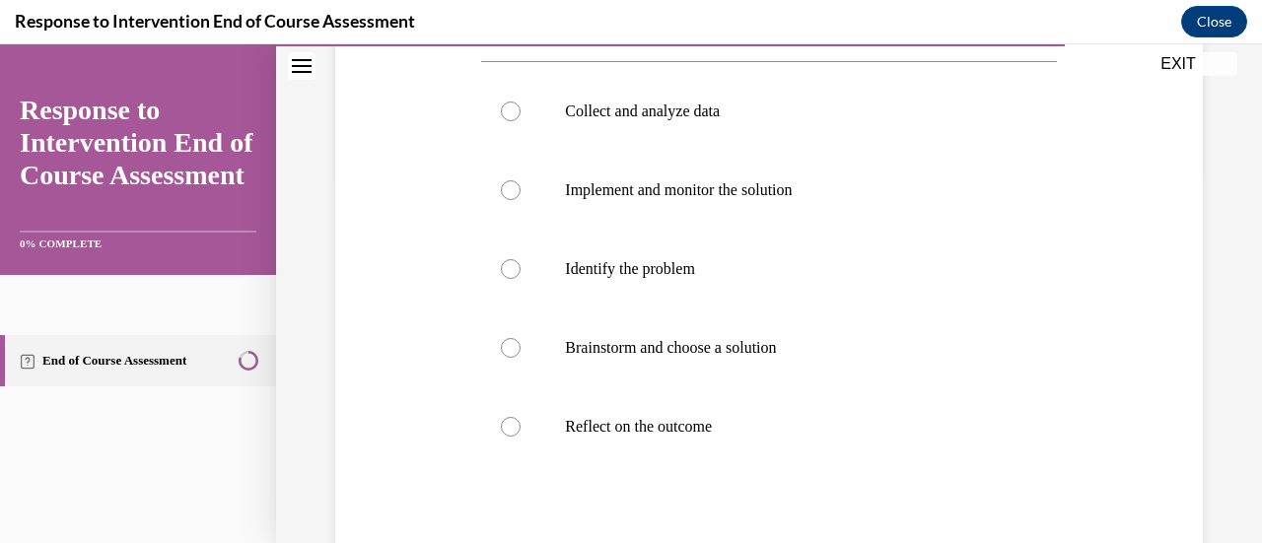
scroll to position [370, 0]
click at [516, 266] on div at bounding box center [511, 267] width 20 height 20
click at [516, 266] on input "Identify the problem" at bounding box center [511, 267] width 20 height 20
radio input "true"
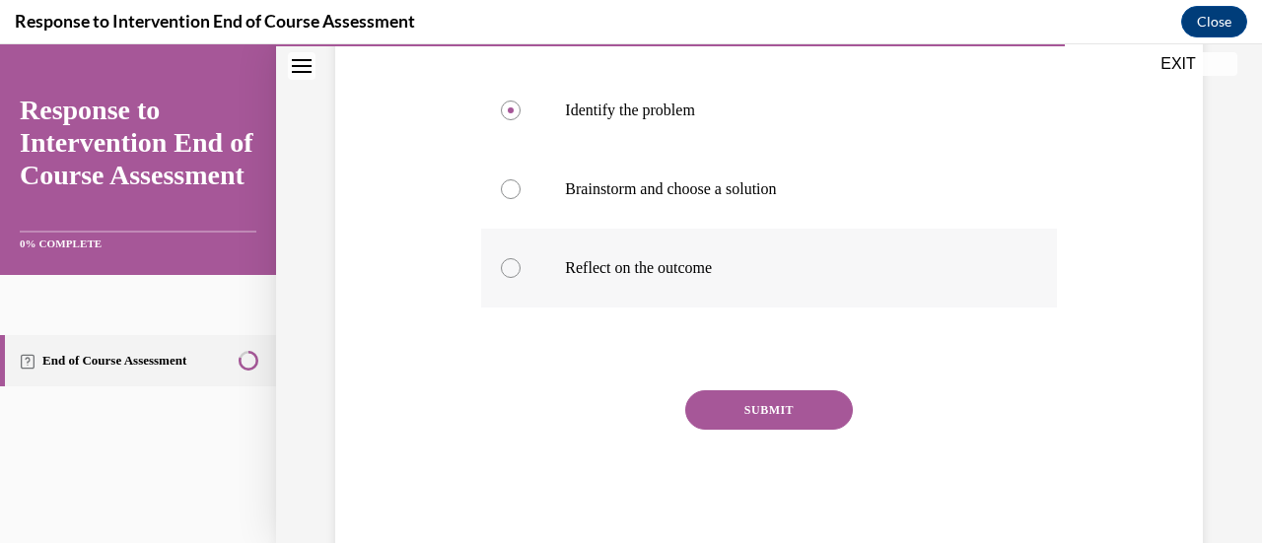
scroll to position [530, 0]
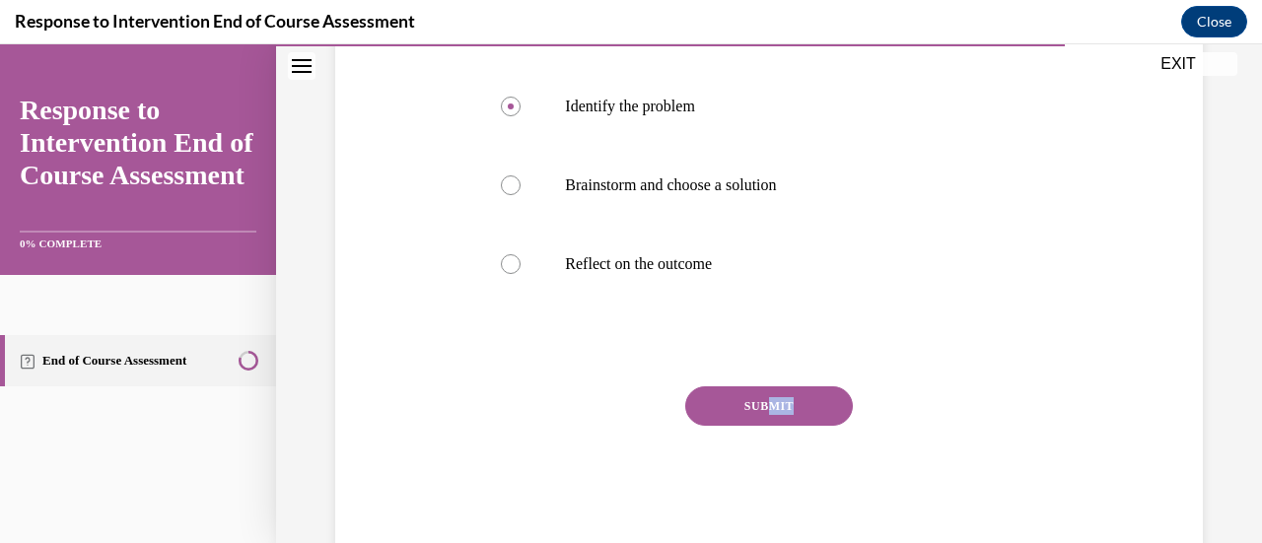
drag, startPoint x: 757, startPoint y: 430, endPoint x: 767, endPoint y: 423, distance: 12.0
click at [767, 423] on div "SUBMIT" at bounding box center [768, 435] width 575 height 99
click at [754, 412] on div at bounding box center [754, 412] width 0 height 0
click at [783, 417] on button "SUBMIT" at bounding box center [769, 405] width 168 height 39
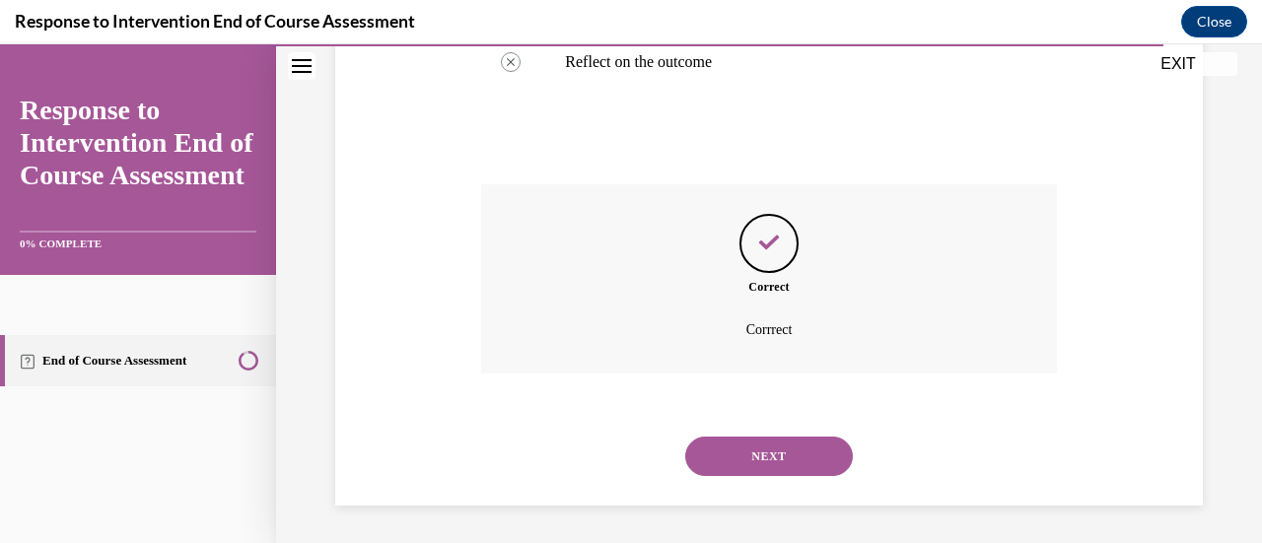
scroll to position [733, 0]
click at [775, 449] on button "NEXT" at bounding box center [769, 455] width 168 height 39
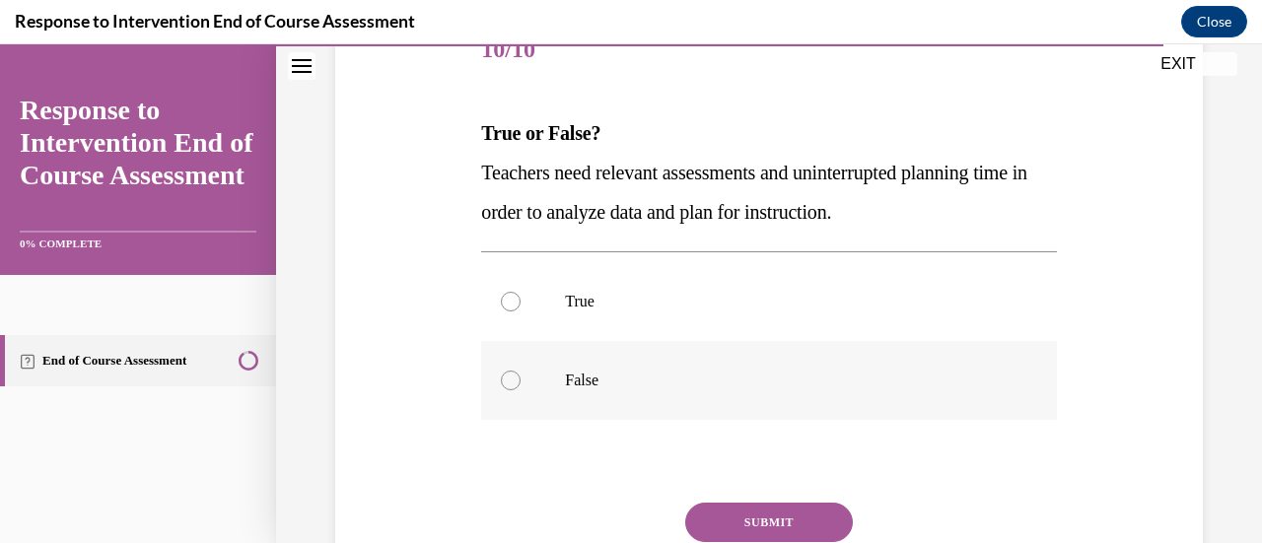
scroll to position [263, 0]
click at [504, 299] on div at bounding box center [511, 301] width 20 height 20
click at [504, 299] on input "True" at bounding box center [511, 301] width 20 height 20
radio input "true"
click at [715, 512] on button "SUBMIT" at bounding box center [769, 521] width 168 height 39
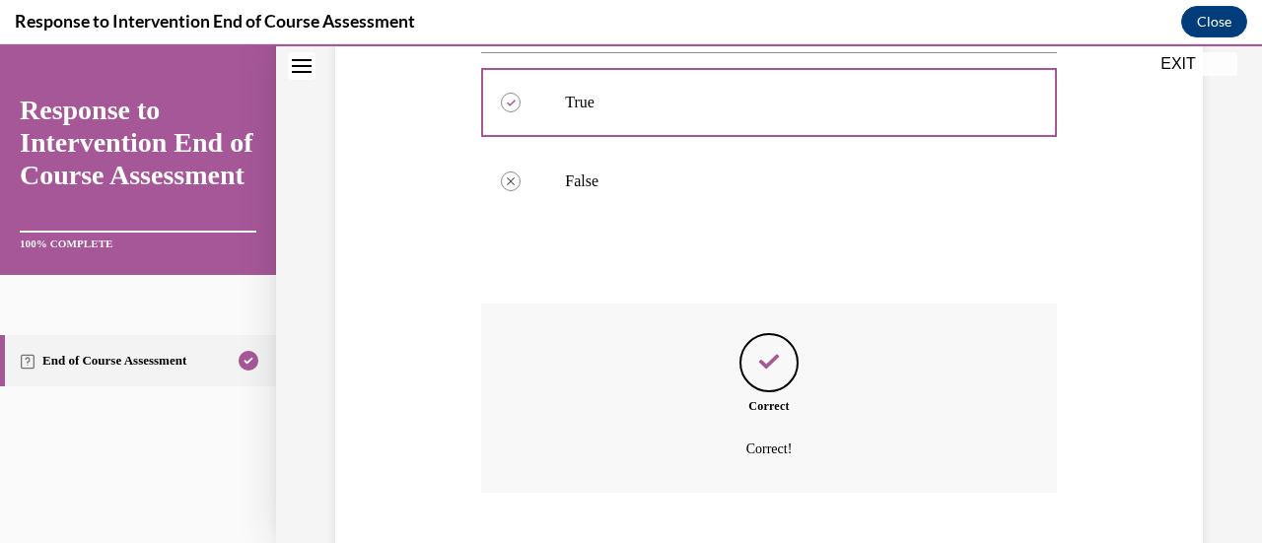
scroll to position [582, 0]
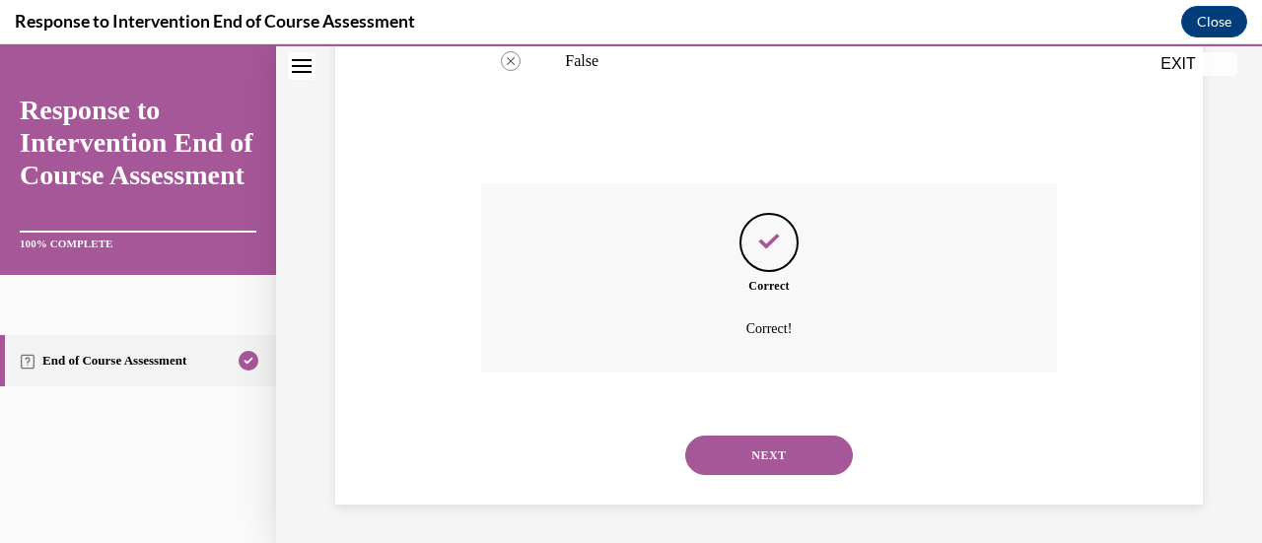
click at [769, 460] on button "NEXT" at bounding box center [769, 455] width 168 height 39
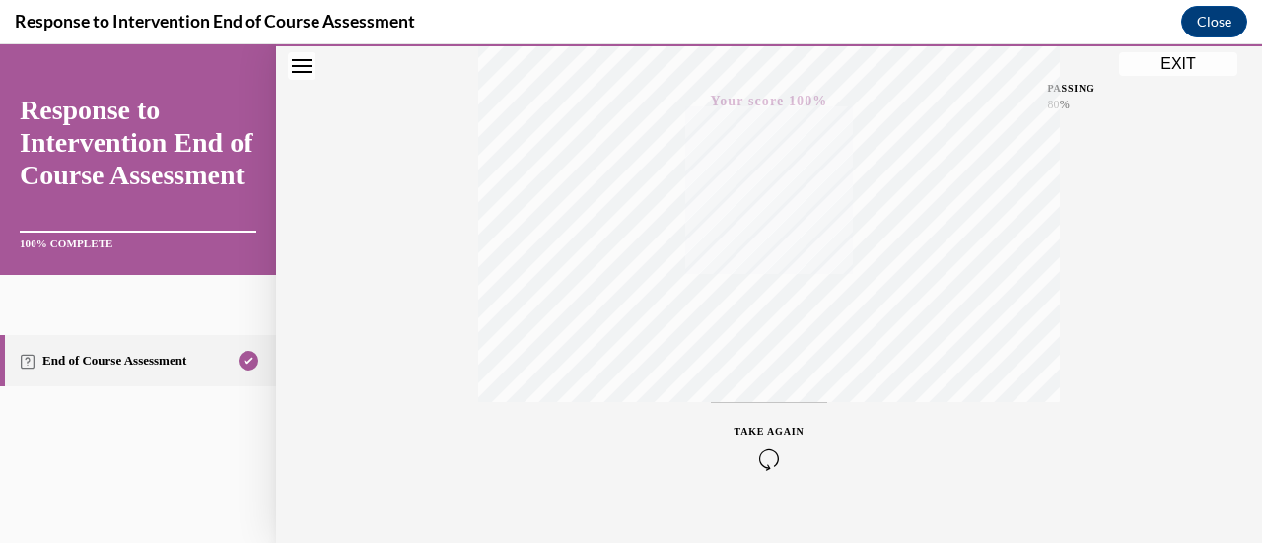
scroll to position [511, 0]
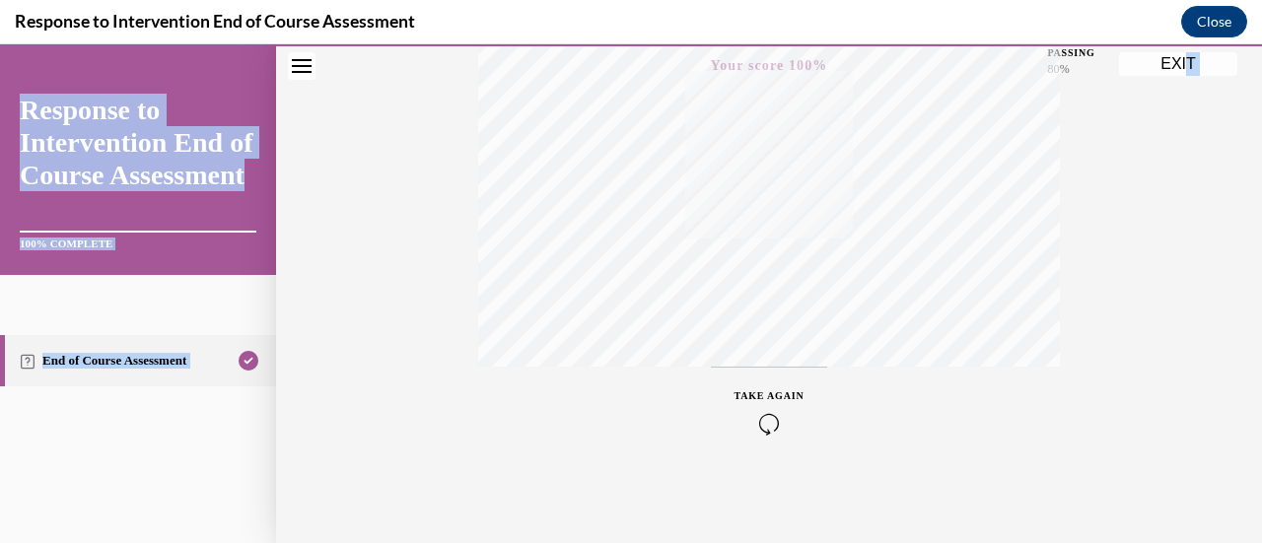
drag, startPoint x: 1181, startPoint y: 78, endPoint x: 1185, endPoint y: 64, distance: 14.4
click at [1185, 64] on div "EXIT Response to Intervention End of Course Assessment 100% COMPLETE End of Cou…" at bounding box center [631, 293] width 1262 height 499
click at [1185, 64] on button "EXIT" at bounding box center [1178, 64] width 118 height 24
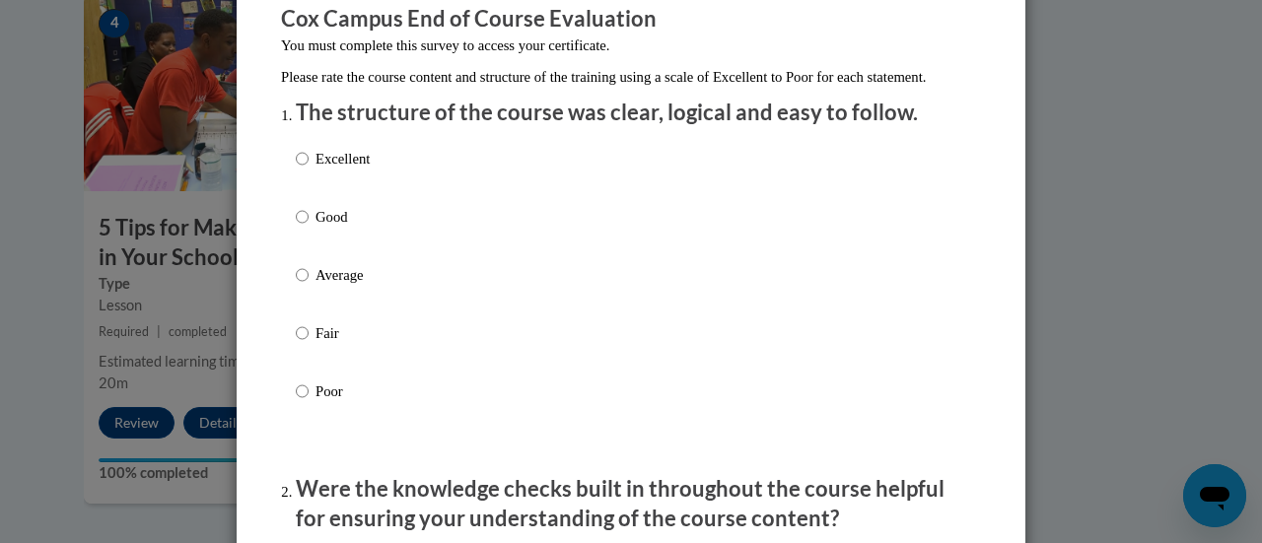
scroll to position [190, 0]
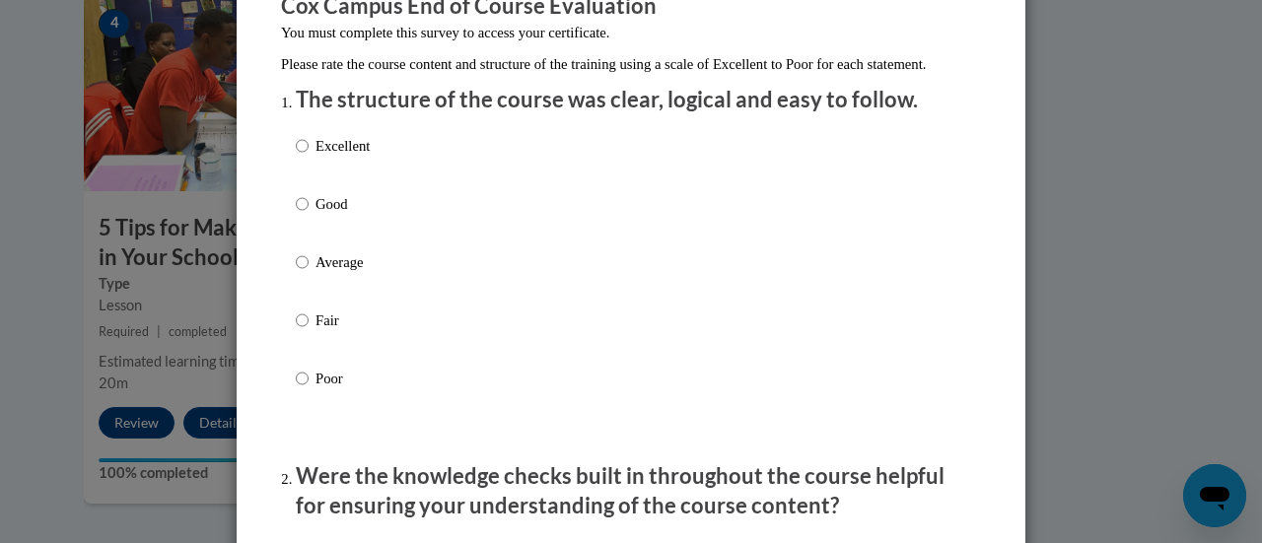
click at [306, 225] on label "Good" at bounding box center [333, 219] width 74 height 53
click at [306, 215] on input "Good" at bounding box center [302, 204] width 13 height 22
radio input "true"
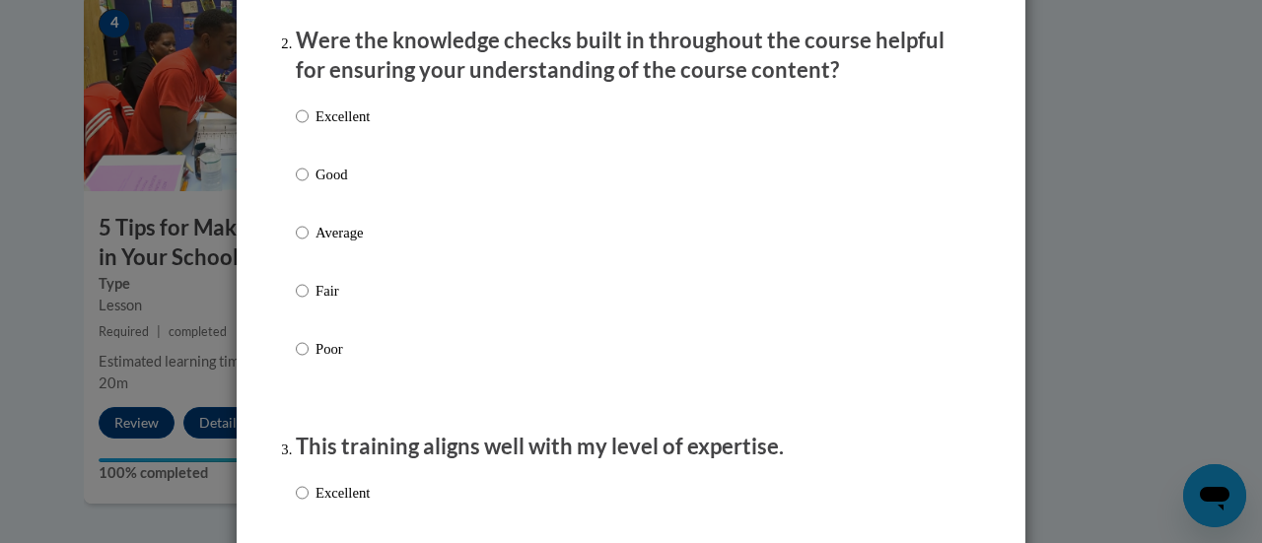
scroll to position [627, 0]
click at [296, 242] on input "Average" at bounding box center [302, 232] width 13 height 22
radio input "true"
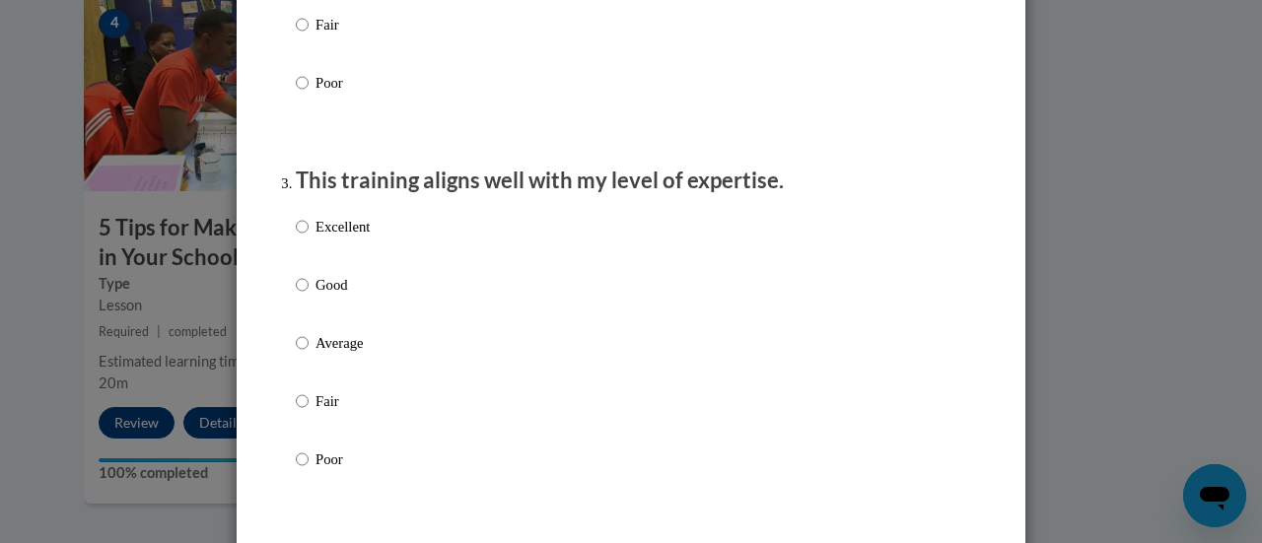
scroll to position [932, 0]
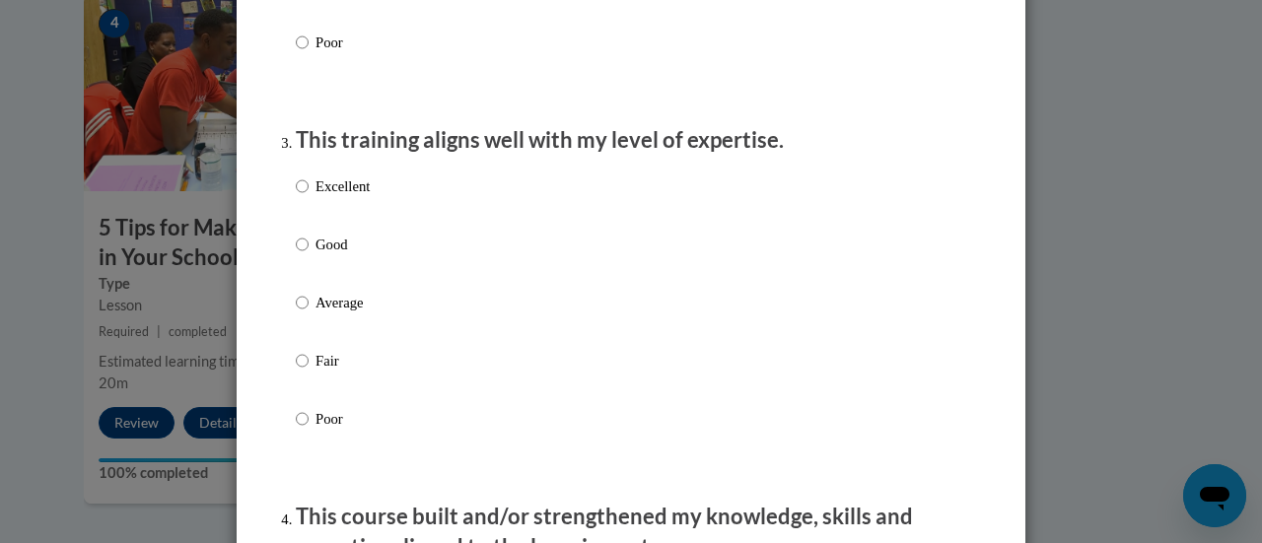
click at [296, 229] on label "Excellent" at bounding box center [333, 201] width 74 height 53
click at [296, 197] on input "Excellent" at bounding box center [302, 186] width 13 height 22
radio input "true"
click at [296, 255] on input "Good" at bounding box center [302, 245] width 13 height 22
radio input "true"
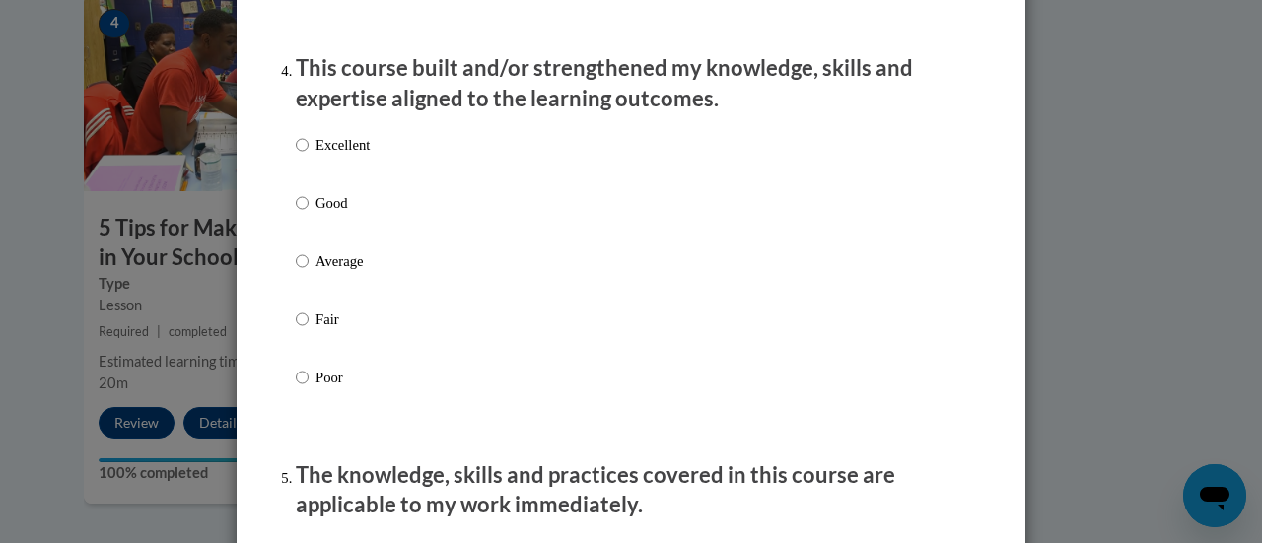
scroll to position [1382, 0]
click at [300, 213] on input "Good" at bounding box center [302, 202] width 13 height 22
radio input "true"
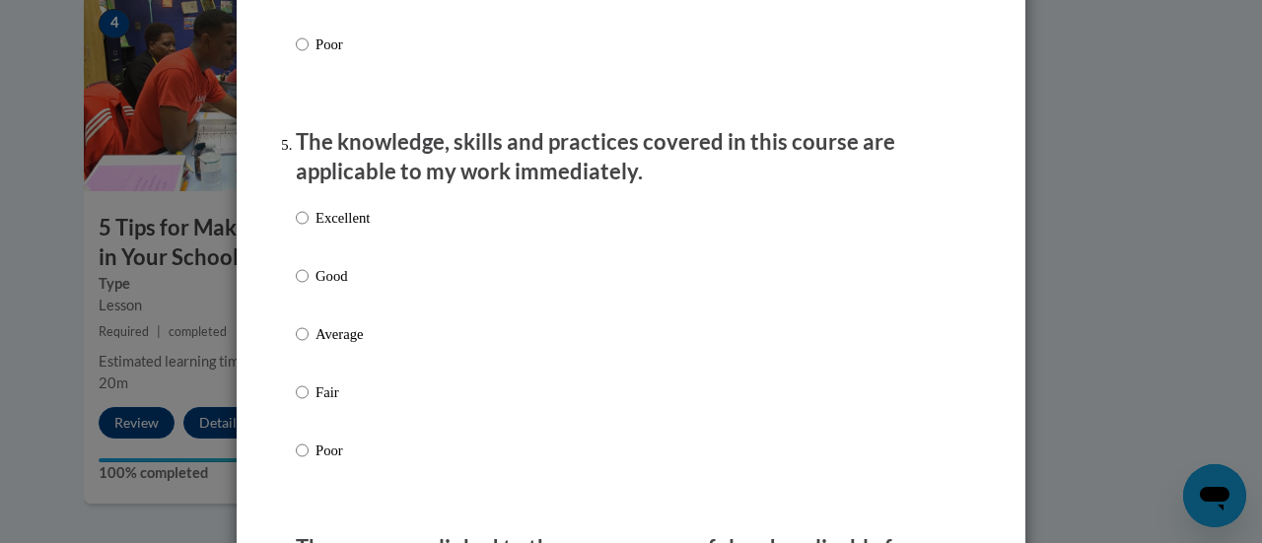
scroll to position [1715, 0]
click at [306, 299] on label "Good" at bounding box center [333, 290] width 74 height 53
click at [306, 286] on input "Good" at bounding box center [302, 275] width 13 height 22
radio input "true"
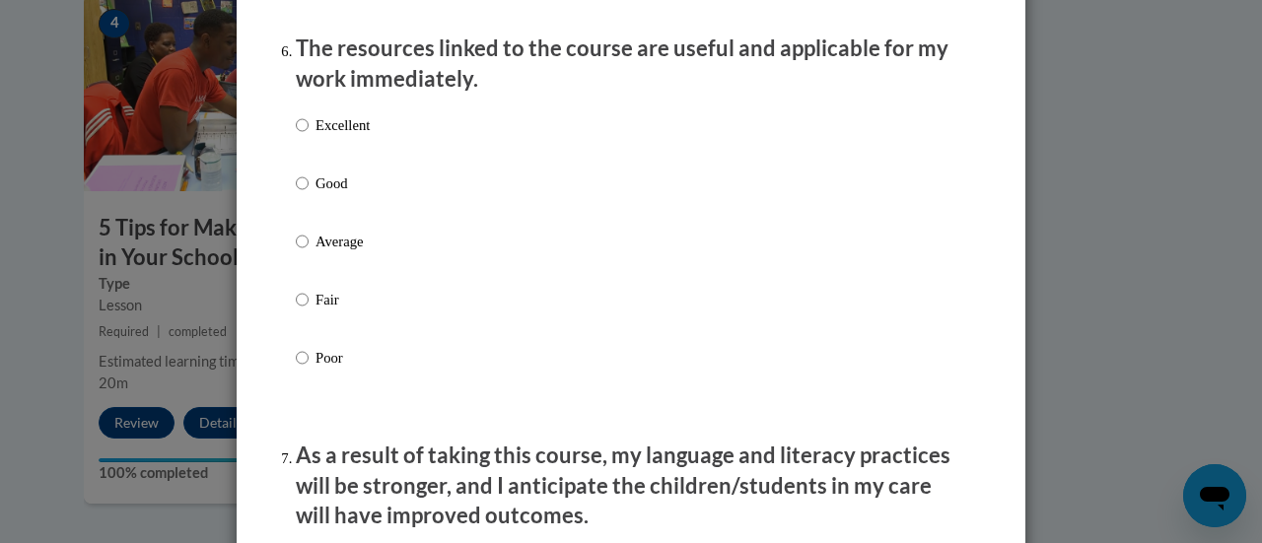
scroll to position [2215, 0]
click at [304, 194] on label "Good" at bounding box center [333, 198] width 74 height 53
click at [304, 193] on input "Good" at bounding box center [302, 183] width 13 height 22
radio input "true"
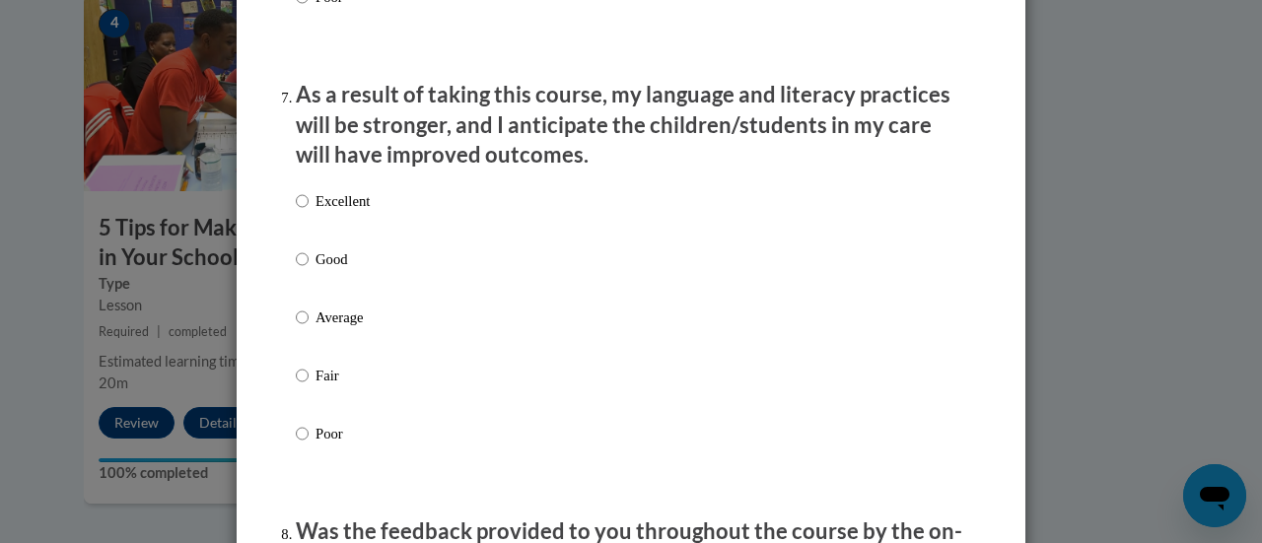
scroll to position [2581, 0]
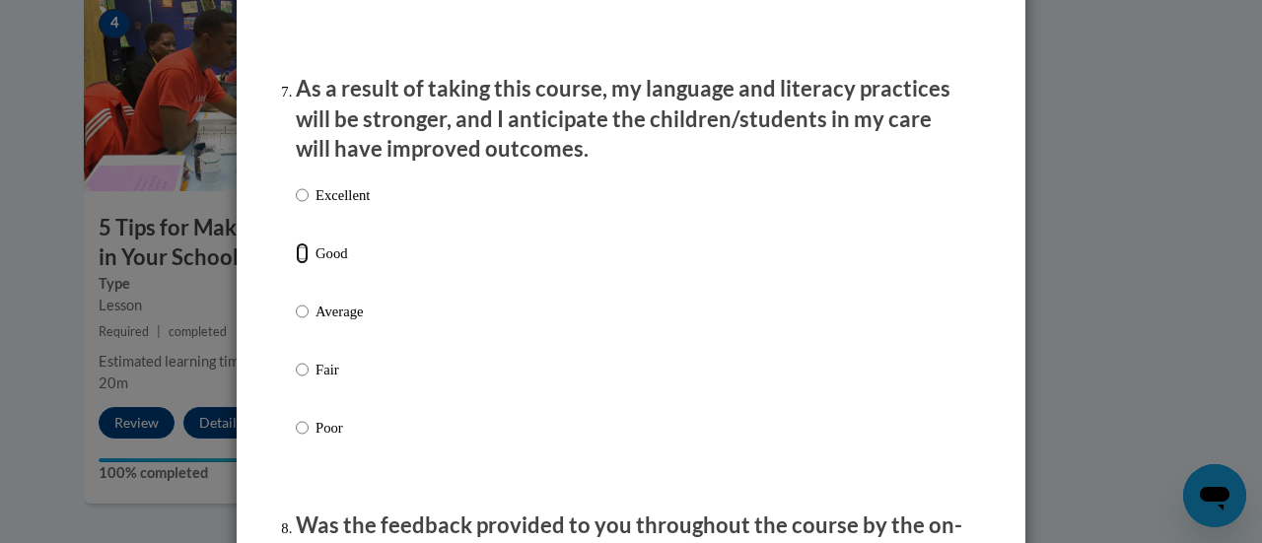
click at [296, 264] on input "Good" at bounding box center [302, 253] width 13 height 22
radio input "true"
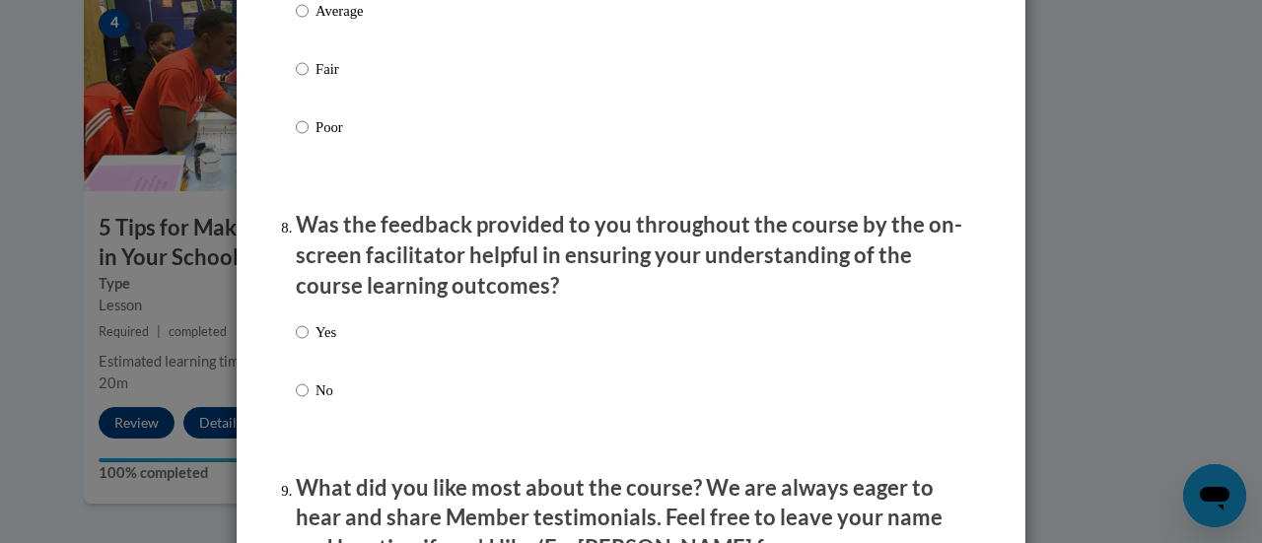
scroll to position [2928, 0]
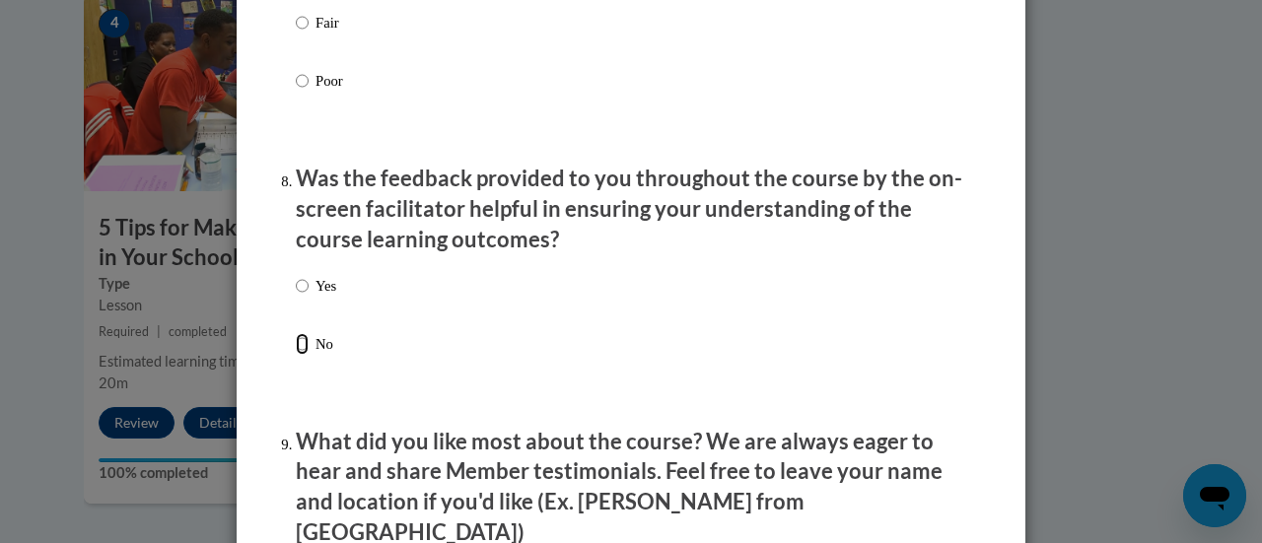
click at [296, 355] on input "No" at bounding box center [302, 344] width 13 height 22
radio input "true"
click at [296, 297] on input "Yes" at bounding box center [302, 286] width 13 height 22
radio input "true"
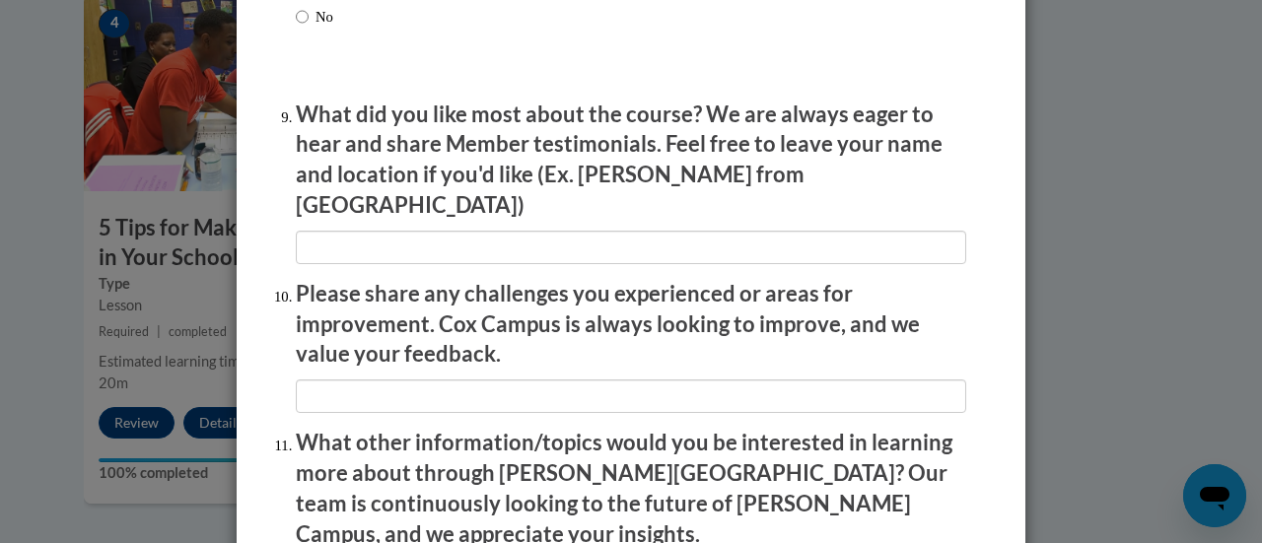
scroll to position [3555, 0]
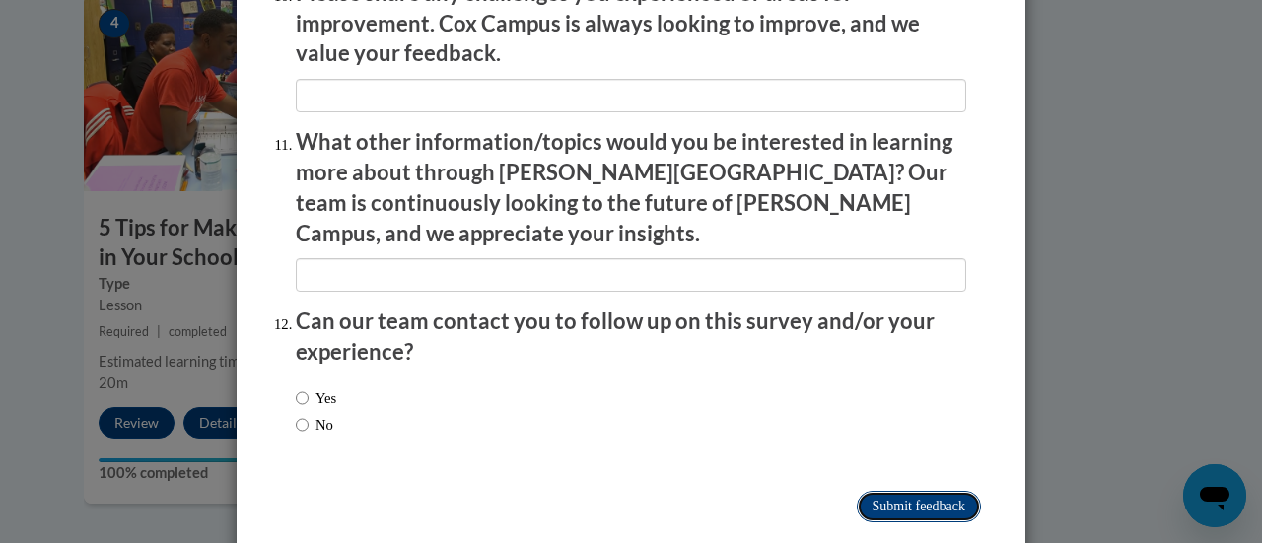
click at [872, 491] on input "Submit feedback" at bounding box center [919, 507] width 124 height 32
